Goal: Information Seeking & Learning: Compare options

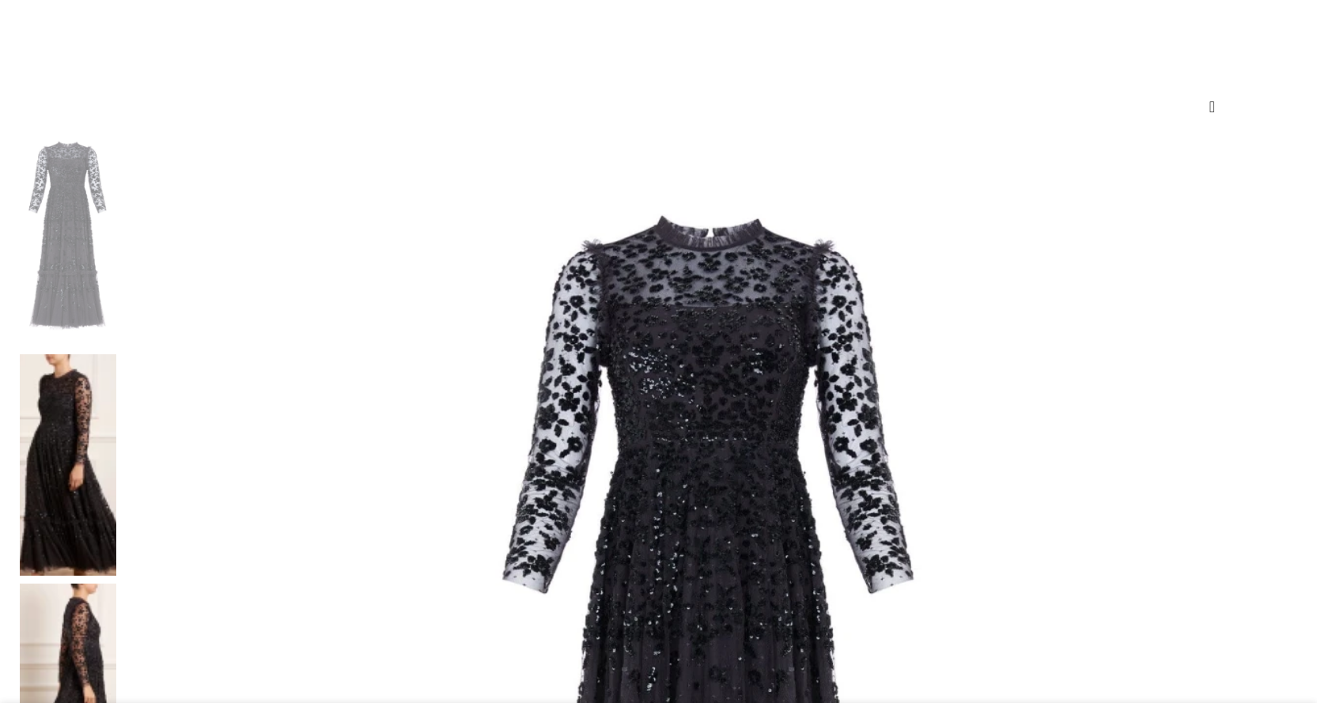
scroll to position [158, 0]
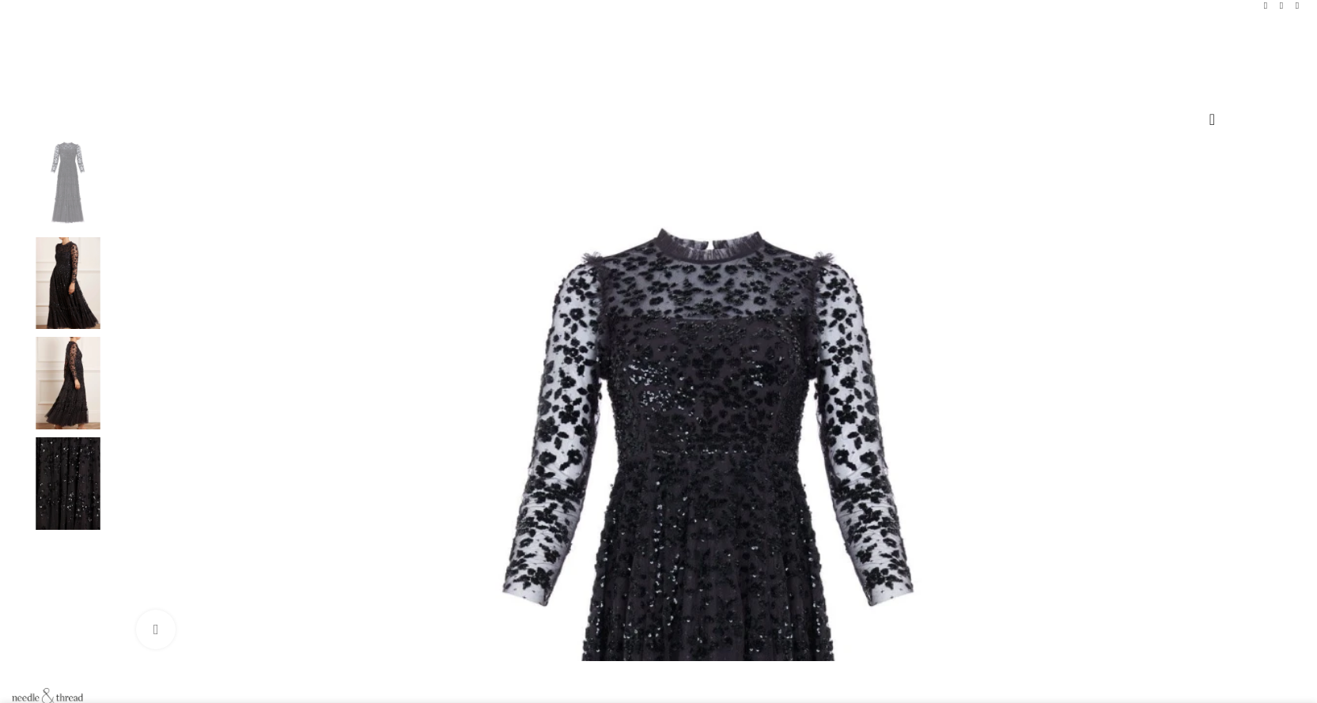
click at [116, 328] on img "2 / 4" at bounding box center [68, 283] width 97 height 93
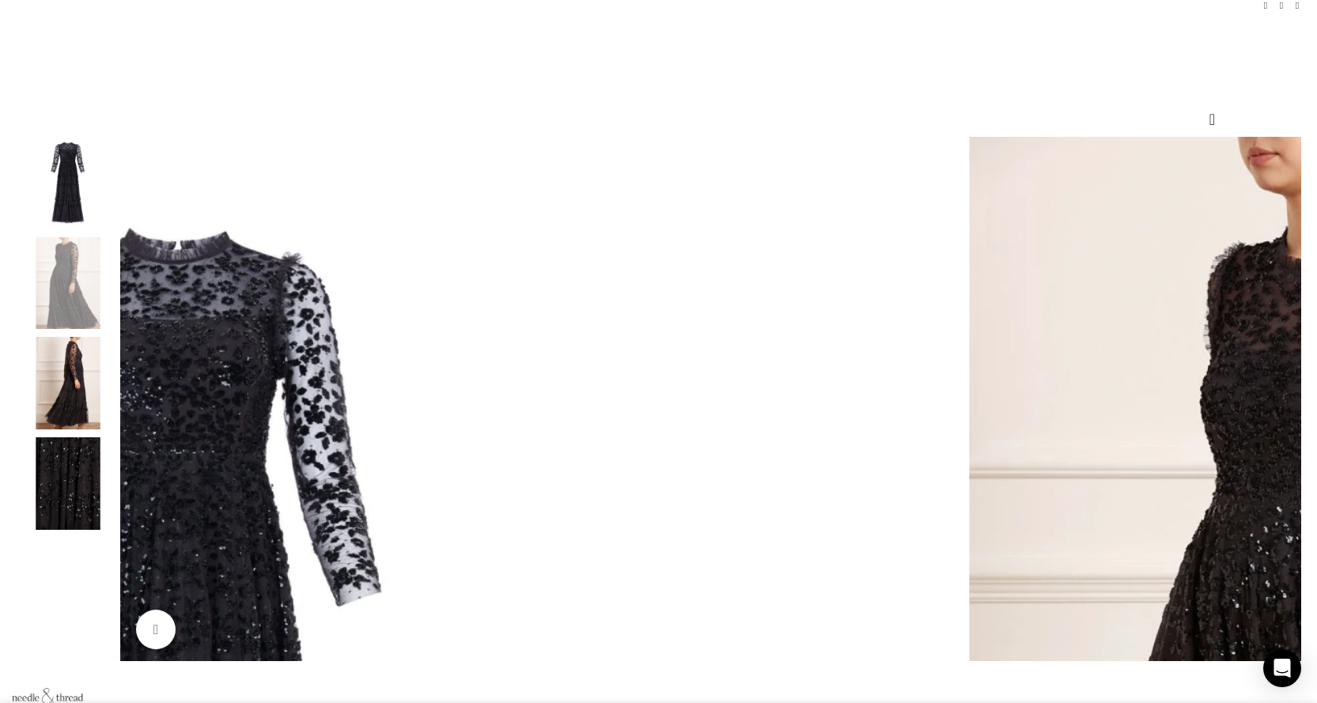
click at [116, 383] on img "3 / 4" at bounding box center [68, 383] width 97 height 93
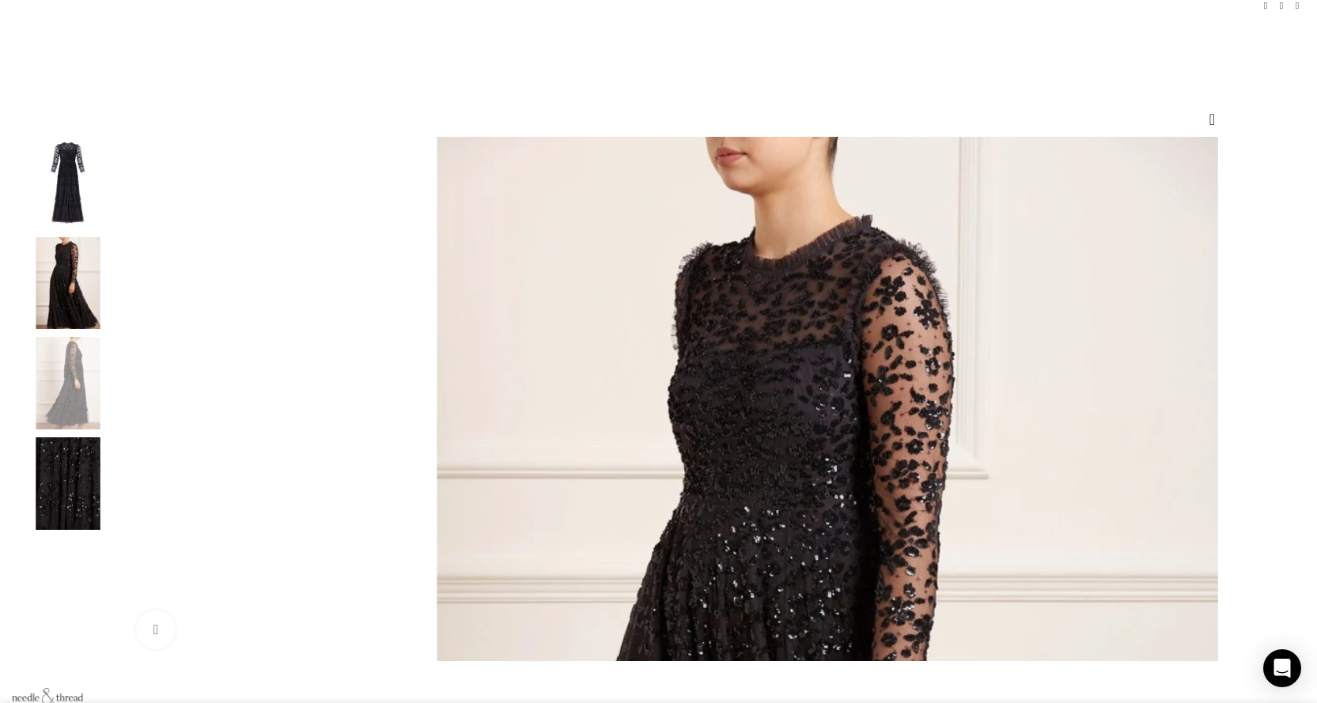
click at [116, 464] on img "4 / 4" at bounding box center [68, 484] width 97 height 93
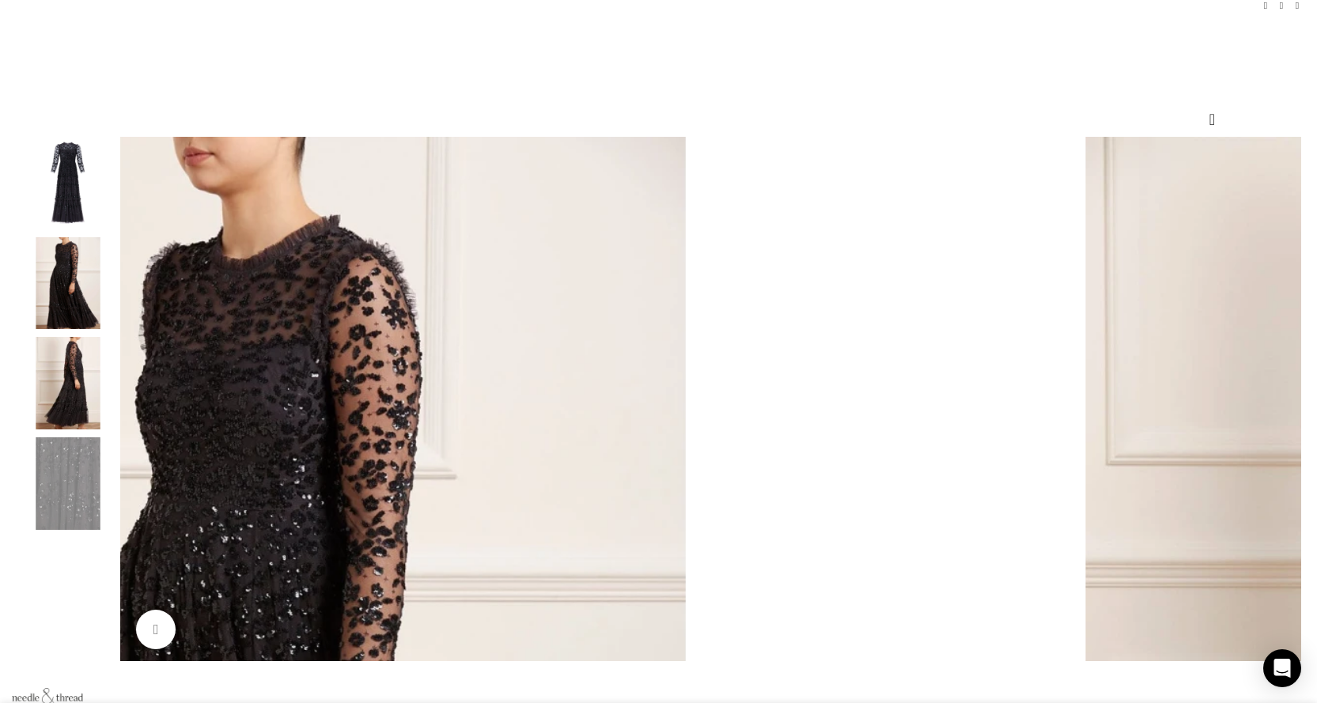
click at [116, 229] on img "1 / 4" at bounding box center [68, 183] width 97 height 93
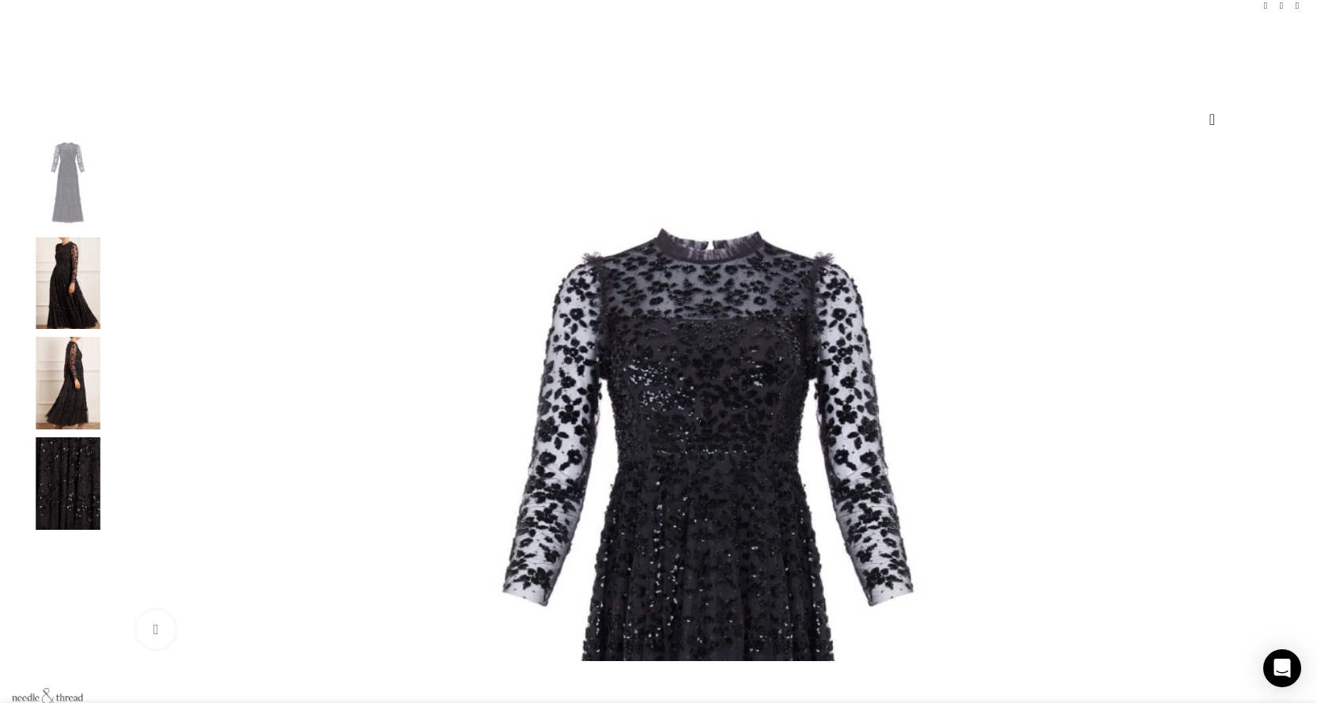
click at [116, 288] on img "2 / 4" at bounding box center [68, 283] width 97 height 93
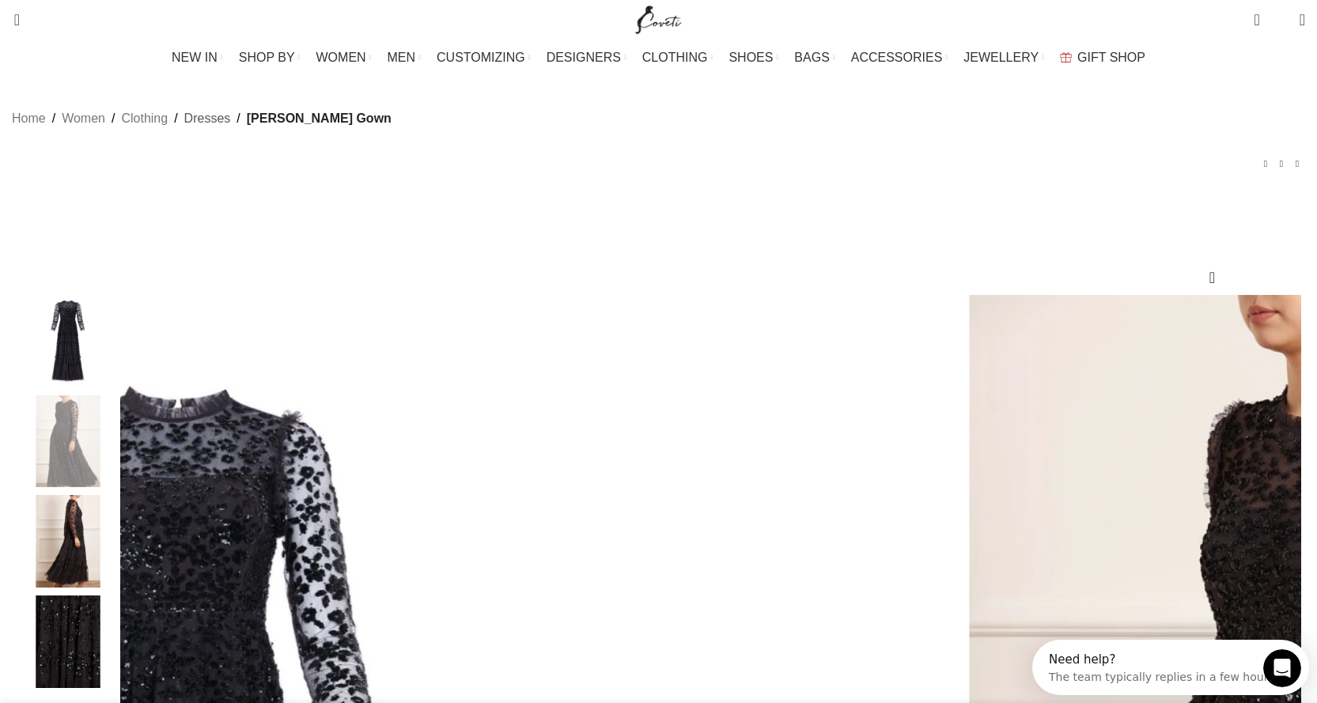
scroll to position [0, 0]
click at [231, 129] on link "Dresses" at bounding box center [207, 118] width 47 height 21
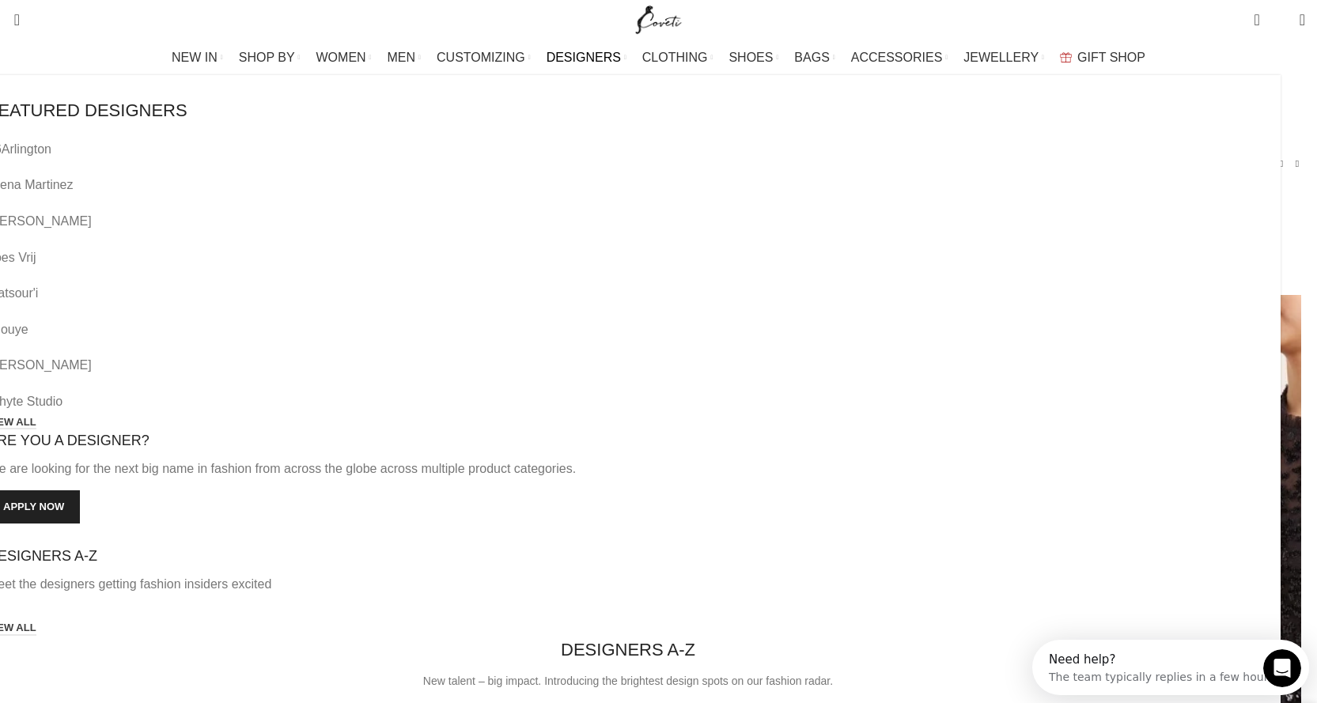
click at [584, 54] on span "DESIGNERS" at bounding box center [584, 57] width 74 height 15
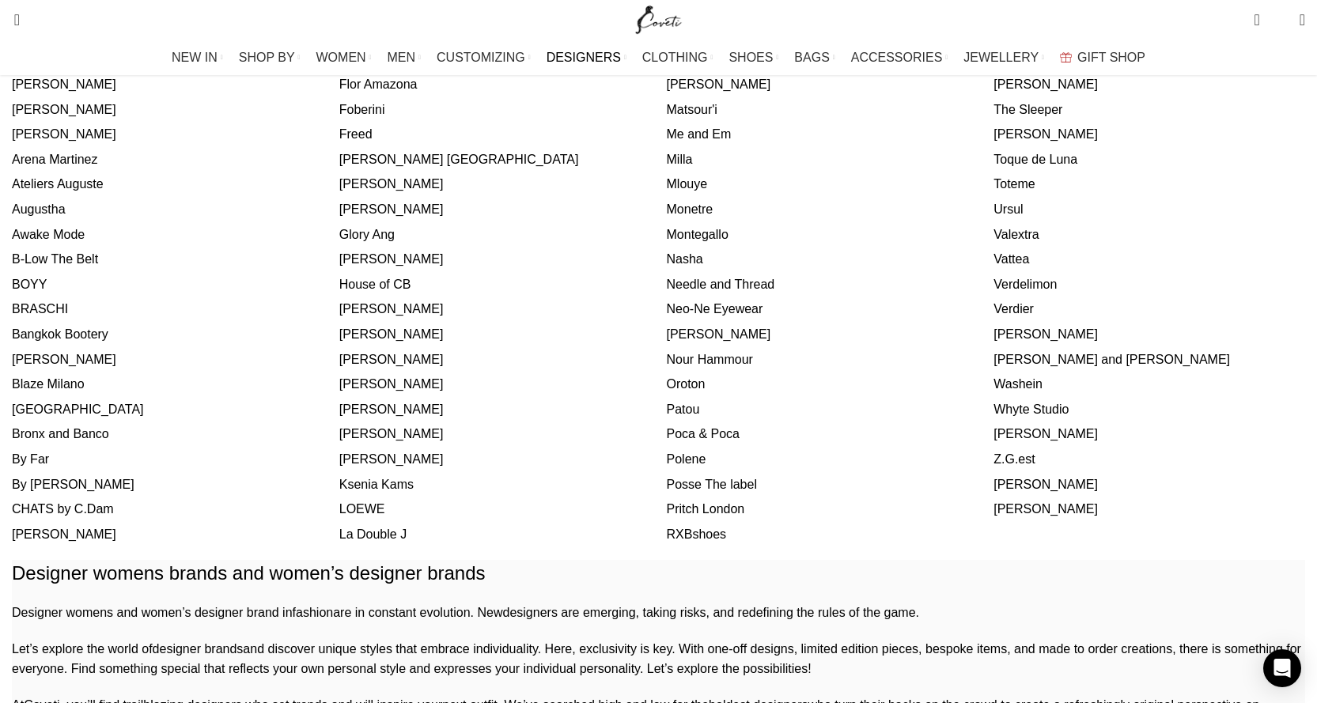
scroll to position [633, 0]
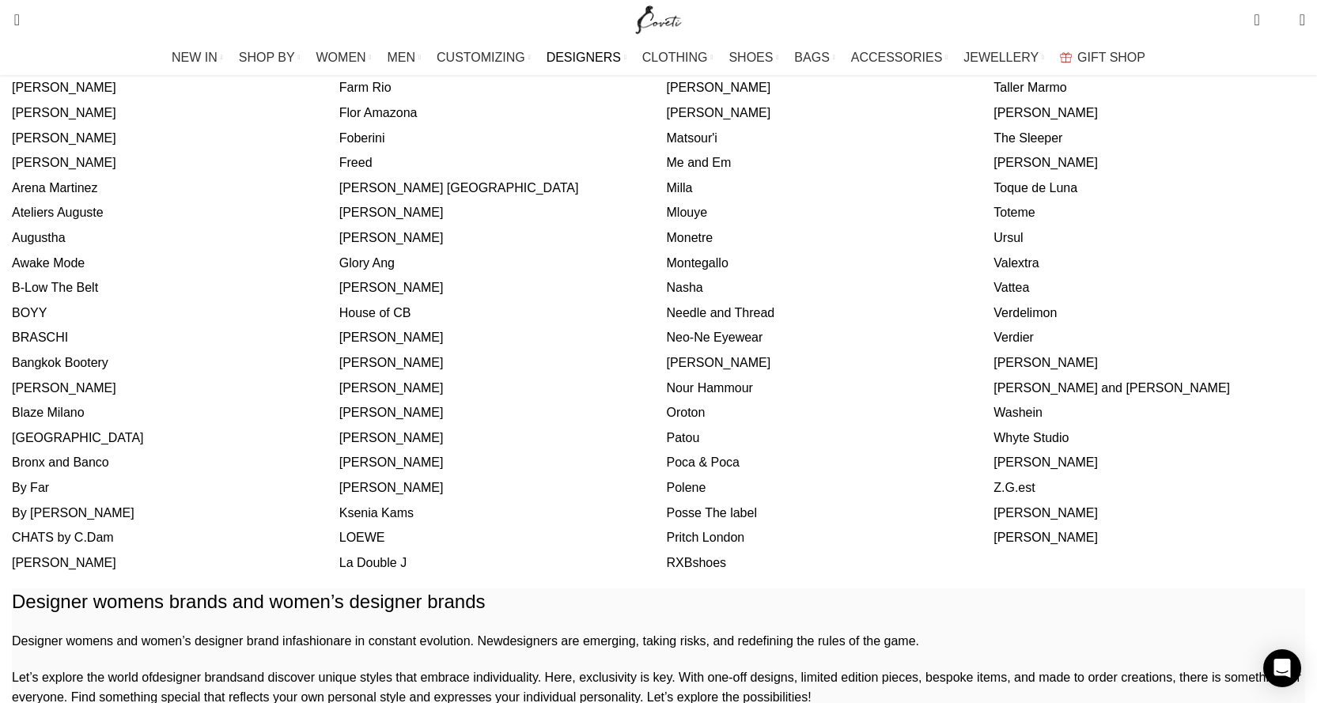
click at [688, 316] on link "Needle and Thread" at bounding box center [721, 312] width 108 height 13
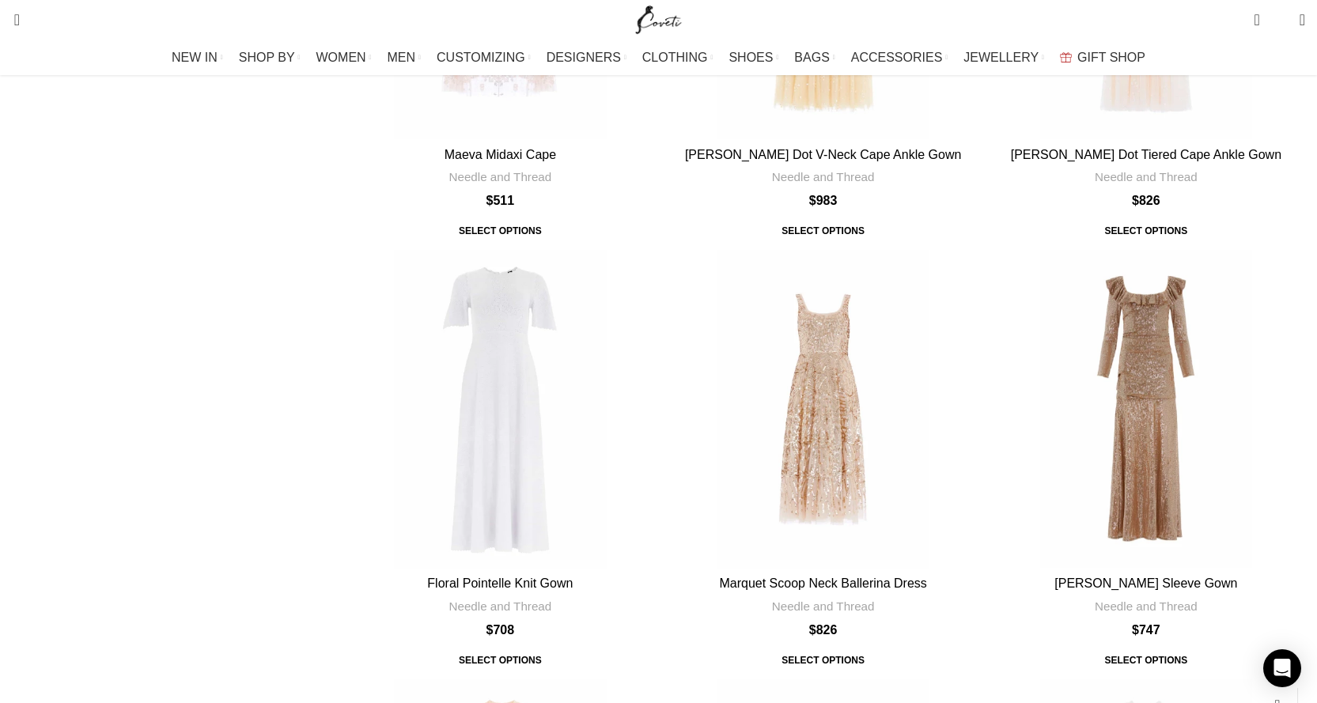
scroll to position [1345, 0]
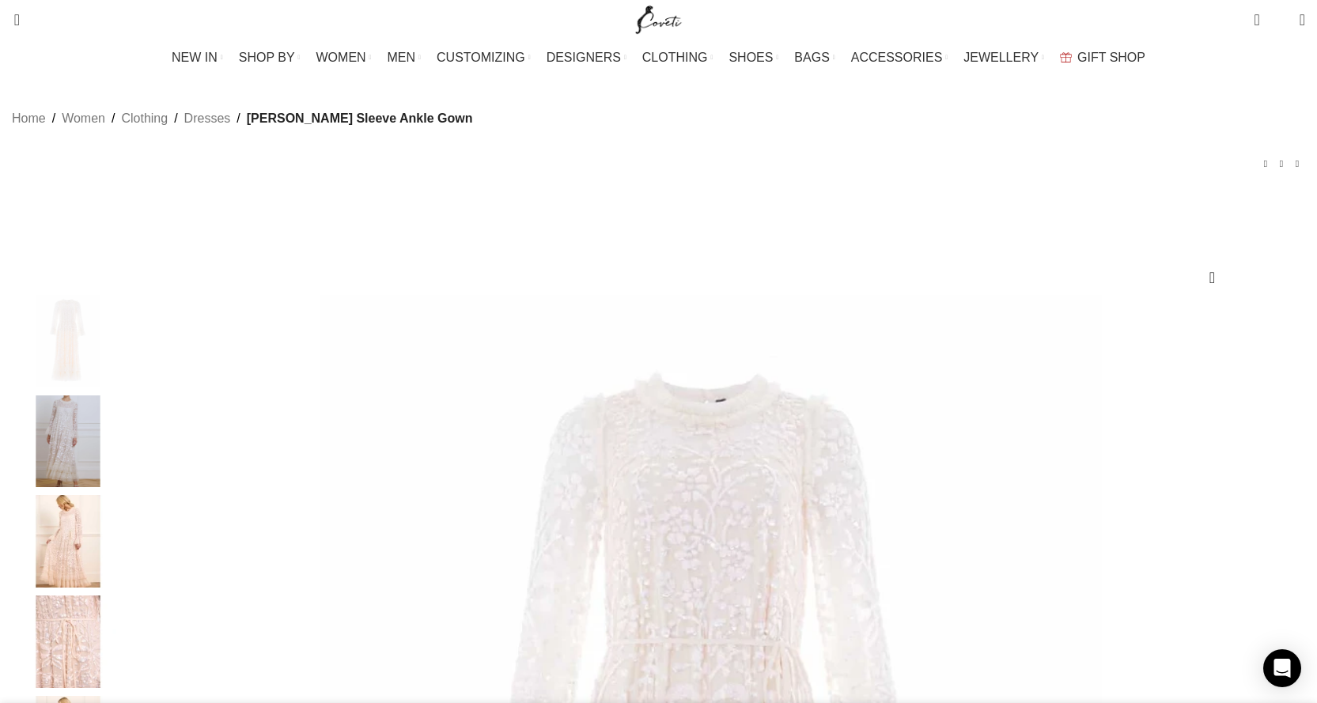
click at [116, 570] on img "3 / 6" at bounding box center [68, 541] width 97 height 93
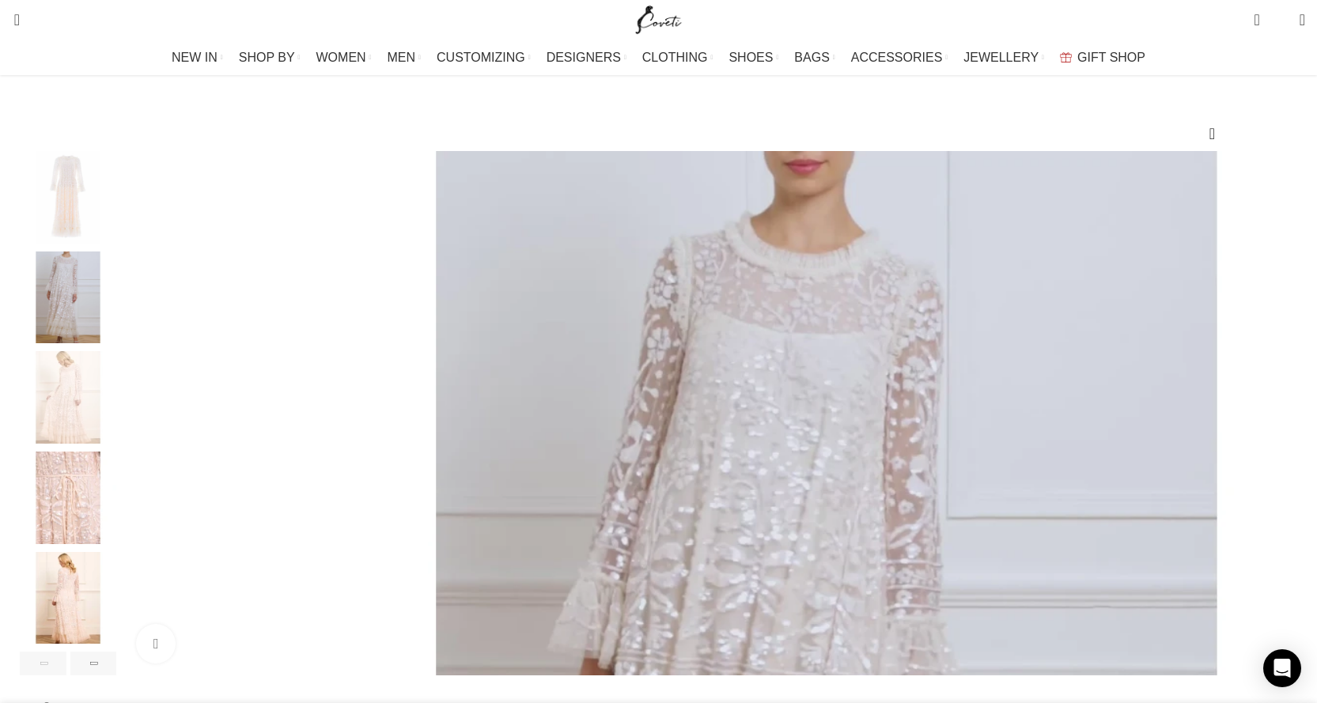
scroll to position [158, 0]
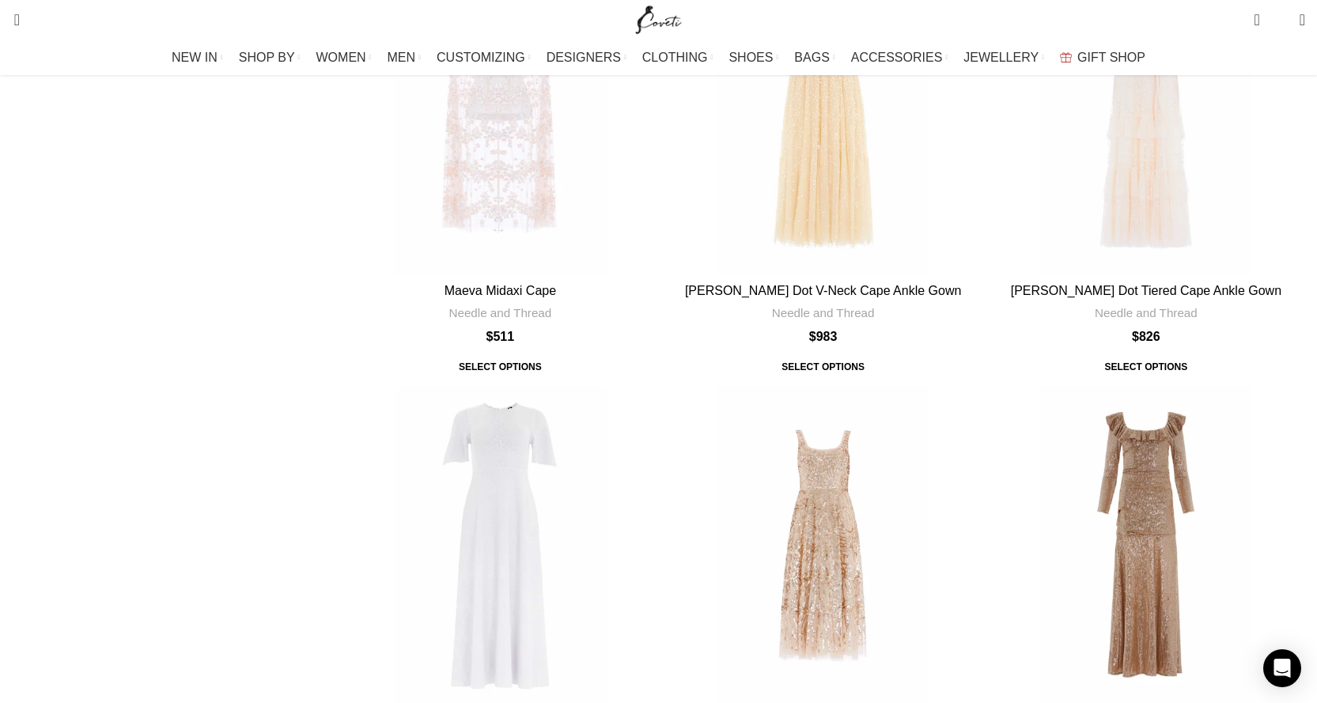
scroll to position [1187, 0]
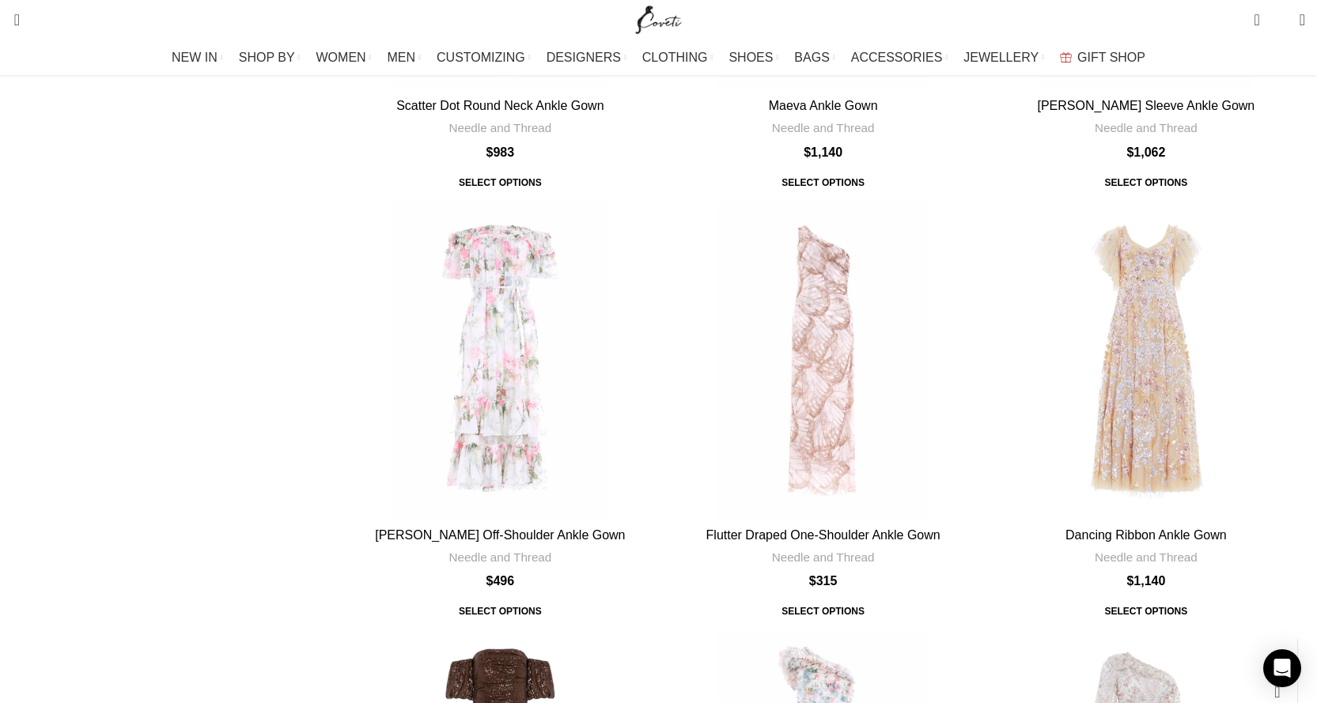
scroll to position [2294, 0]
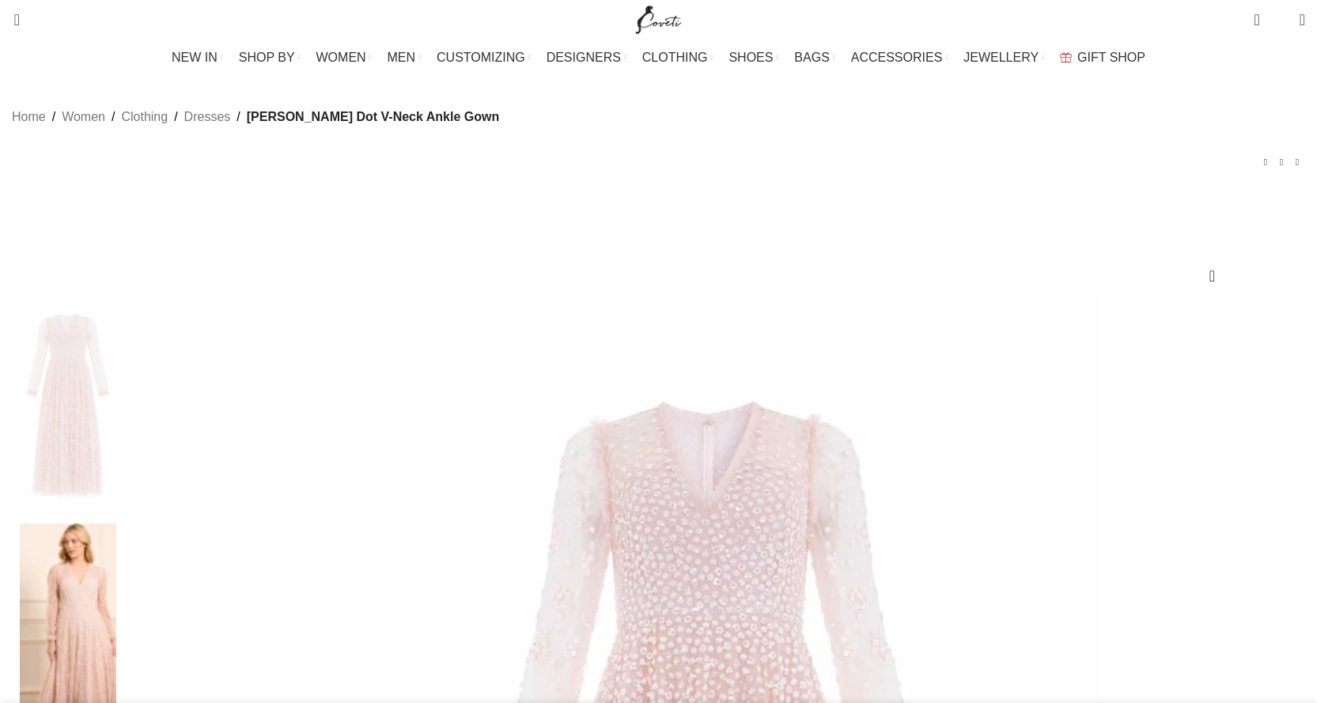
click at [116, 524] on img at bounding box center [68, 635] width 97 height 222
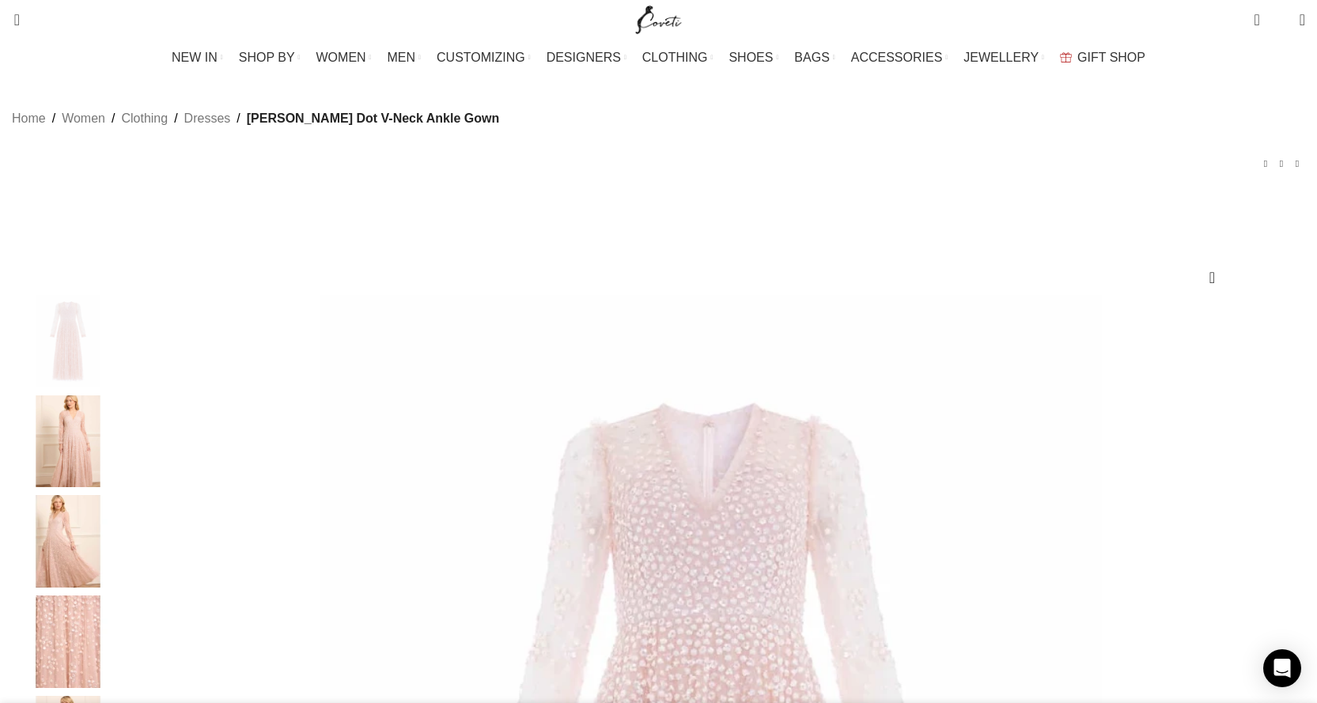
click at [116, 562] on img at bounding box center [68, 541] width 97 height 93
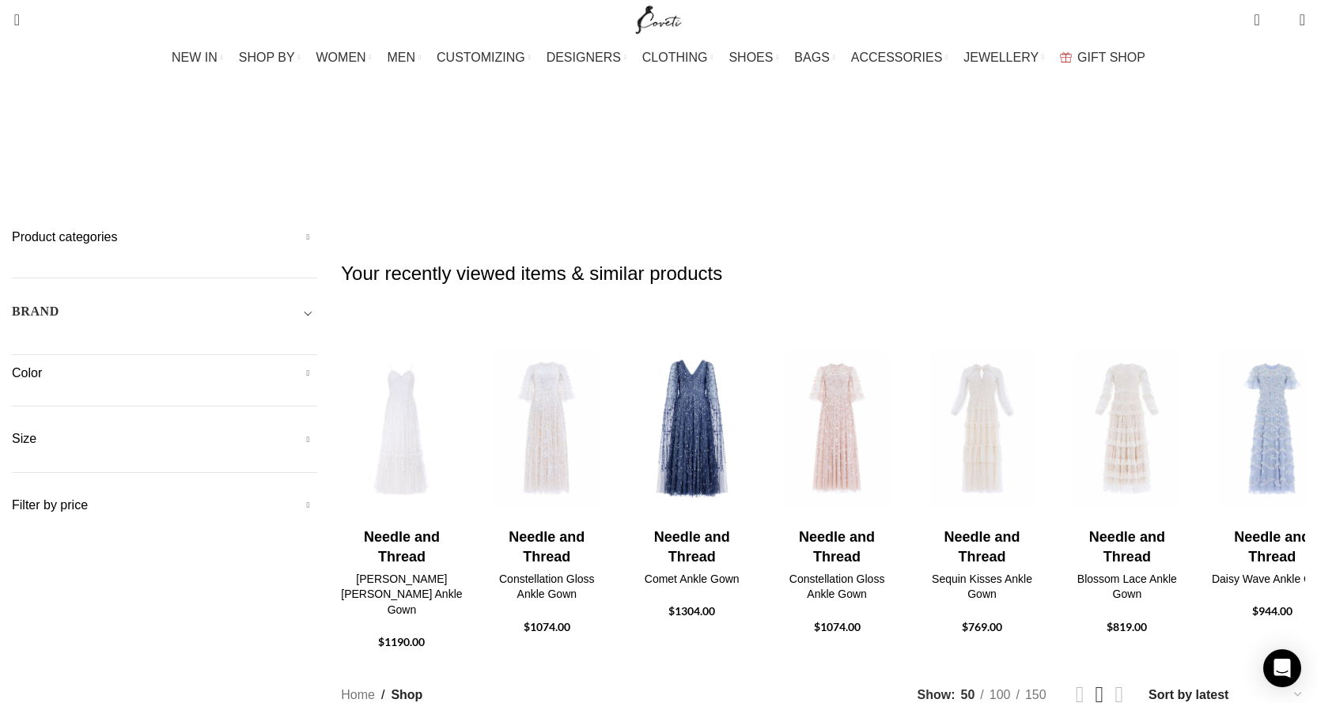
click at [317, 430] on h5 "Size" at bounding box center [164, 438] width 305 height 17
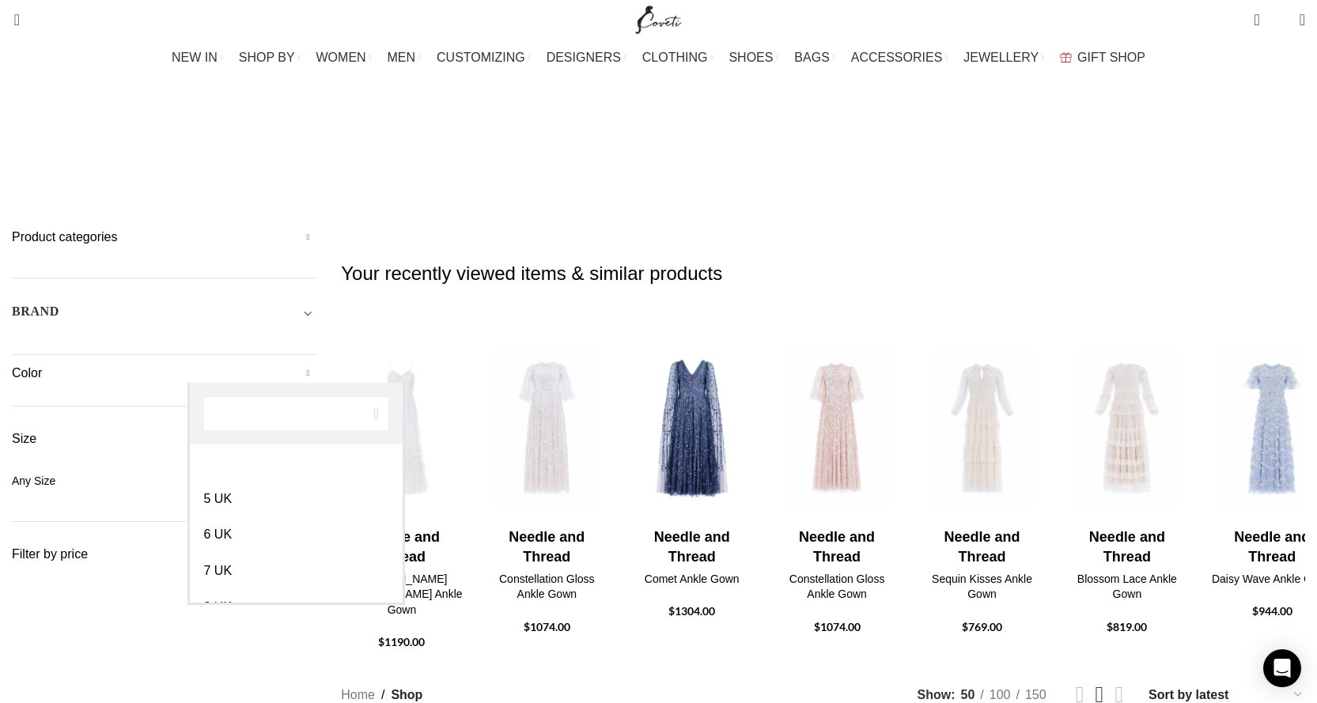
click at [317, 464] on span at bounding box center [300, 480] width 33 height 33
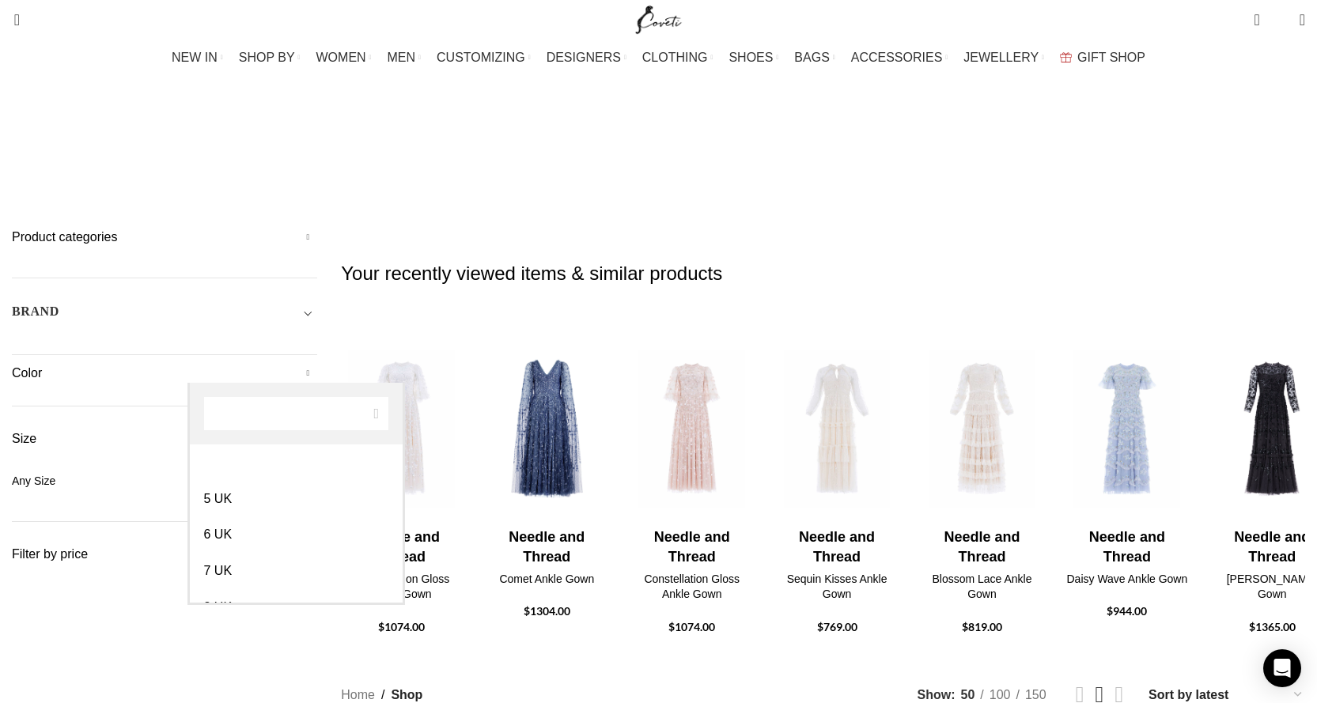
click at [317, 464] on span at bounding box center [300, 480] width 33 height 33
click at [317, 546] on h5 "Filter by price" at bounding box center [164, 554] width 305 height 17
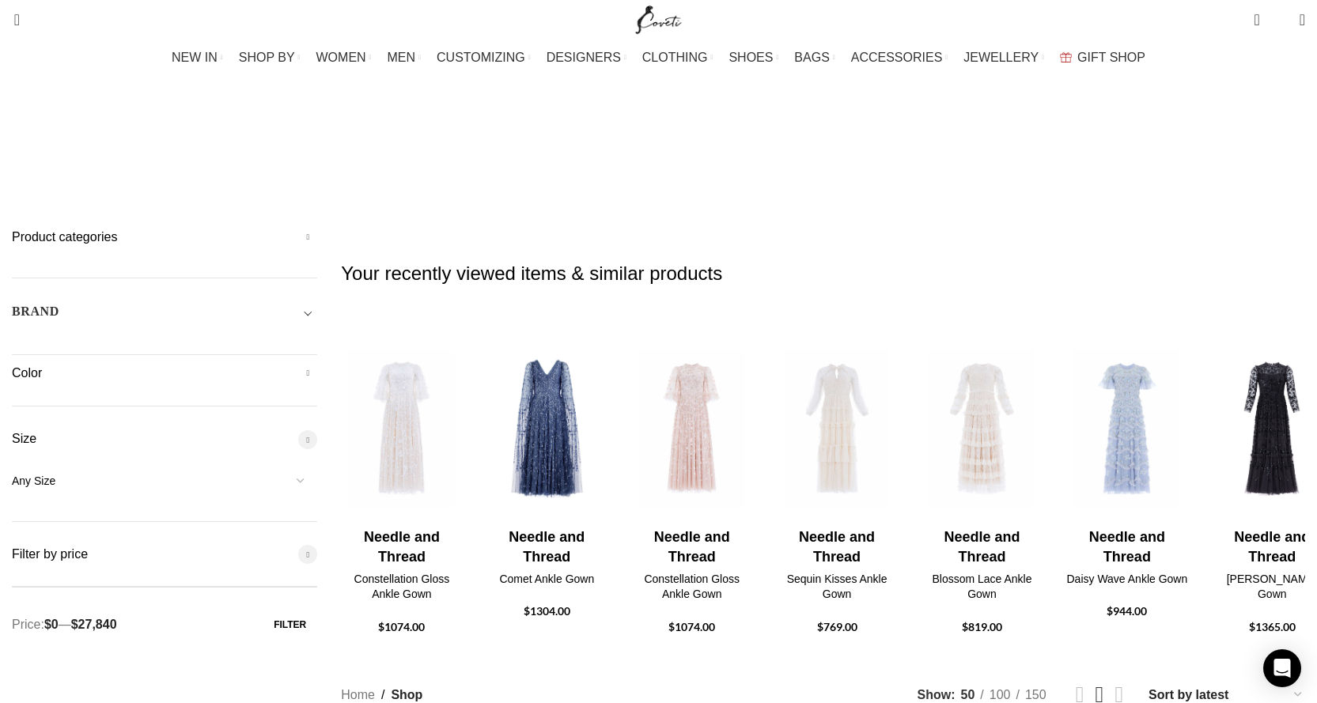
click at [317, 546] on h5 "Filter by price" at bounding box center [164, 554] width 305 height 17
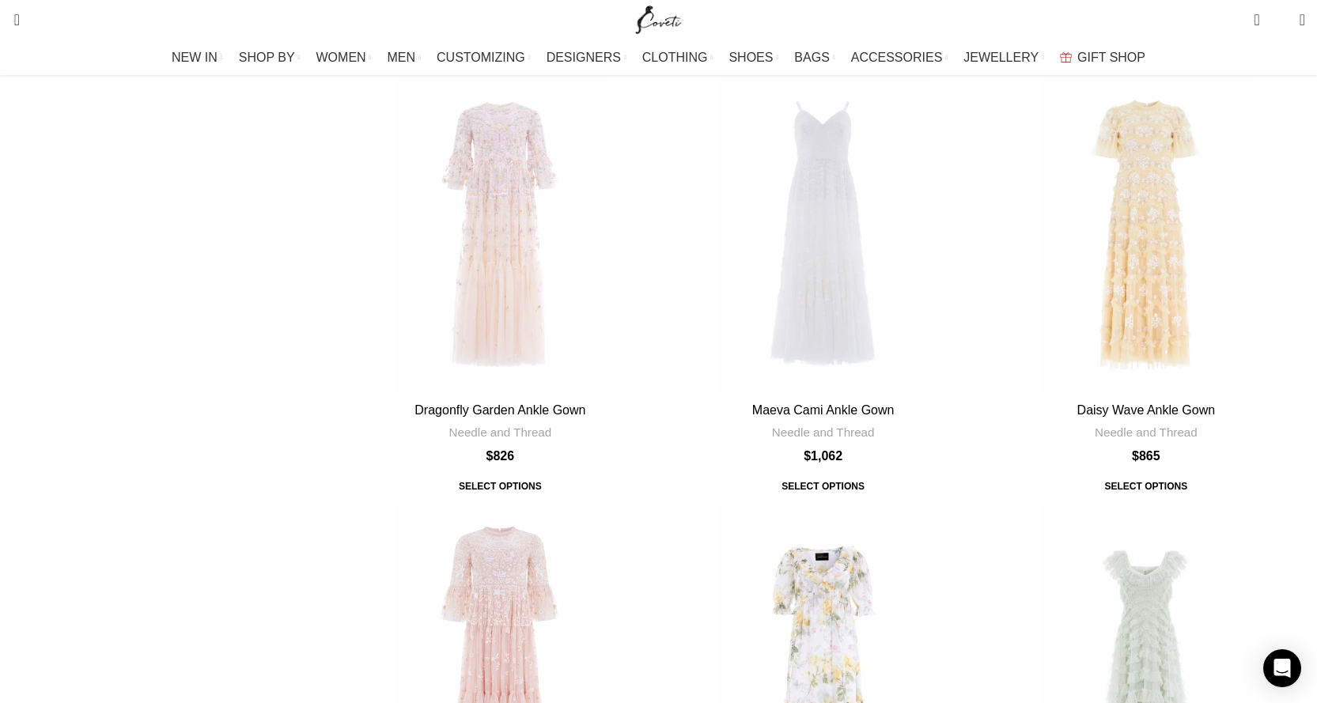
scroll to position [5459, 0]
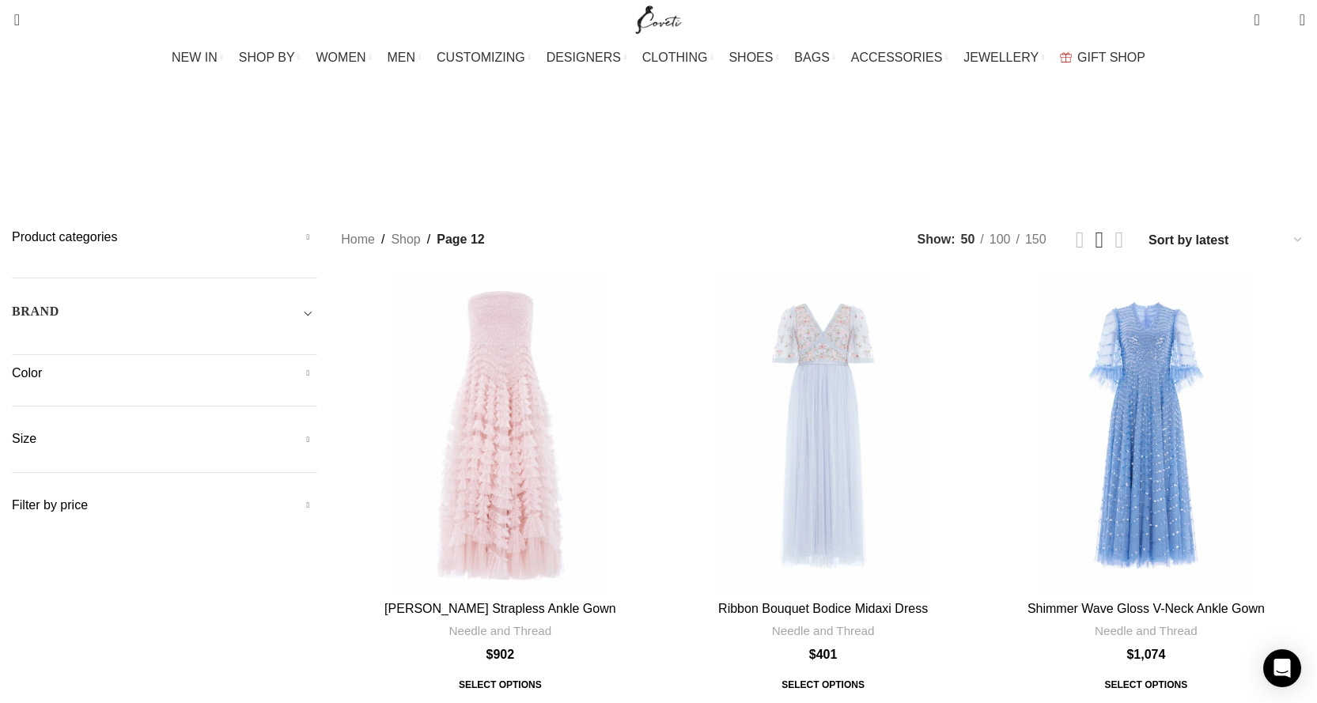
click at [314, 365] on h5 "Color" at bounding box center [164, 373] width 305 height 17
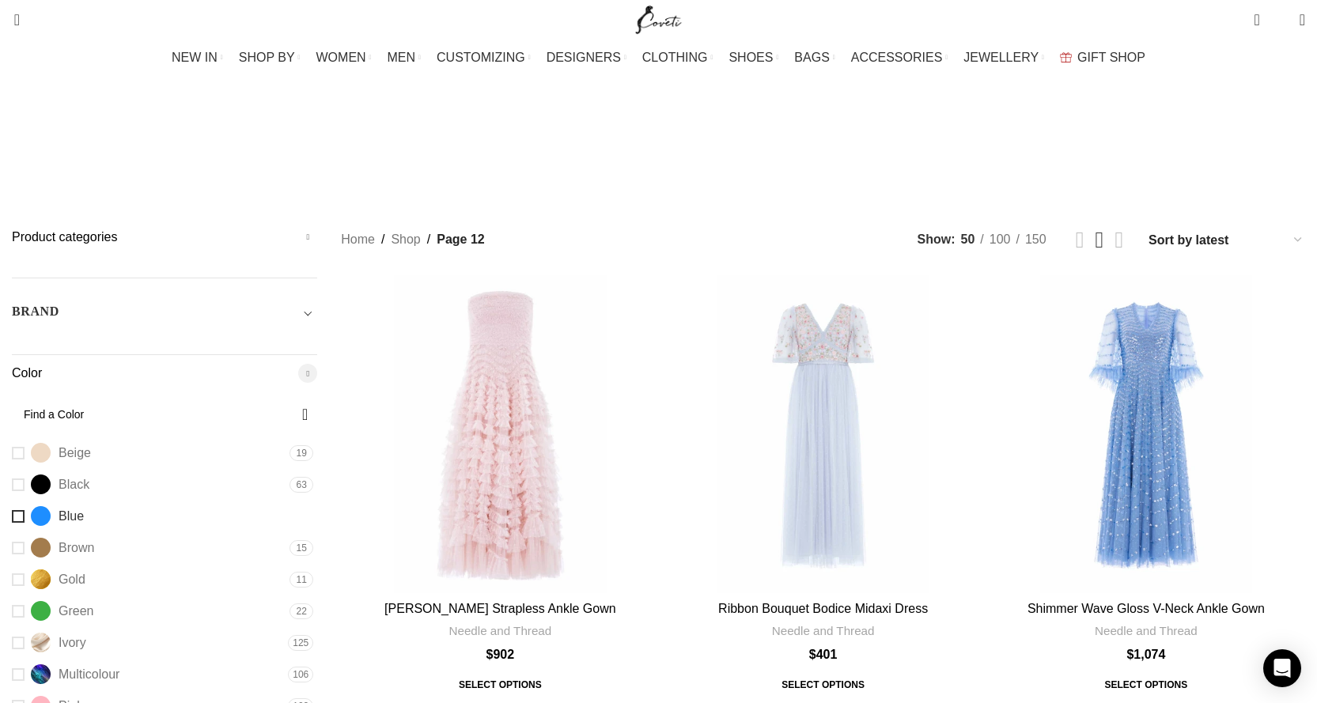
click at [194, 502] on link "Blue Blue" at bounding box center [149, 516] width 274 height 28
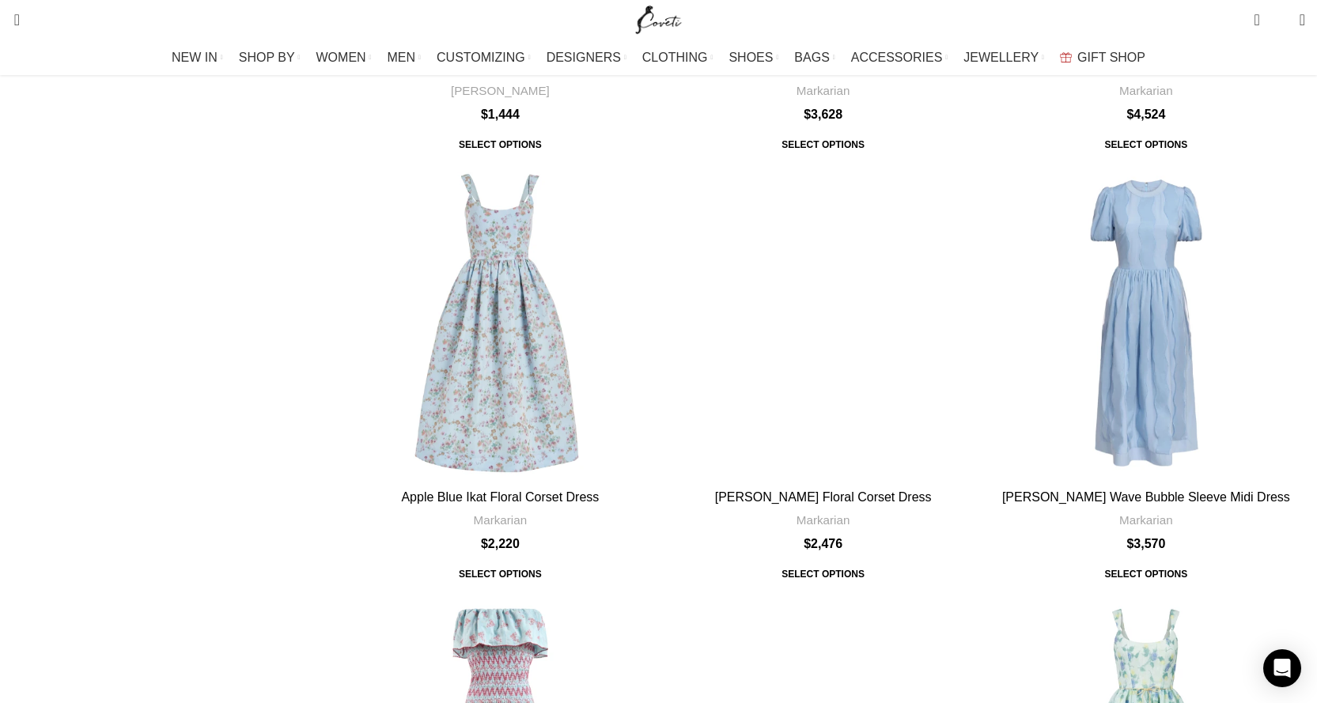
scroll to position [1662, 0]
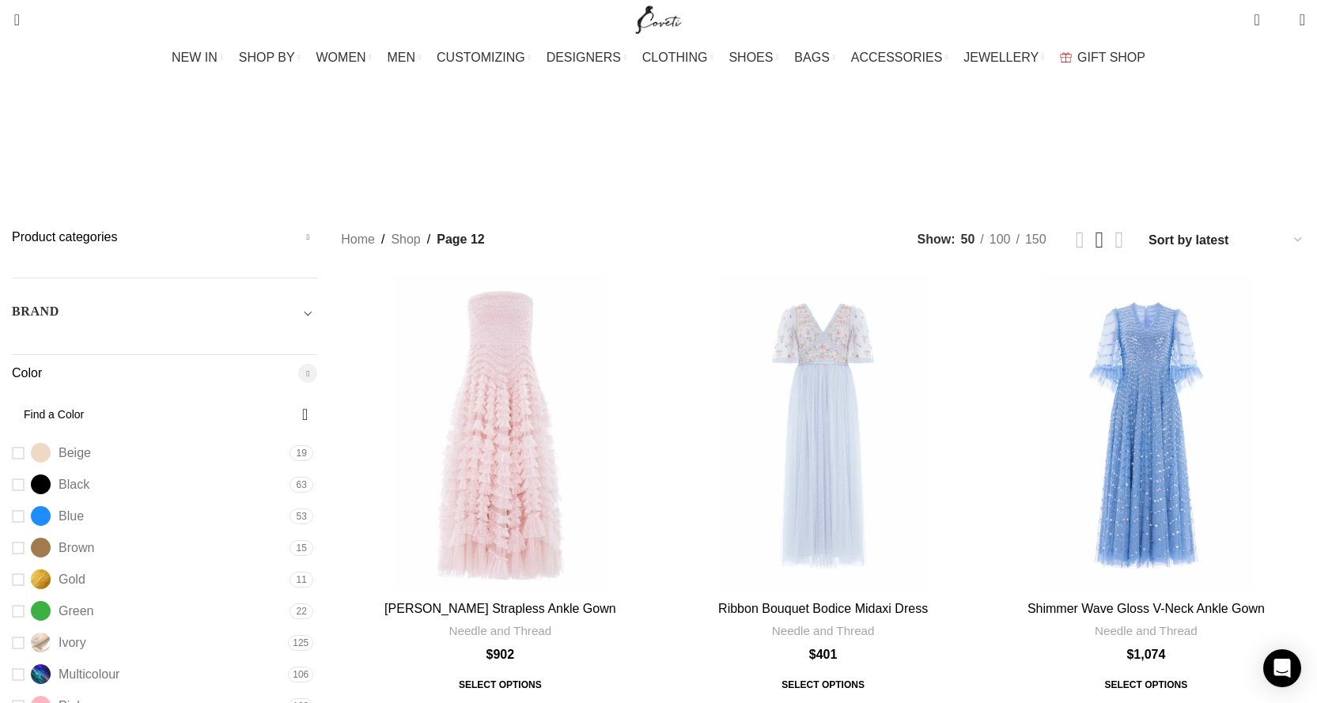
click at [317, 302] on div "BRAND" at bounding box center [164, 316] width 305 height 28
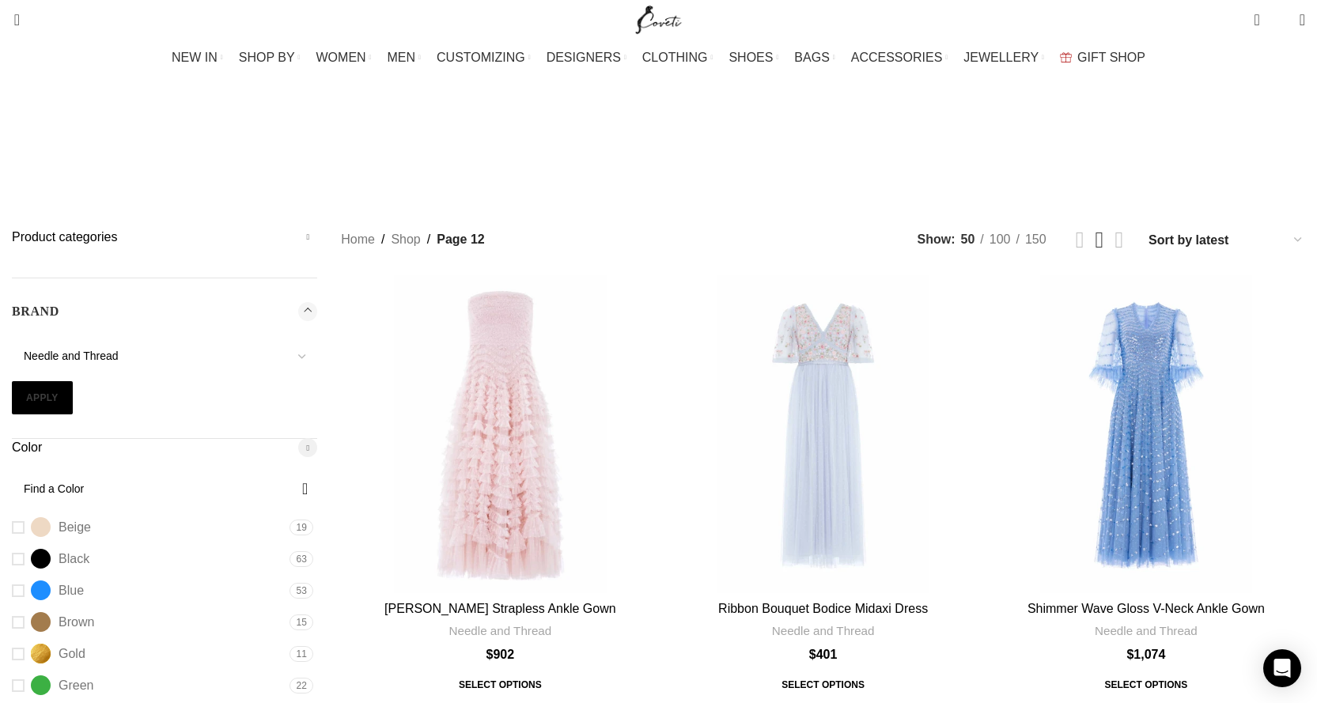
click at [73, 381] on button "Apply" at bounding box center [42, 397] width 61 height 33
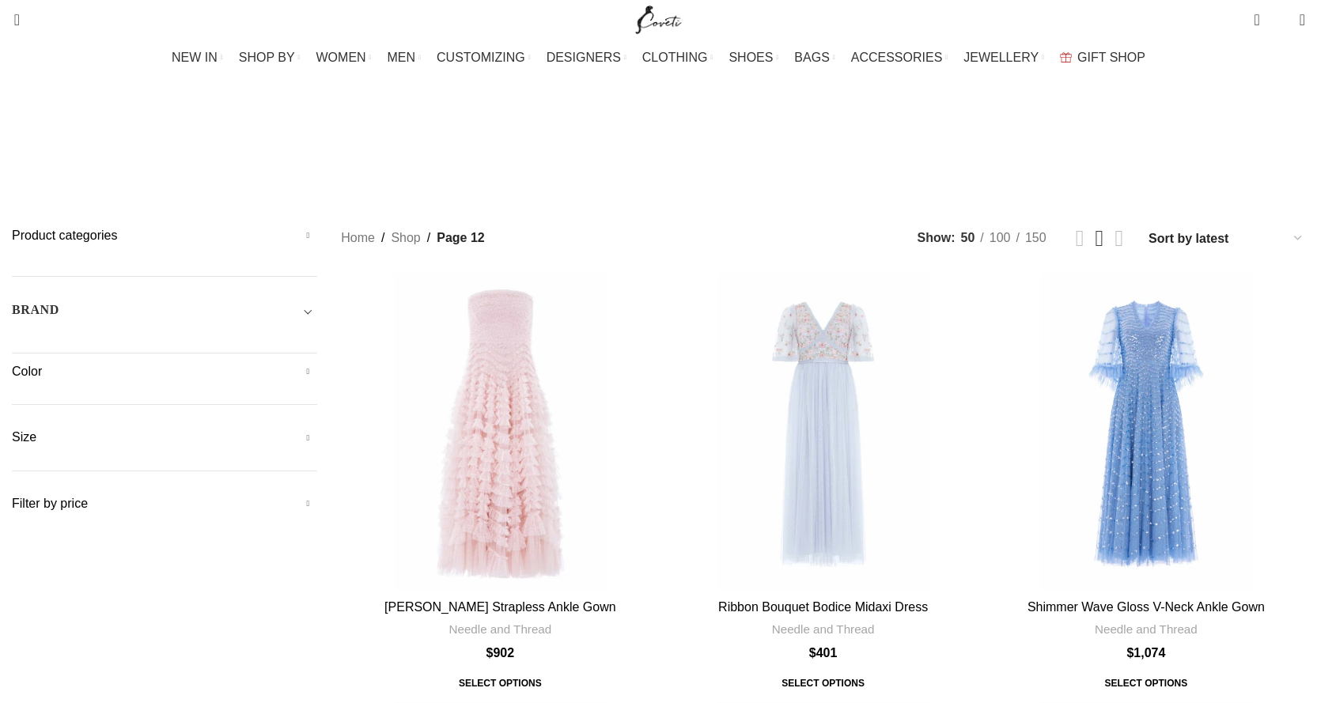
click at [267, 363] on h5 "Color" at bounding box center [164, 371] width 305 height 17
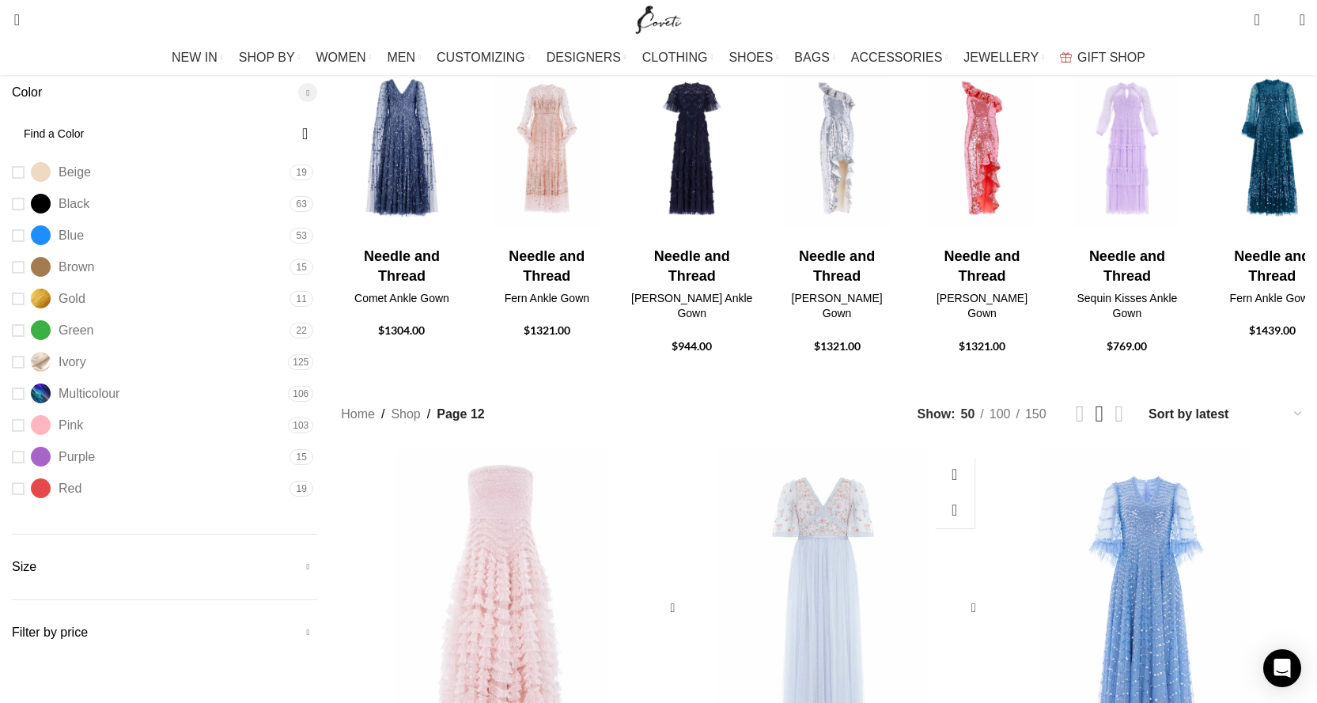
scroll to position [316, 0]
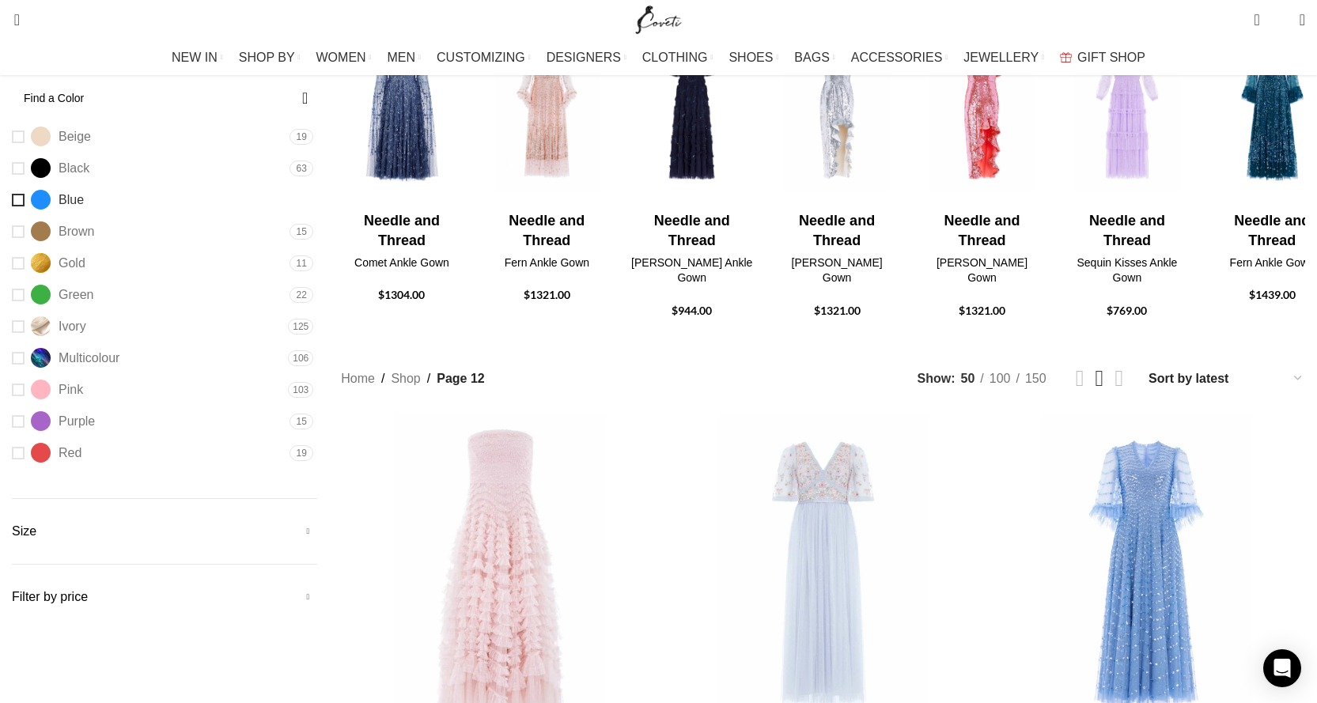
click at [191, 186] on link "Blue Blue" at bounding box center [149, 200] width 274 height 28
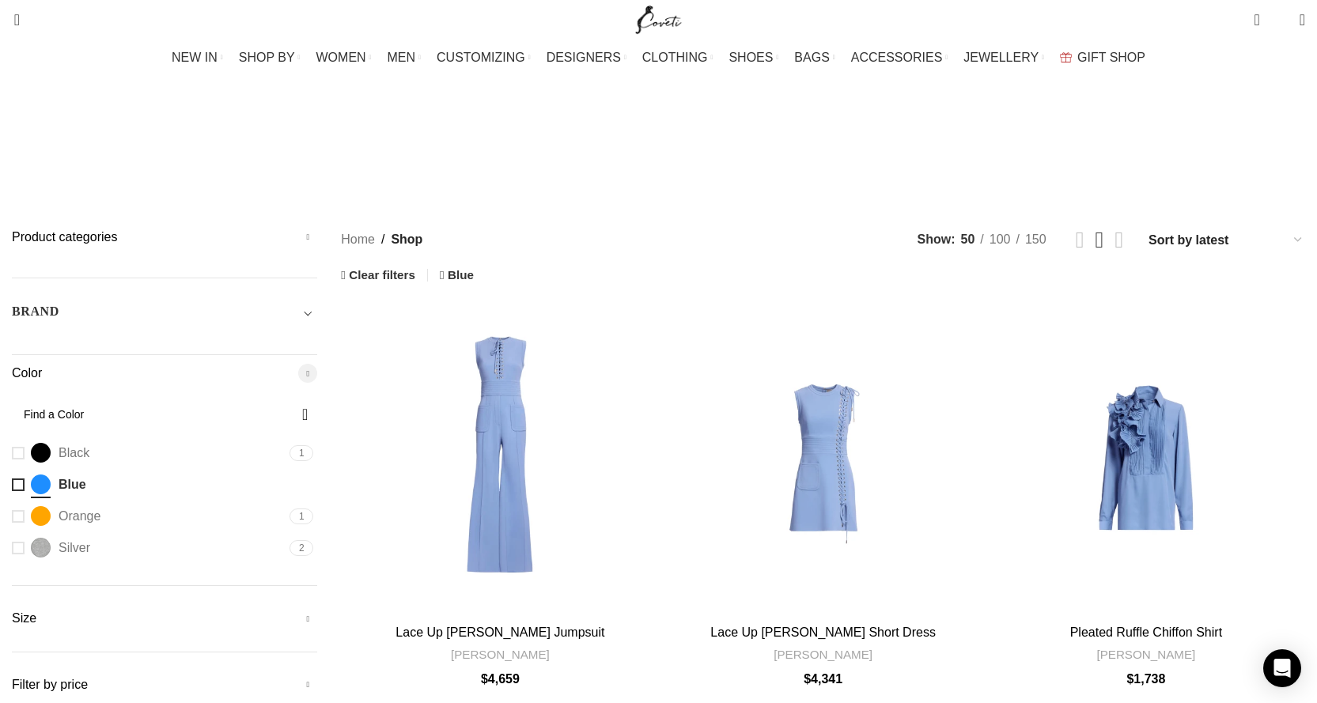
click at [317, 302] on div "BRAND" at bounding box center [164, 316] width 305 height 28
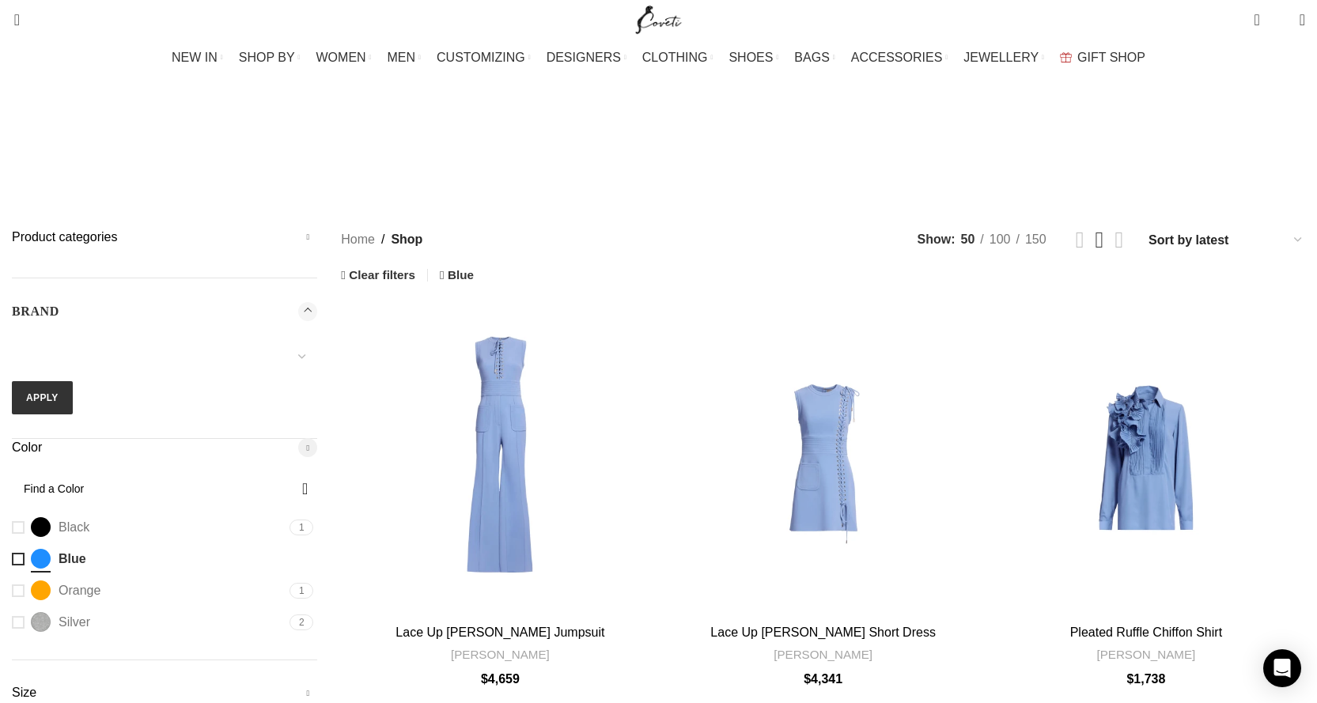
click at [317, 340] on select "16Arlington Adam Lippes Agua By Agua Bendita Aje Alejandra De Coss Alemais Ales…" at bounding box center [164, 356] width 305 height 33
click at [317, 331] on div "16Arlington Adam Lippes Agua By Agua Bendita Aje Alejandra De Coss Alemais Ales…" at bounding box center [164, 373] width 305 height 84
click at [308, 340] on select "16Arlington Adam Lippes Agua By Agua Bendita Aje Alejandra De Coss Alemais Ales…" at bounding box center [164, 356] width 305 height 33
select select "needle-and-thread"
click at [187, 340] on select "16Arlington Adam Lippes Agua By Agua Bendita Aje Alejandra De Coss Alemais Ales…" at bounding box center [164, 356] width 305 height 33
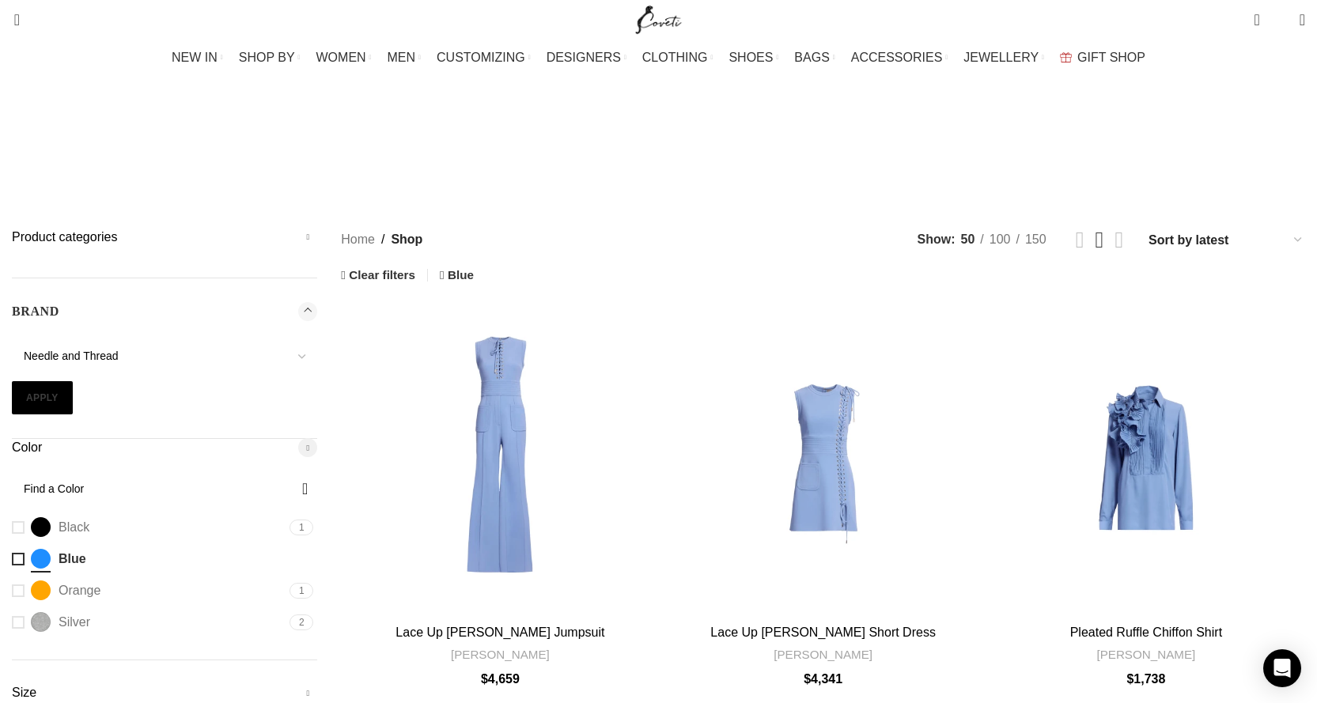
click at [73, 381] on button "Apply" at bounding box center [42, 397] width 61 height 33
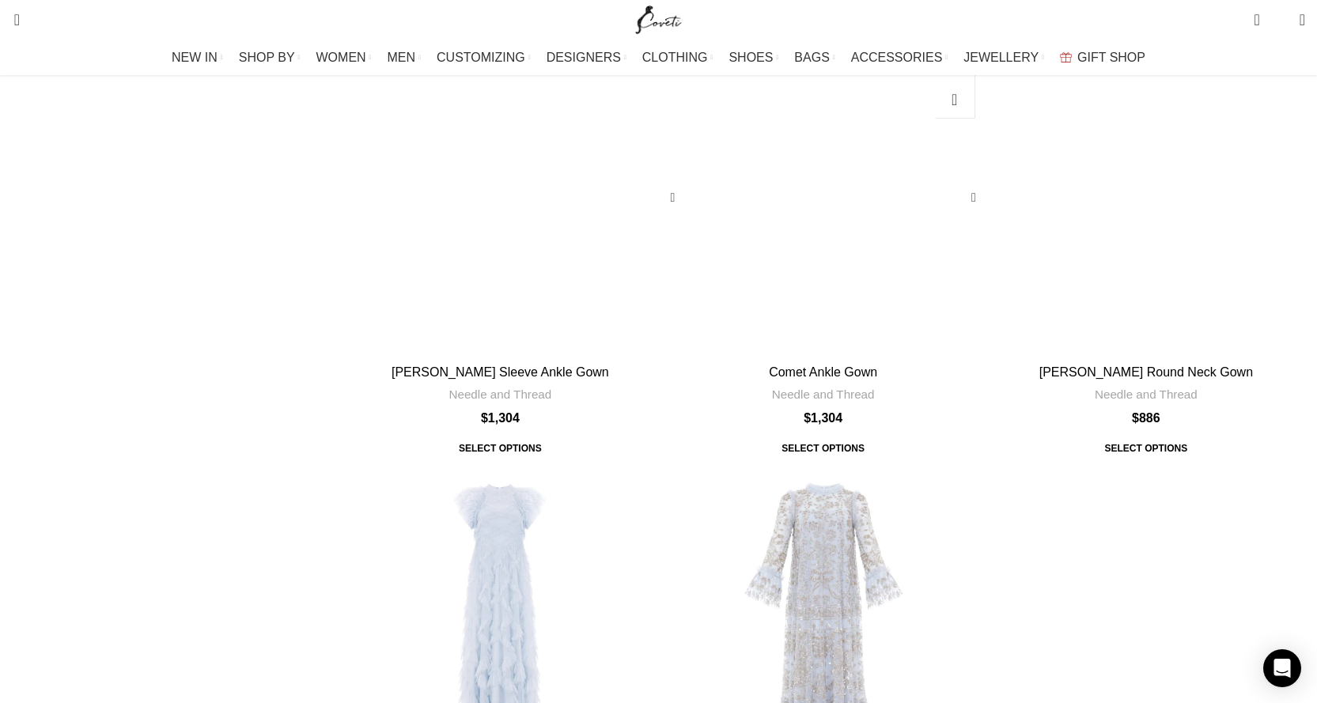
scroll to position [2927, 0]
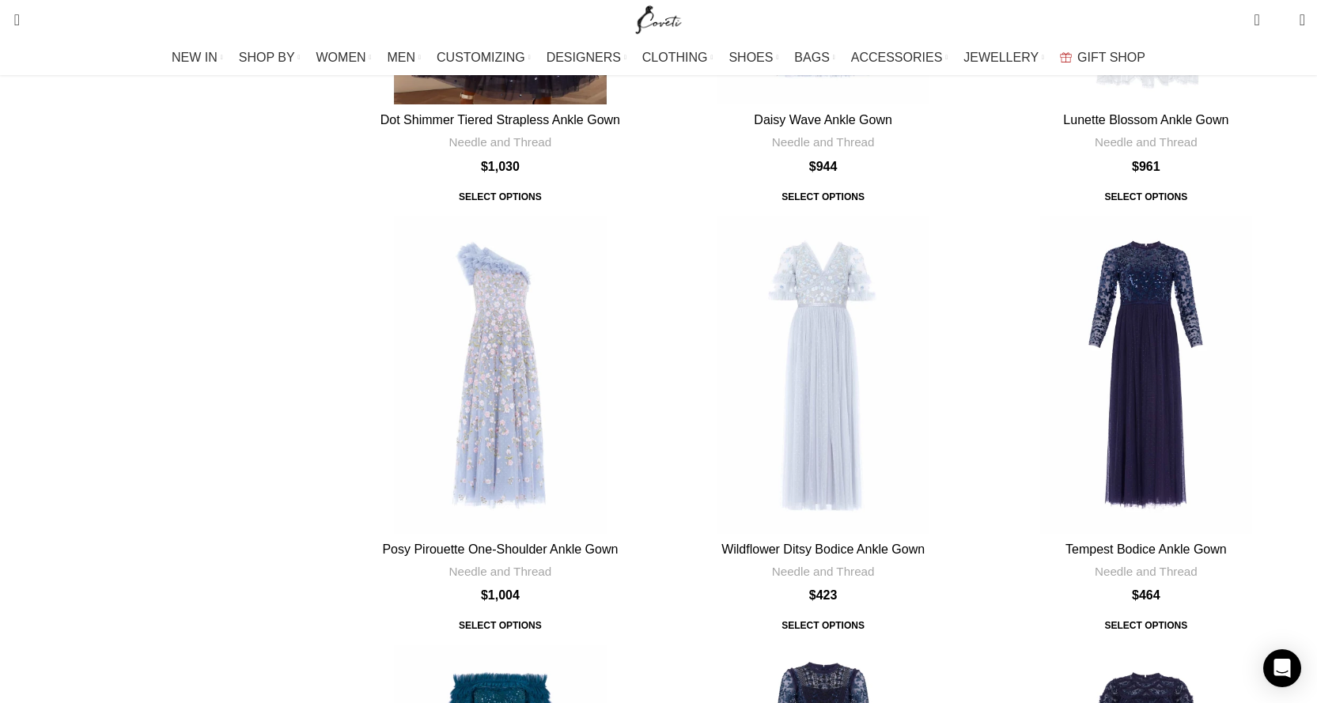
scroll to position [5301, 0]
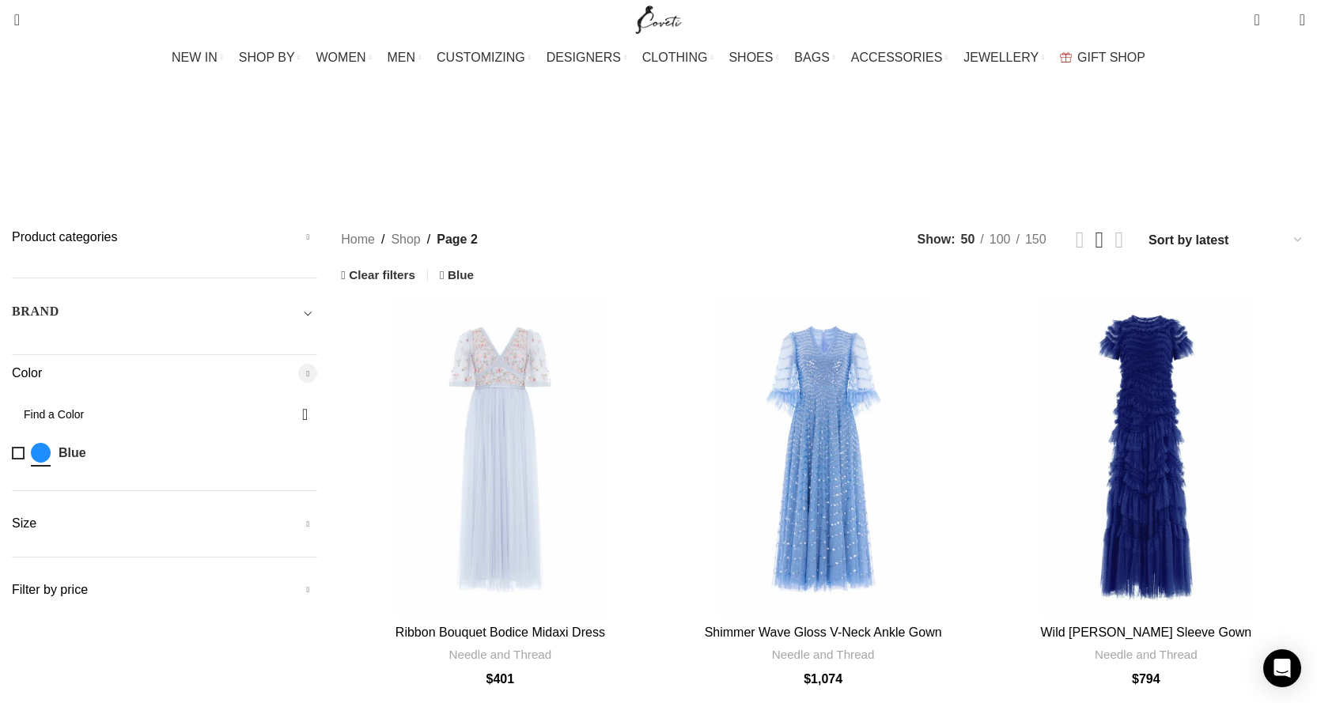
click at [895, 303] on div "Quick view Add to wishlist Ribbon Bouquet Bodice Midaxi Dress Needle and Thread…" at bounding box center [823, 511] width 964 height 425
click at [959, 446] on div "Shimmer Wave Gloss V-Neck Ankle Gown" at bounding box center [971, 458] width 24 height 24
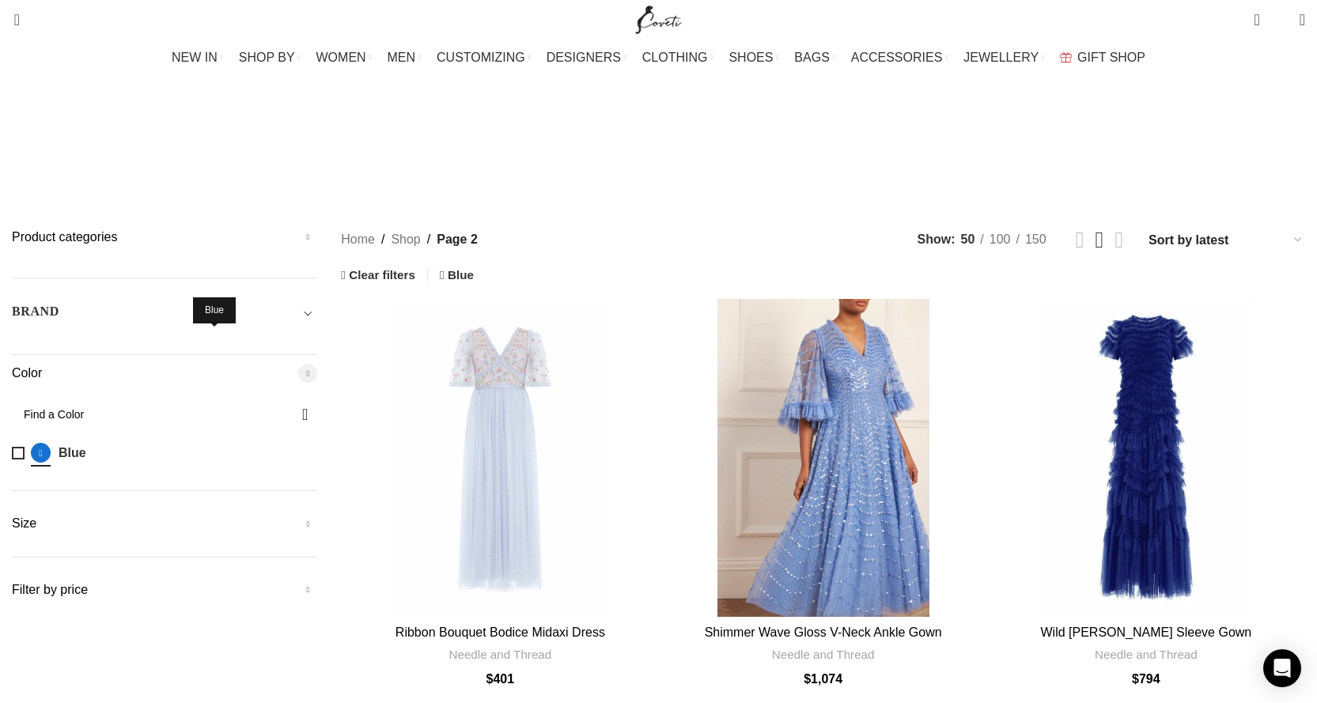
click at [51, 443] on span "Blue" at bounding box center [41, 453] width 20 height 20
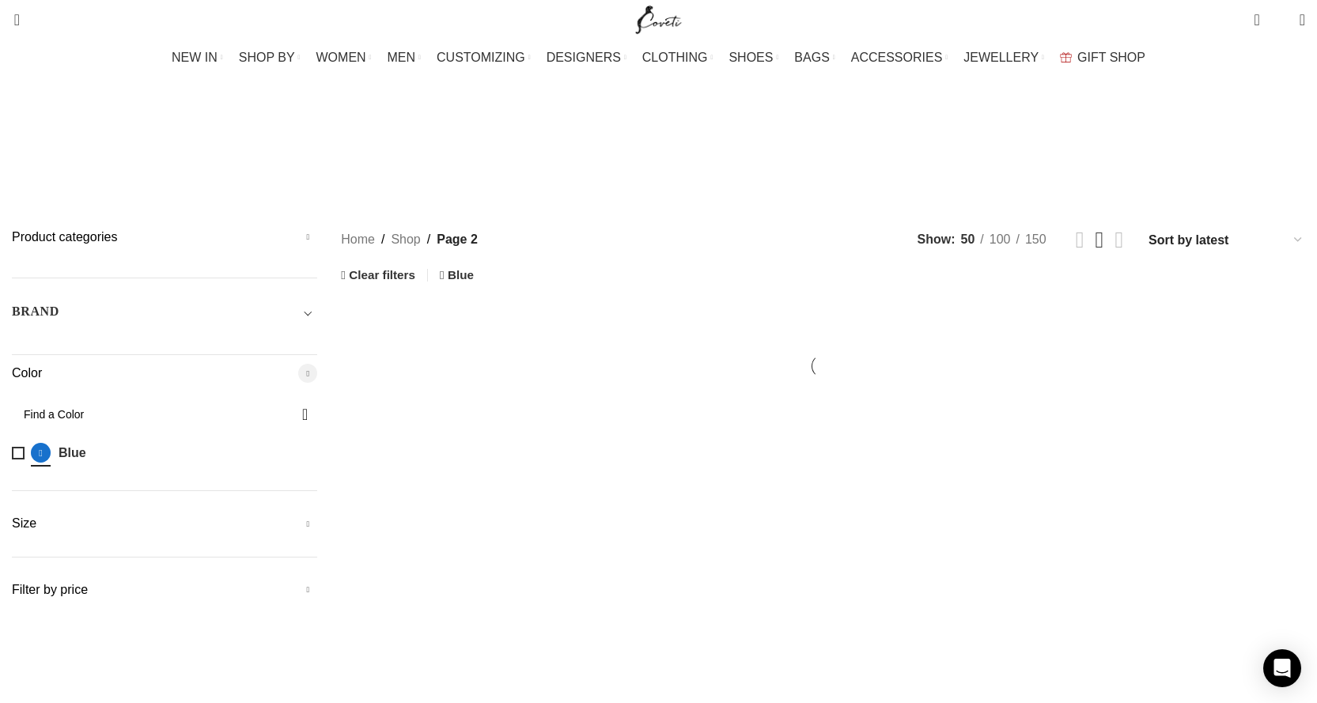
click at [195, 439] on link "Blue Blue" at bounding box center [149, 453] width 274 height 28
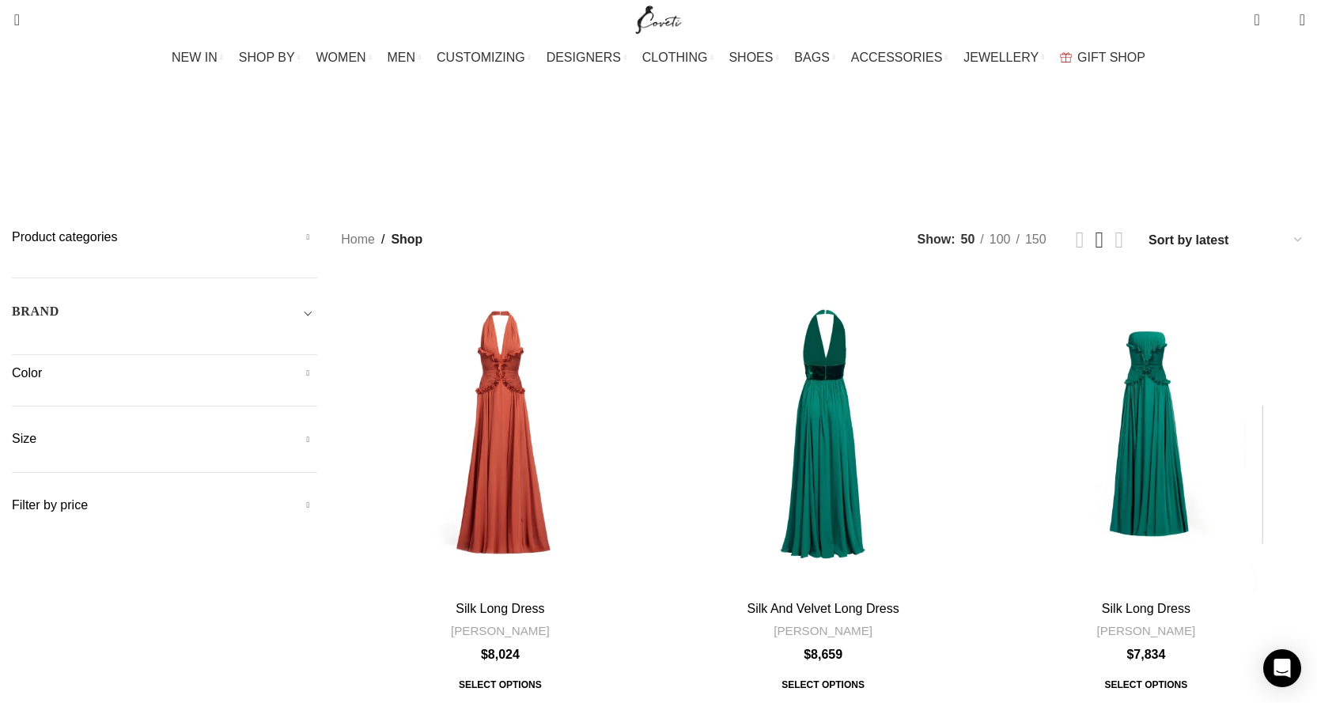
click at [317, 310] on div "Product categories Men Men Accessories Cases Men Belts Men Exotic Leather Men H…" at bounding box center [164, 372] width 305 height 286
click at [317, 365] on h5 "Color" at bounding box center [164, 373] width 305 height 17
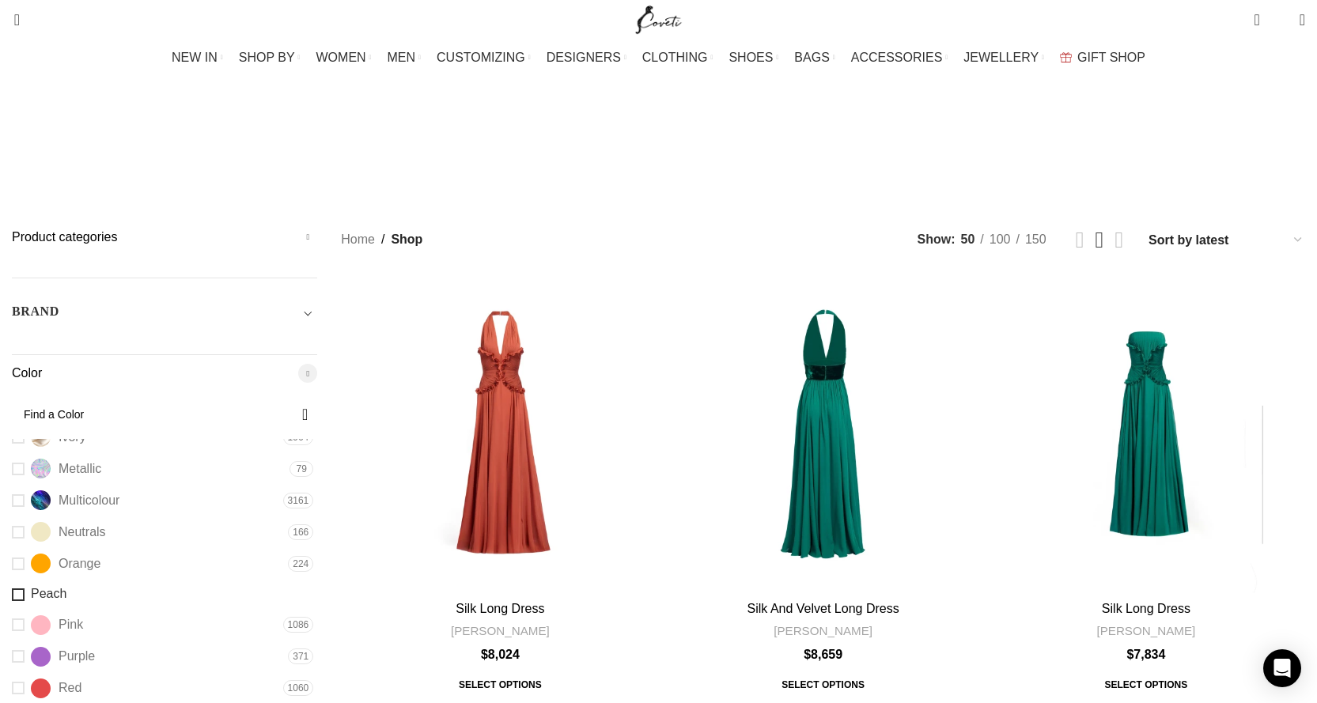
scroll to position [158, 0]
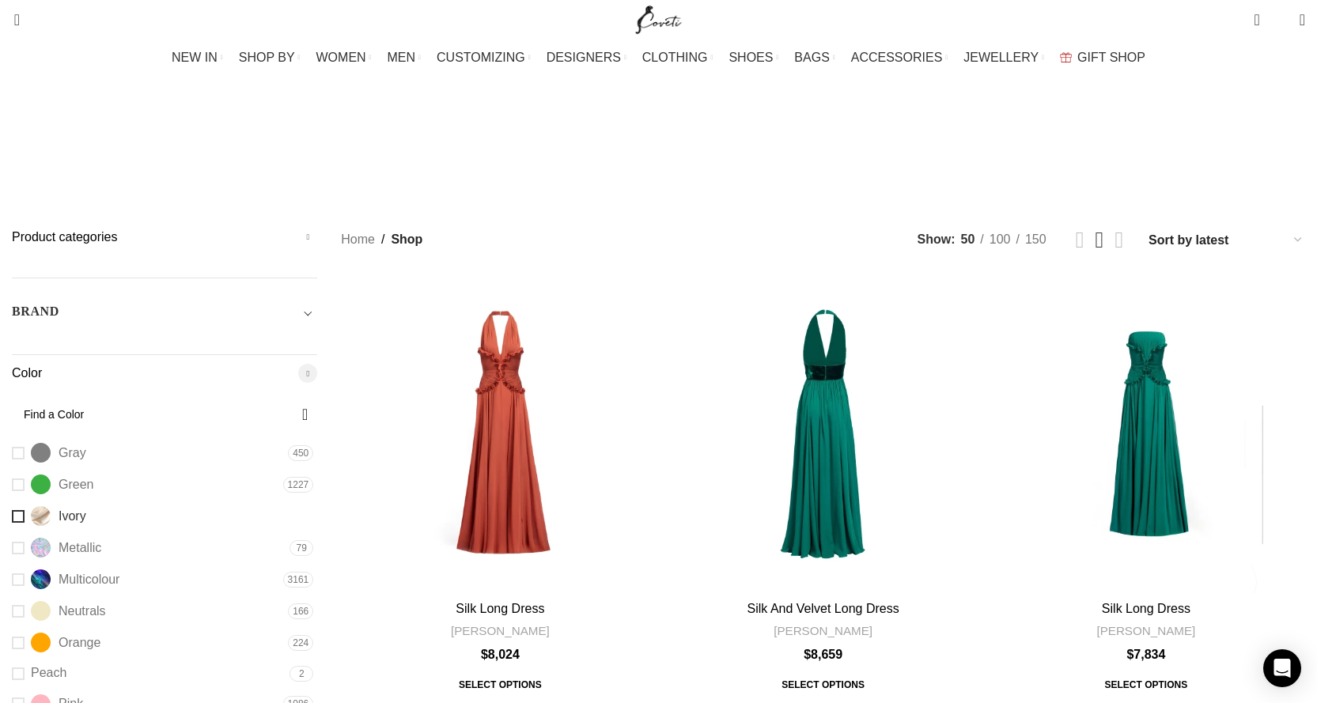
click at [86, 508] on span "Ivory" at bounding box center [73, 516] width 28 height 17
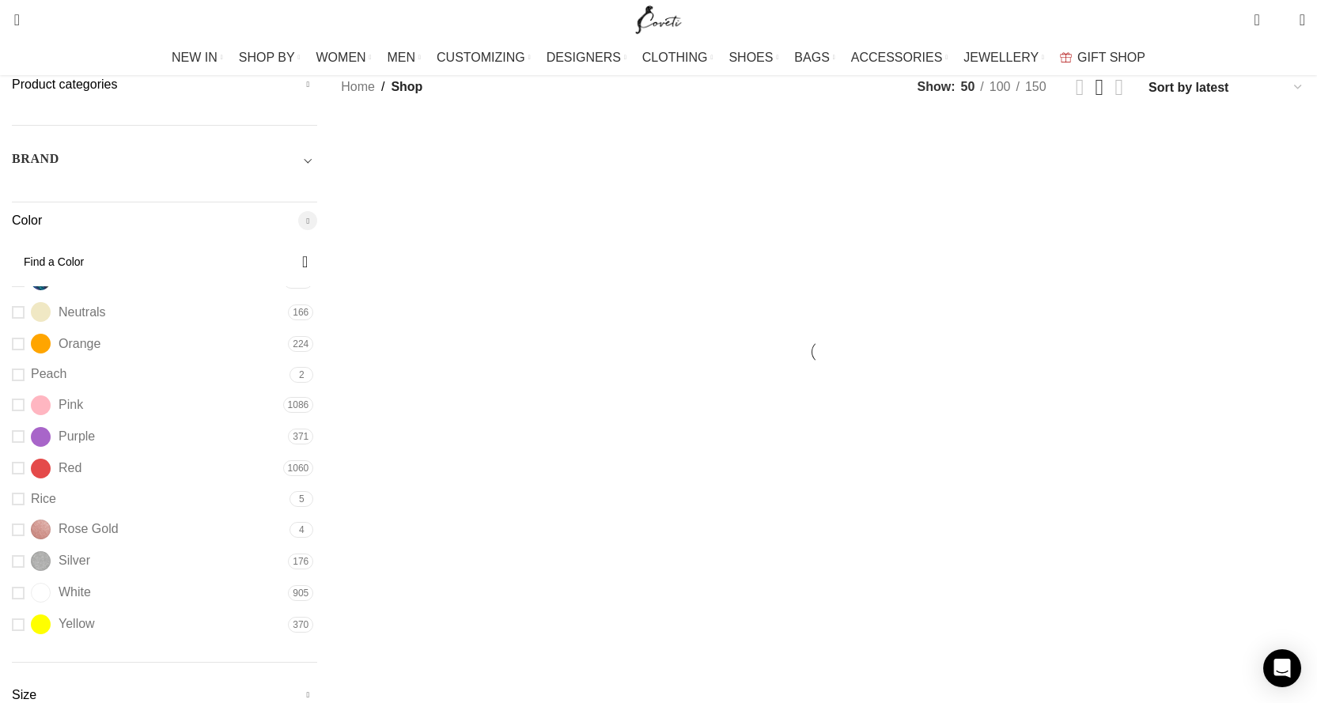
scroll to position [158, 0]
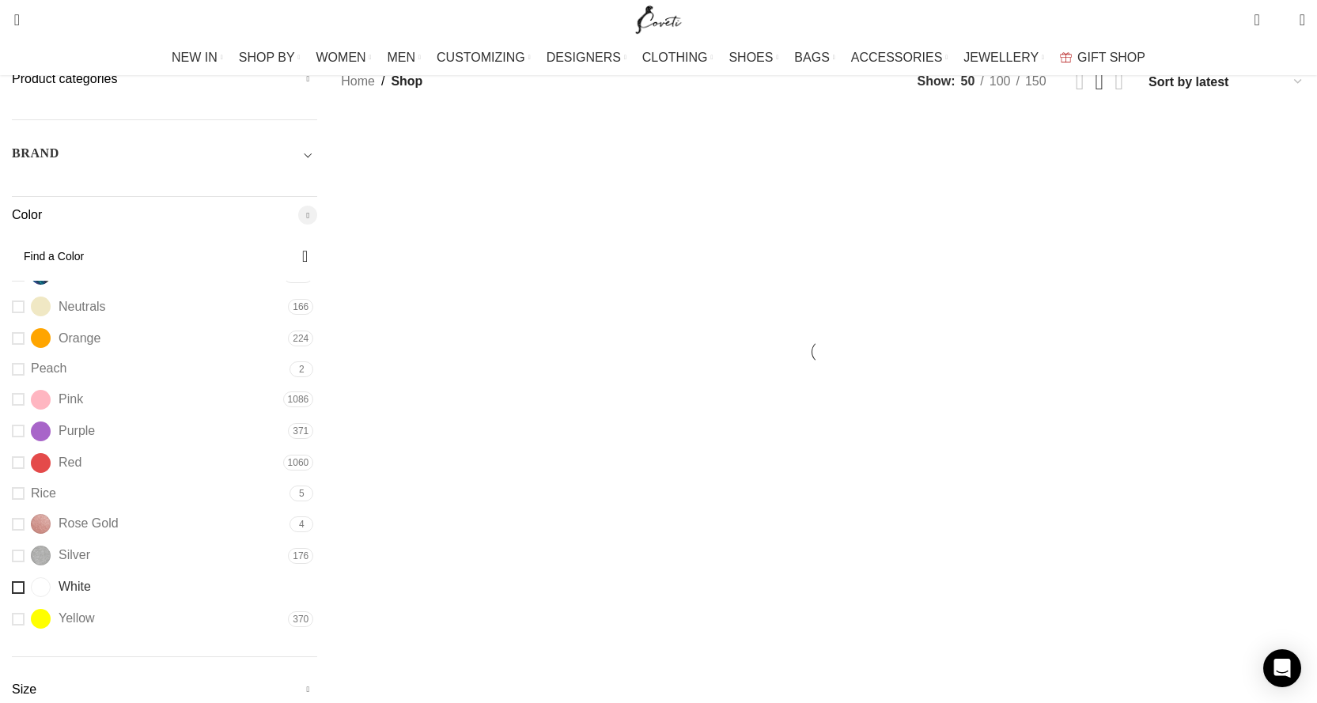
click at [91, 578] on span "White" at bounding box center [75, 586] width 32 height 17
click at [195, 574] on link "White White" at bounding box center [148, 588] width 272 height 28
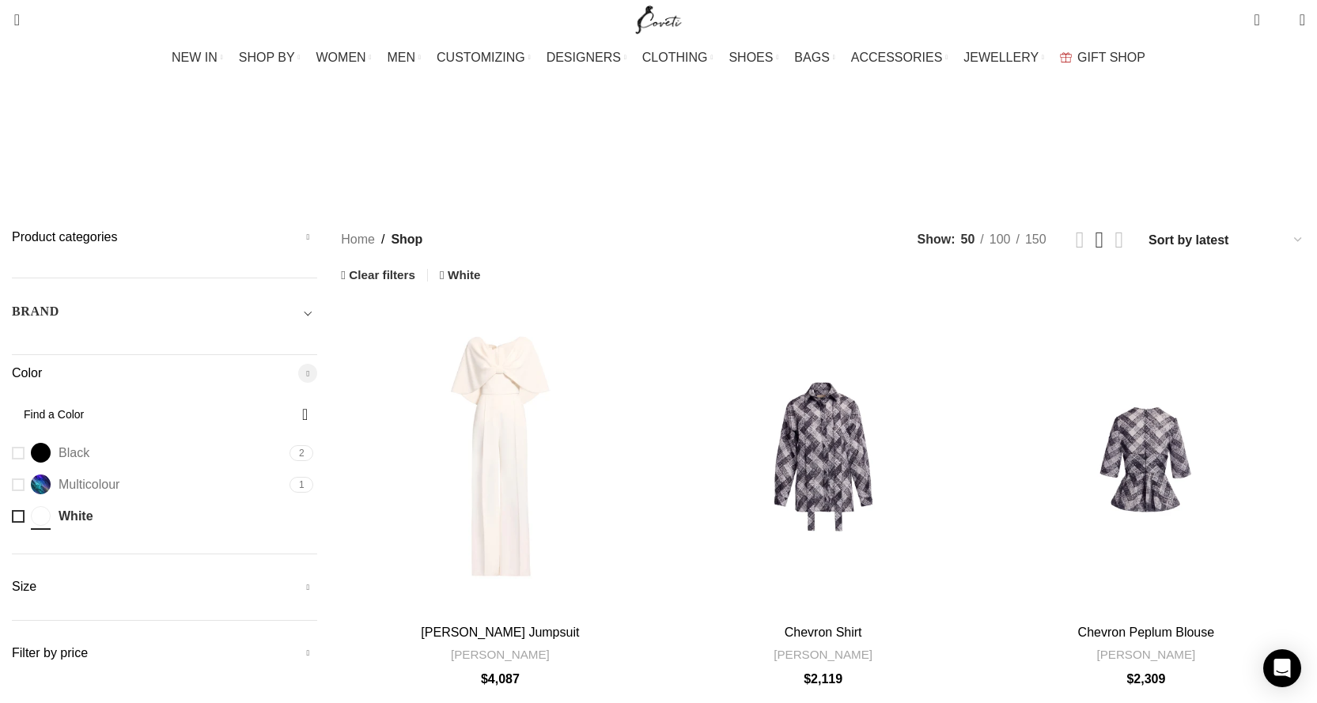
click at [317, 302] on div "BRAND" at bounding box center [164, 316] width 305 height 28
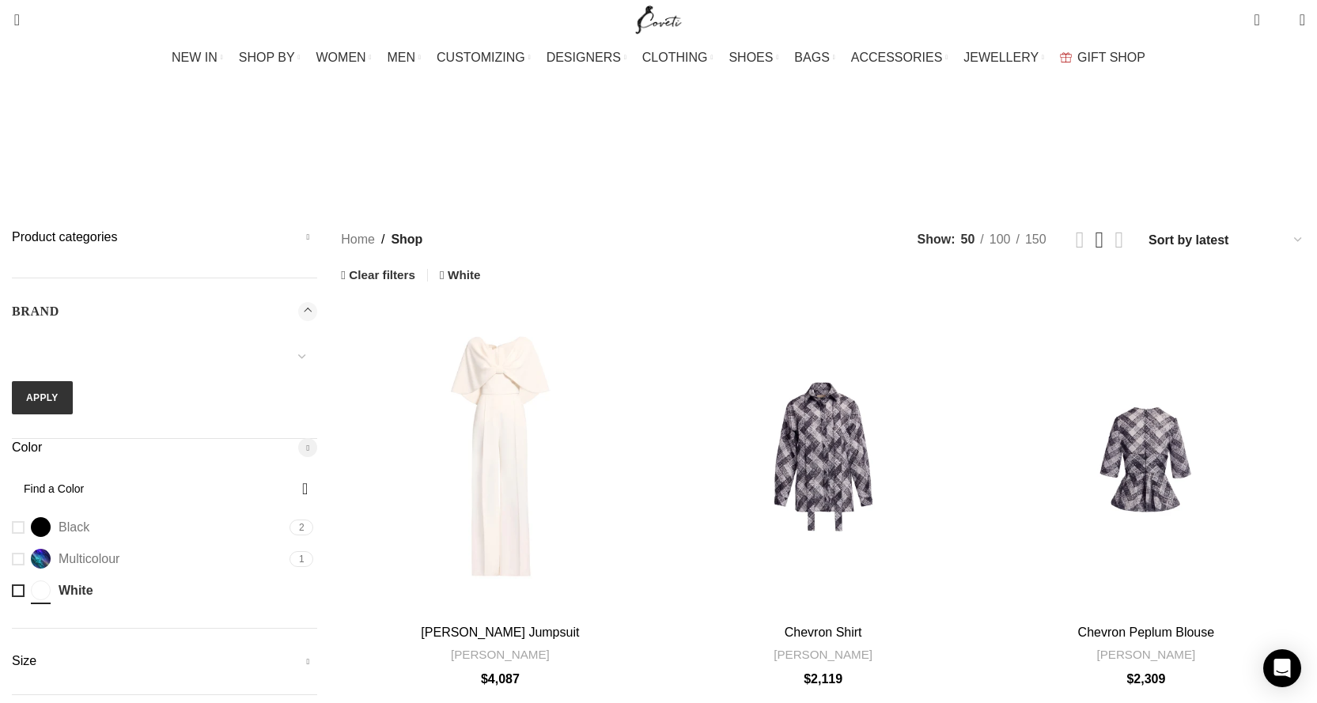
click at [317, 302] on span "Toggle filter" at bounding box center [307, 311] width 19 height 19
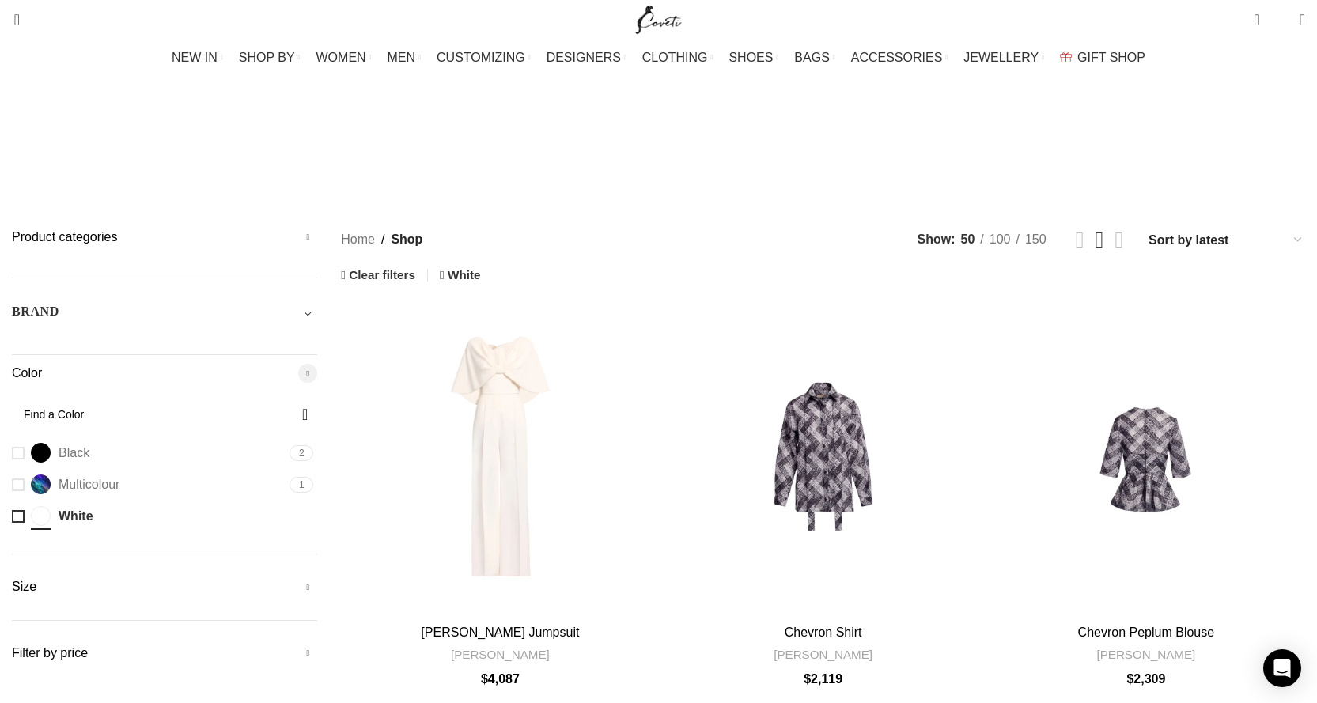
click at [317, 302] on span "Toggle filter" at bounding box center [307, 311] width 19 height 19
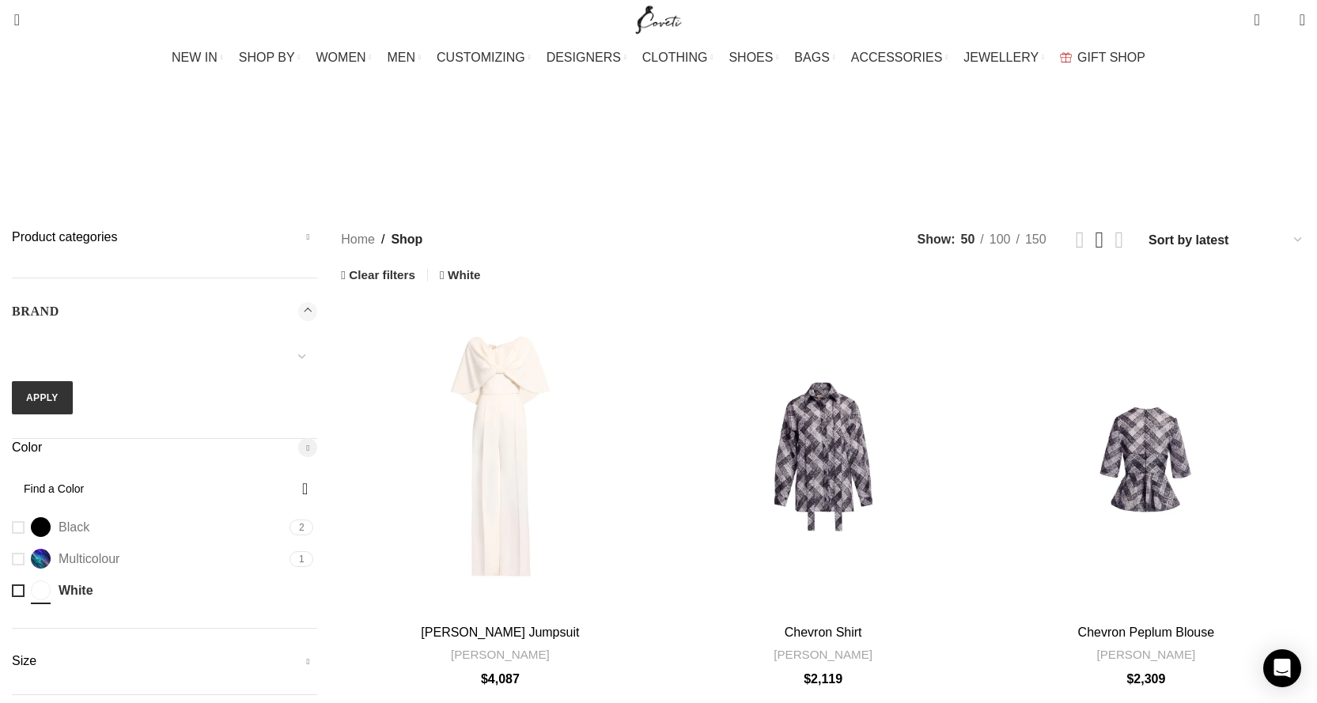
click at [317, 340] on select "16Arlington Adam Lippes Agua By Agua Bendita Aje Alejandra De Coss Alemais Ales…" at bounding box center [164, 356] width 305 height 33
select select "needle-and-thread"
click at [187, 340] on select "16Arlington Adam Lippes Agua By Agua Bendita Aje Alejandra De Coss Alemais Ales…" at bounding box center [164, 356] width 305 height 33
click at [73, 381] on button "Apply" at bounding box center [42, 397] width 61 height 33
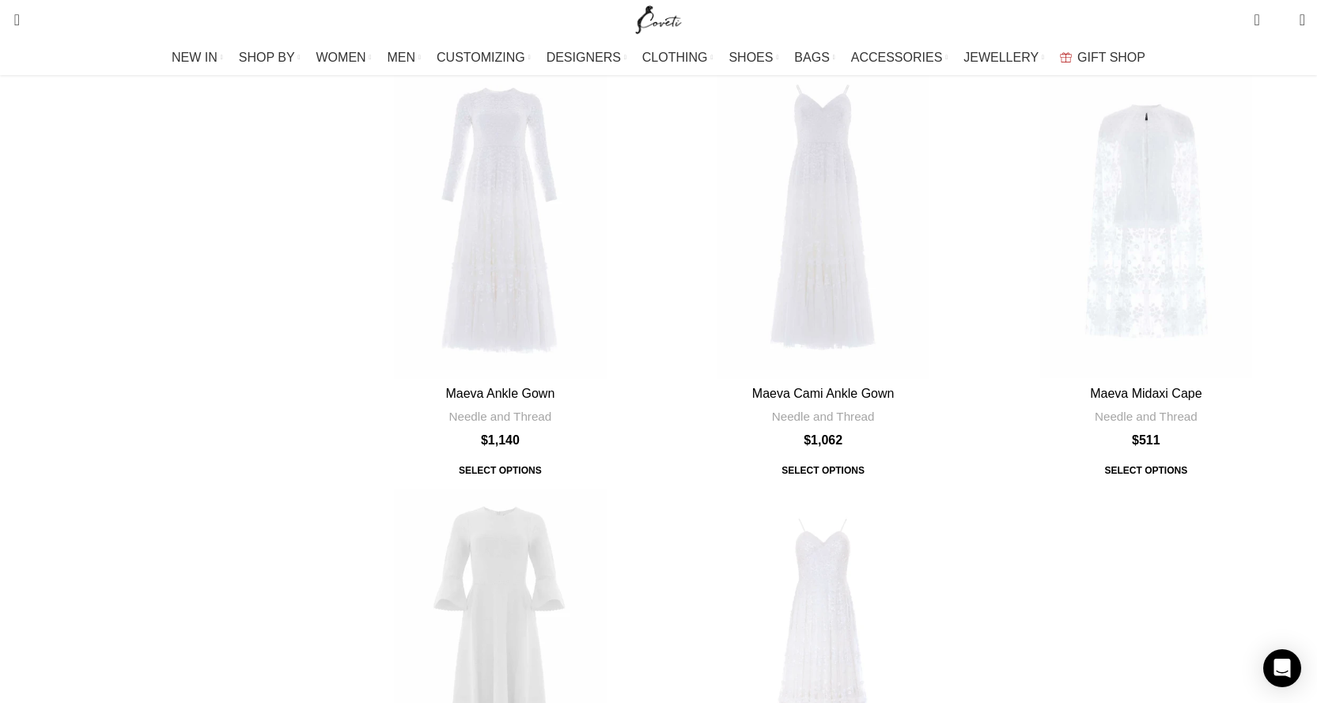
scroll to position [712, 0]
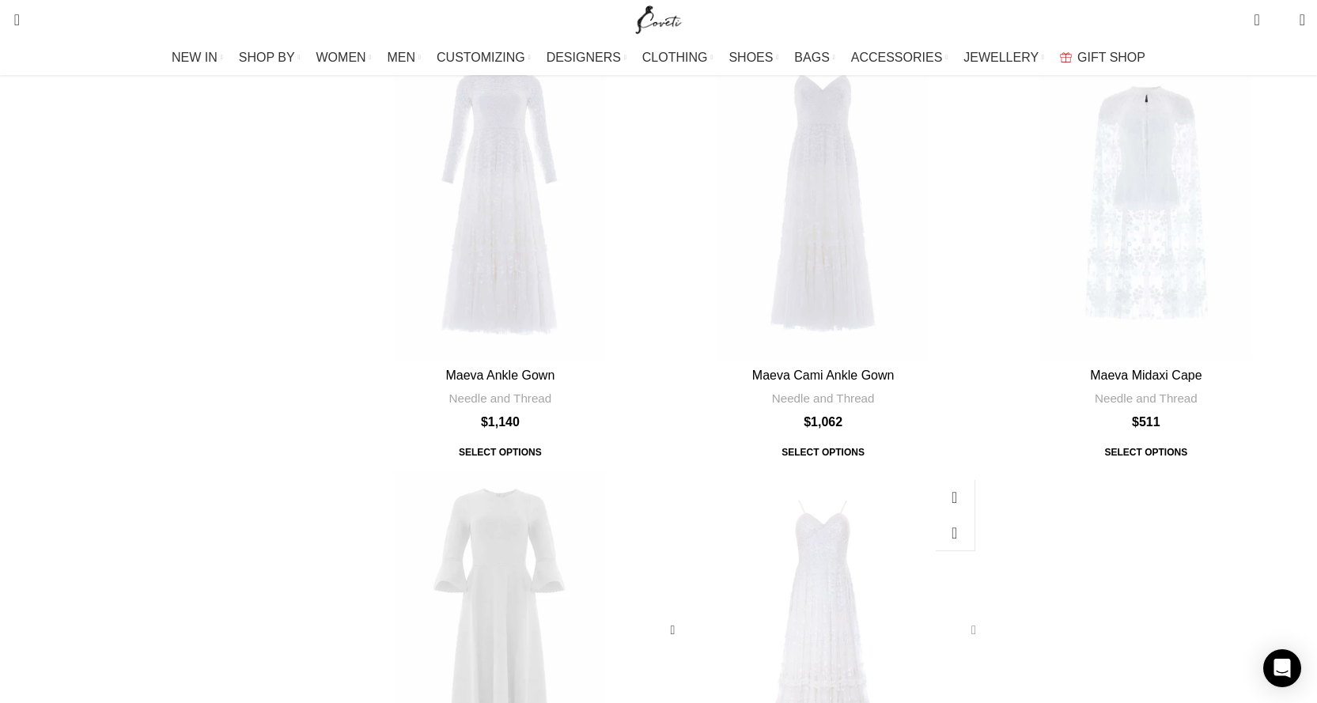
click at [959, 619] on div "Margot Cami Ankle Gown" at bounding box center [971, 631] width 24 height 24
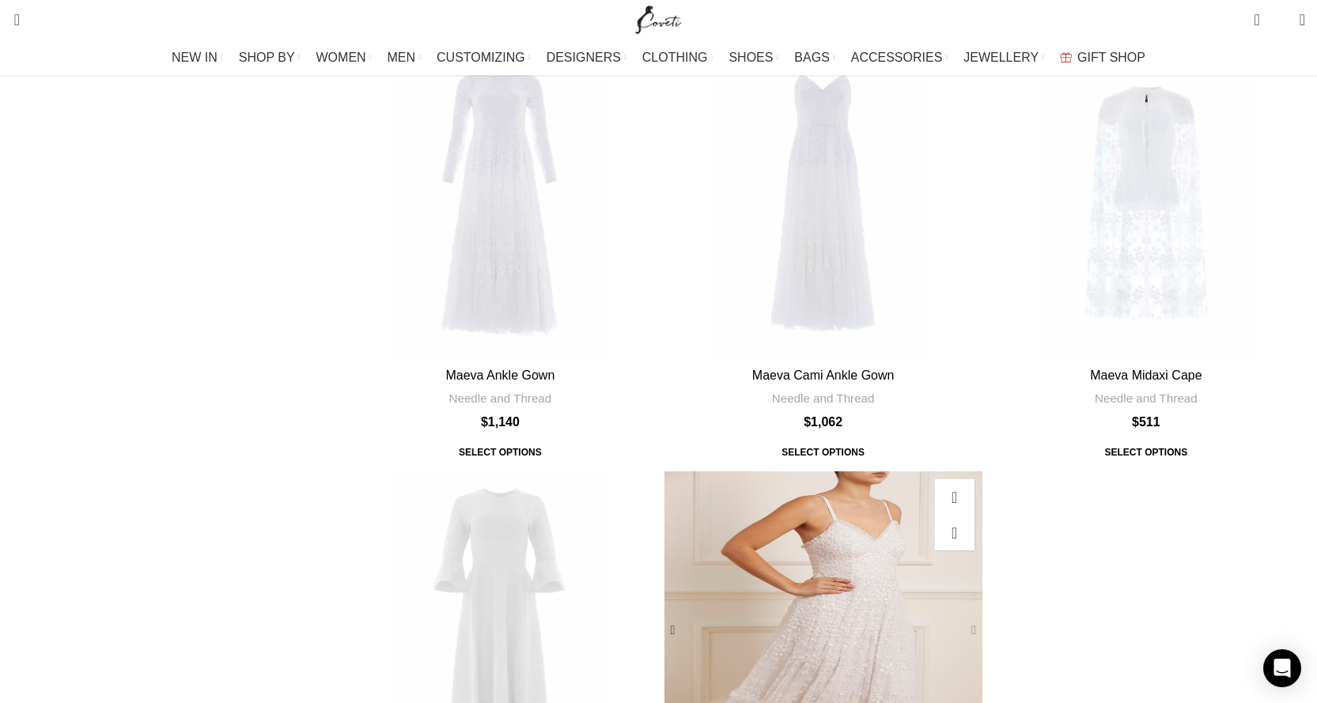
click at [959, 619] on div "Margot Cami Ankle Gown" at bounding box center [971, 631] width 24 height 24
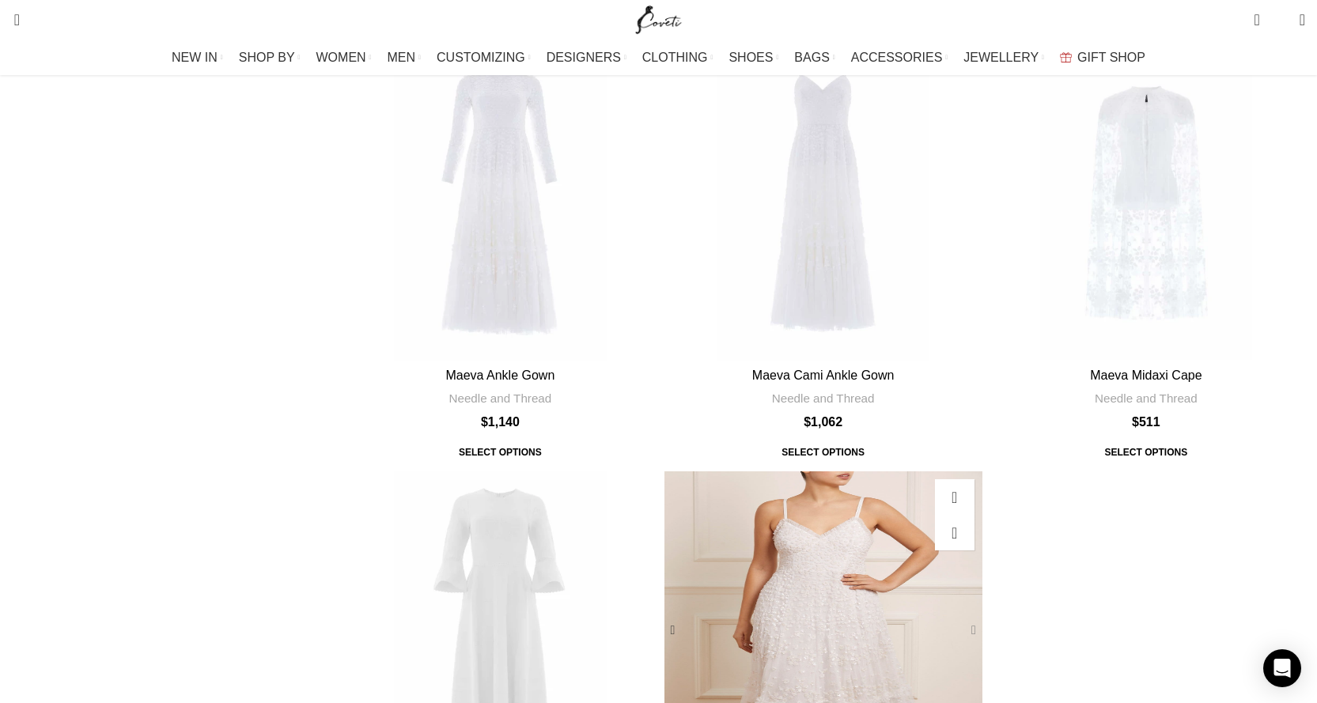
click at [959, 619] on div "Margot Cami Ankle Gown" at bounding box center [971, 631] width 24 height 24
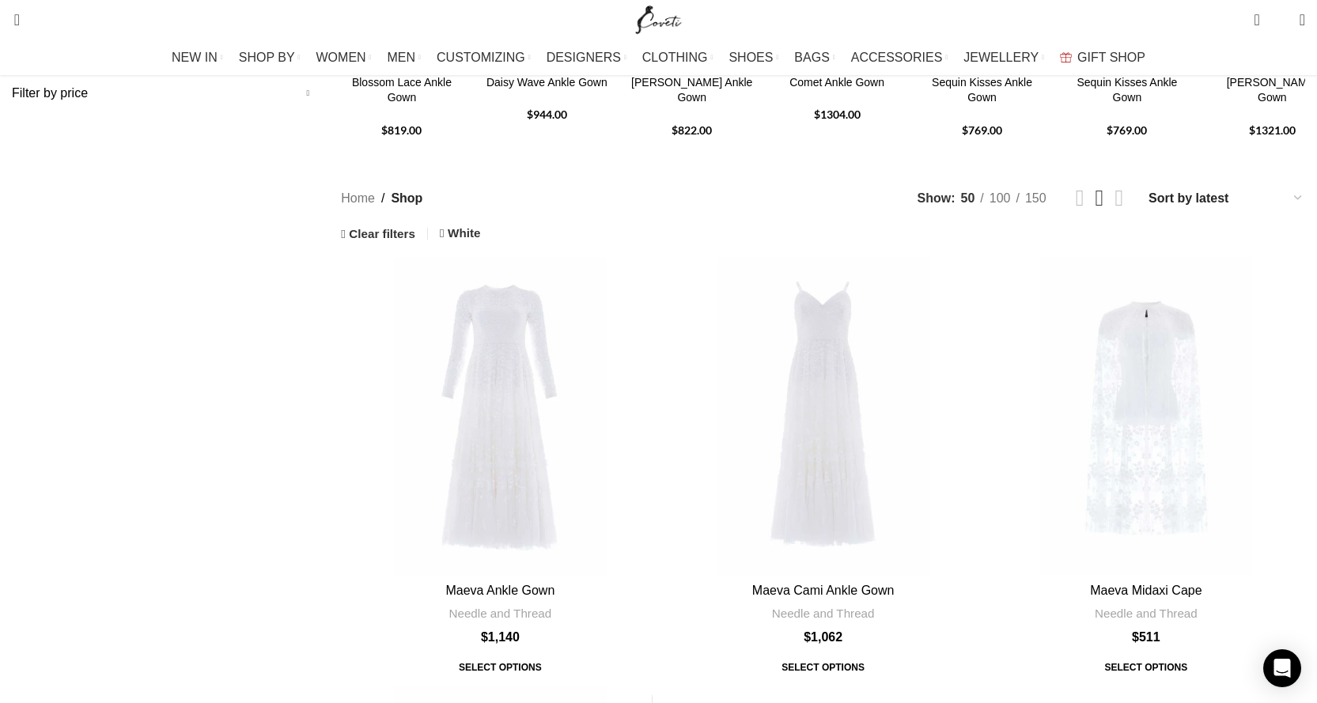
scroll to position [475, 0]
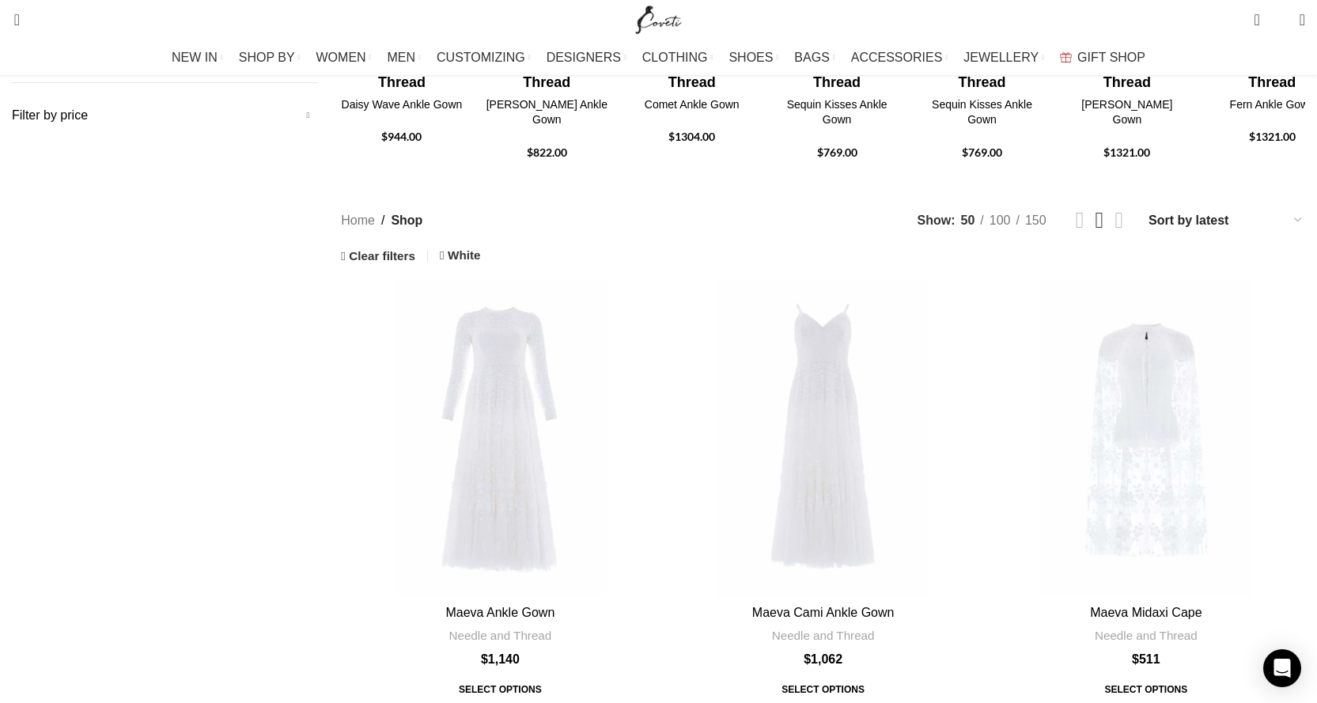
click at [898, 279] on div "Quick view Add to wishlist Maeva Ankle Gown Needle and Thread $ 1,140 Select op…" at bounding box center [823, 706] width 964 height 854
click at [930, 279] on div "Maeva Cami Ankle Gown" at bounding box center [956, 438] width 53 height 318
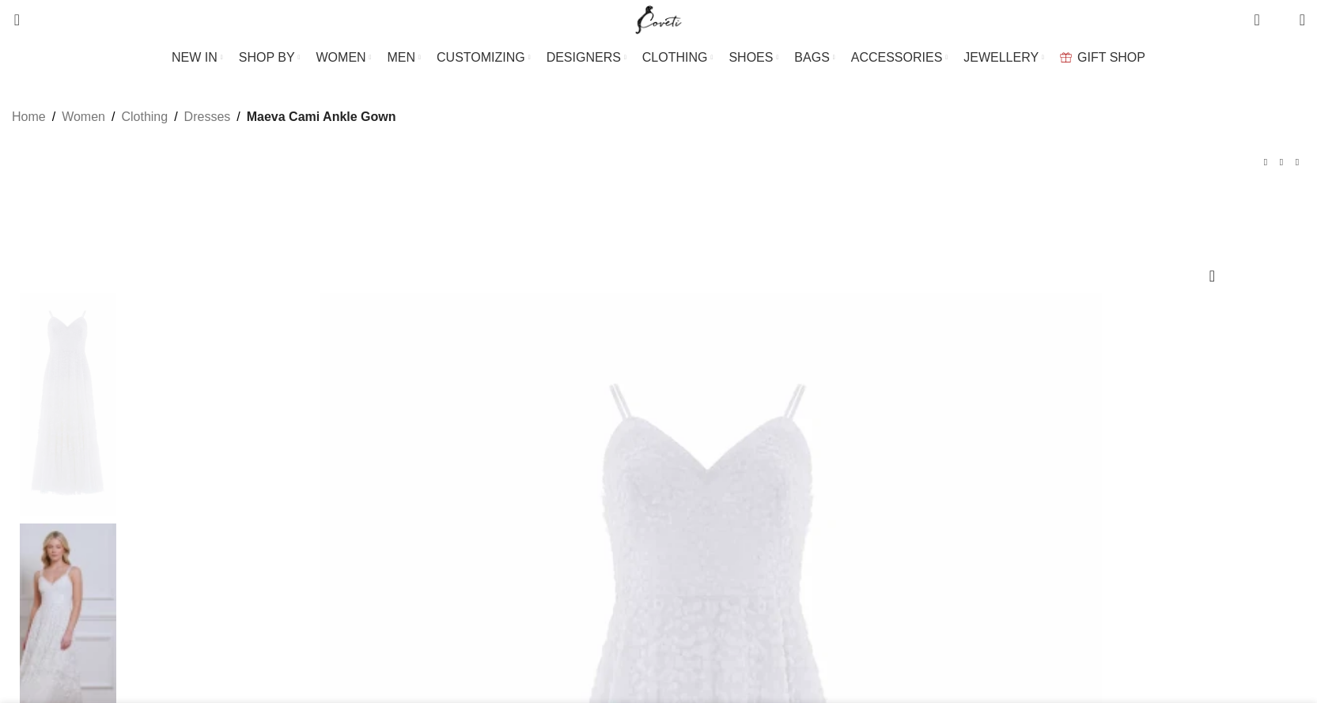
click at [116, 524] on img at bounding box center [68, 635] width 97 height 222
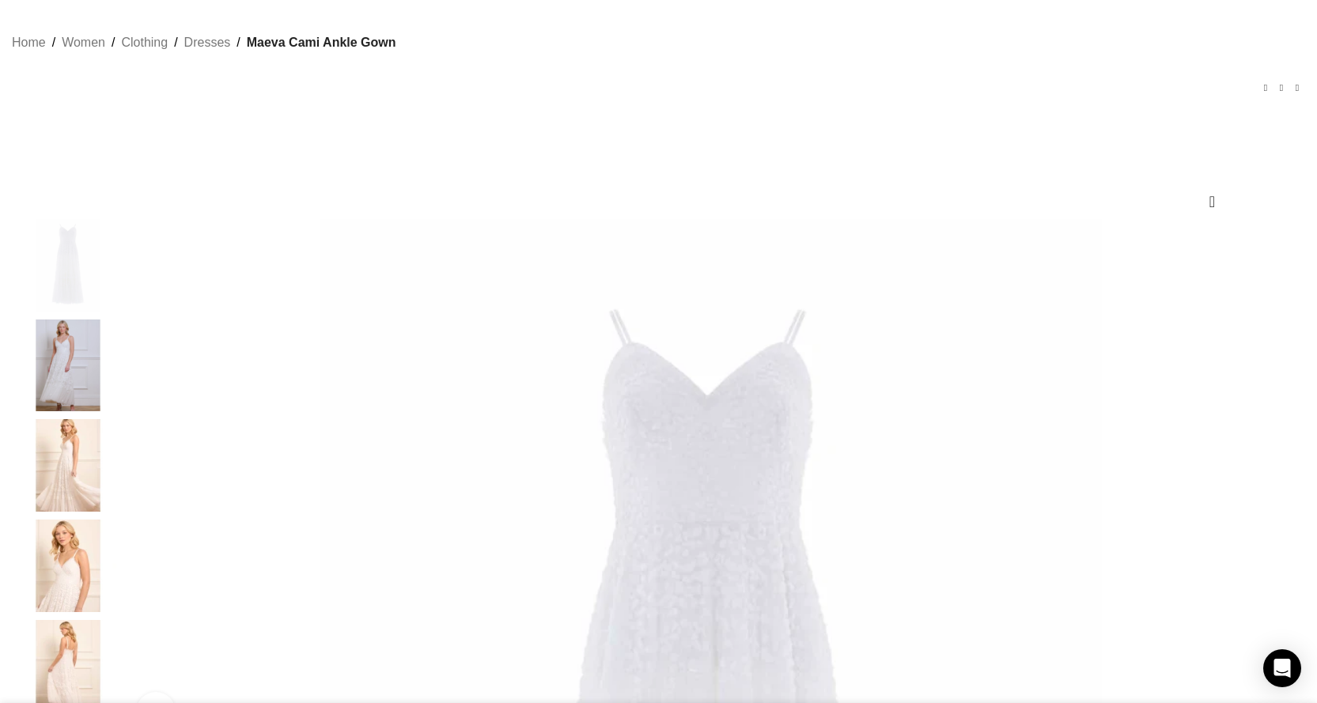
scroll to position [237, 0]
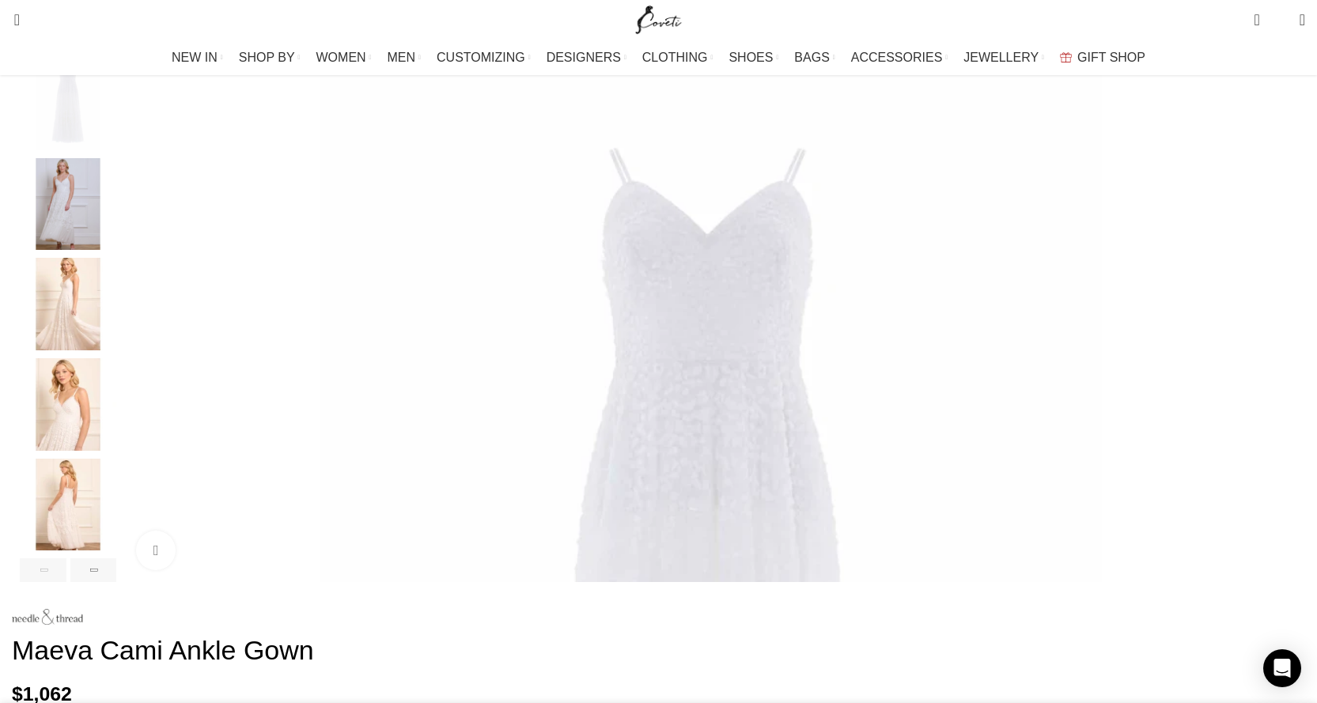
click at [116, 438] on img "4 / 6" at bounding box center [68, 404] width 97 height 93
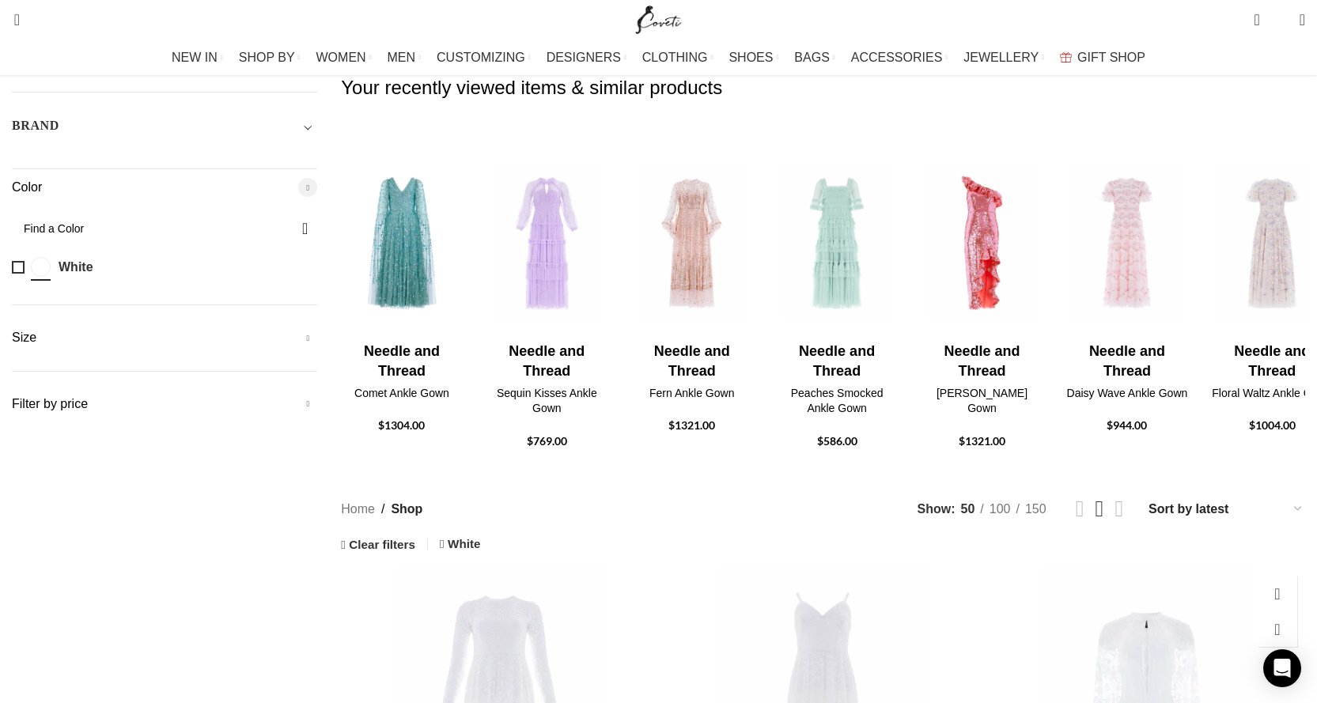
scroll to position [316, 0]
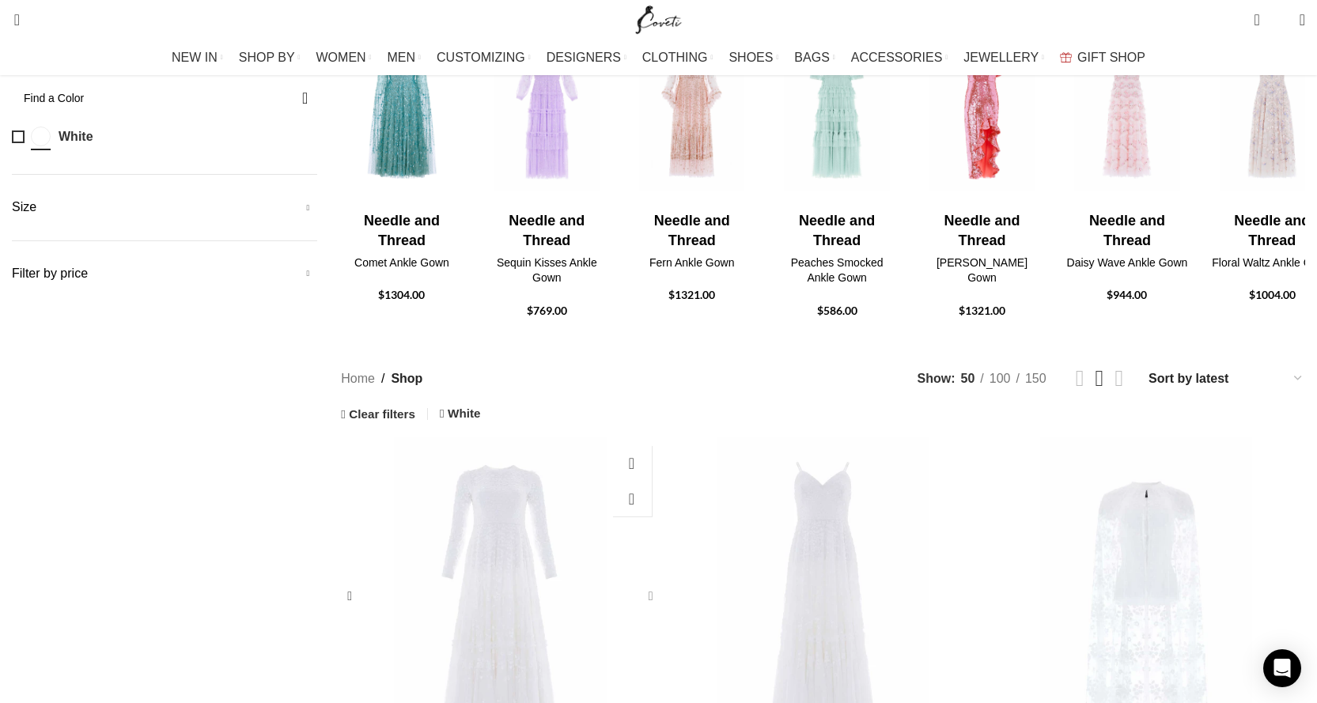
click at [646, 585] on div "Maeva Ankle Gown" at bounding box center [648, 597] width 24 height 24
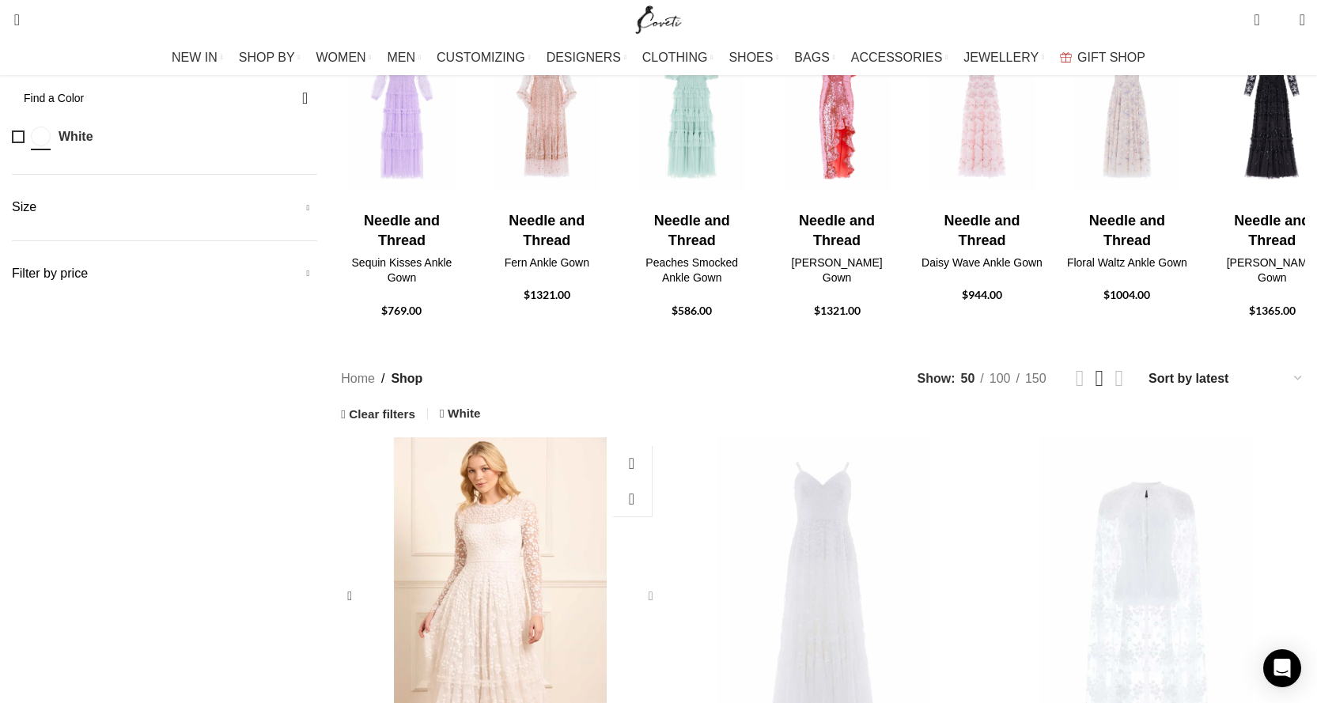
click at [646, 585] on div "Maeva Ankle Gown" at bounding box center [648, 597] width 24 height 24
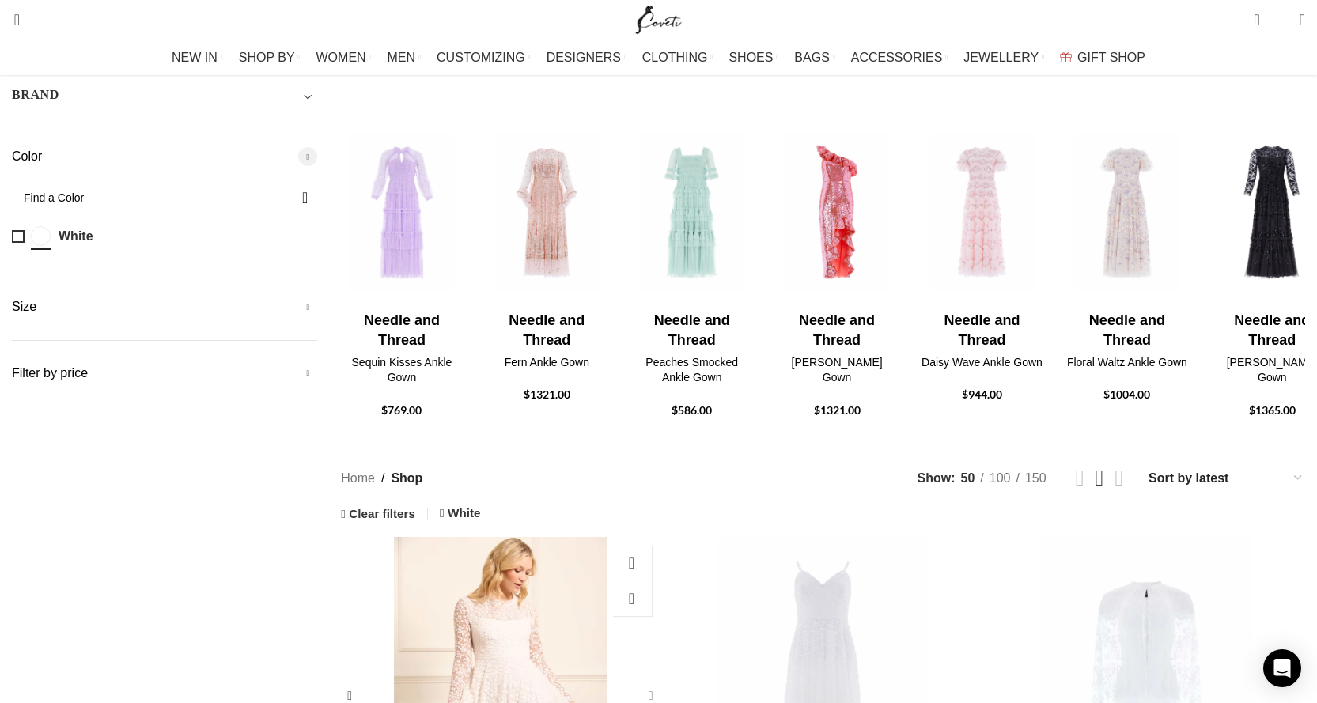
scroll to position [0, 0]
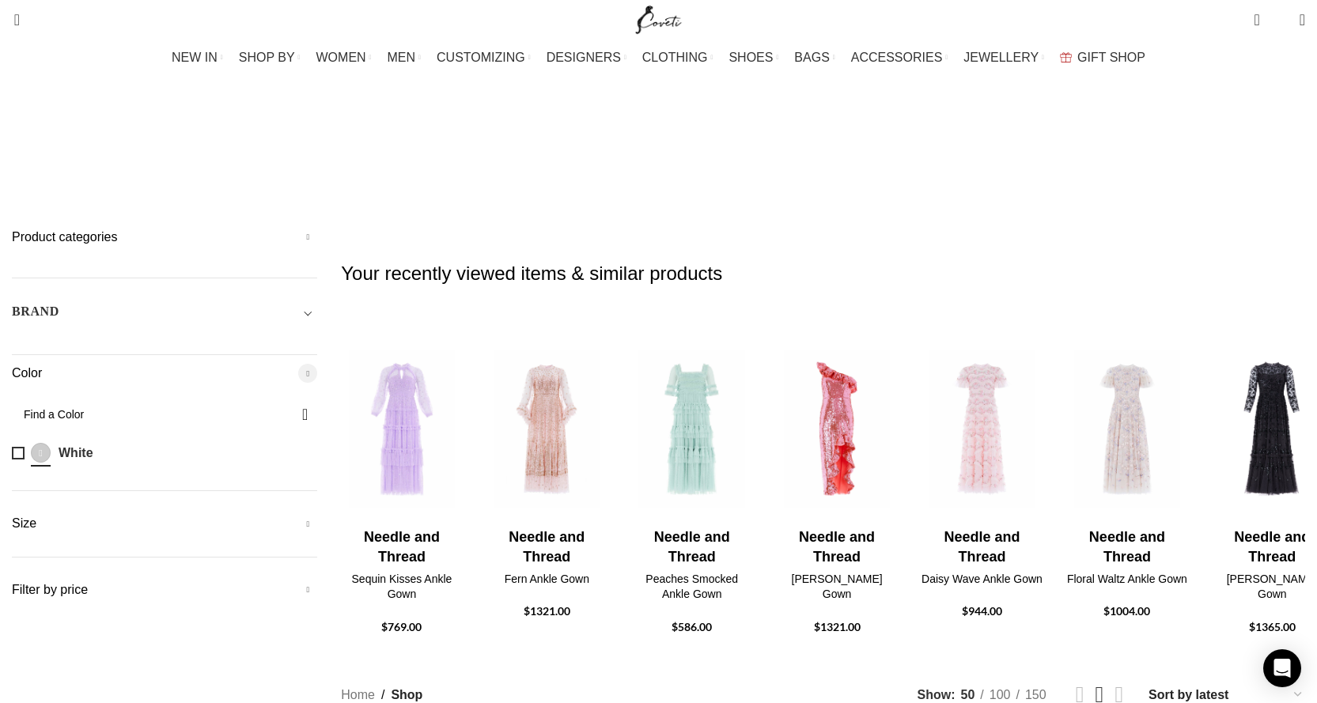
click at [191, 439] on link "White White" at bounding box center [149, 453] width 274 height 28
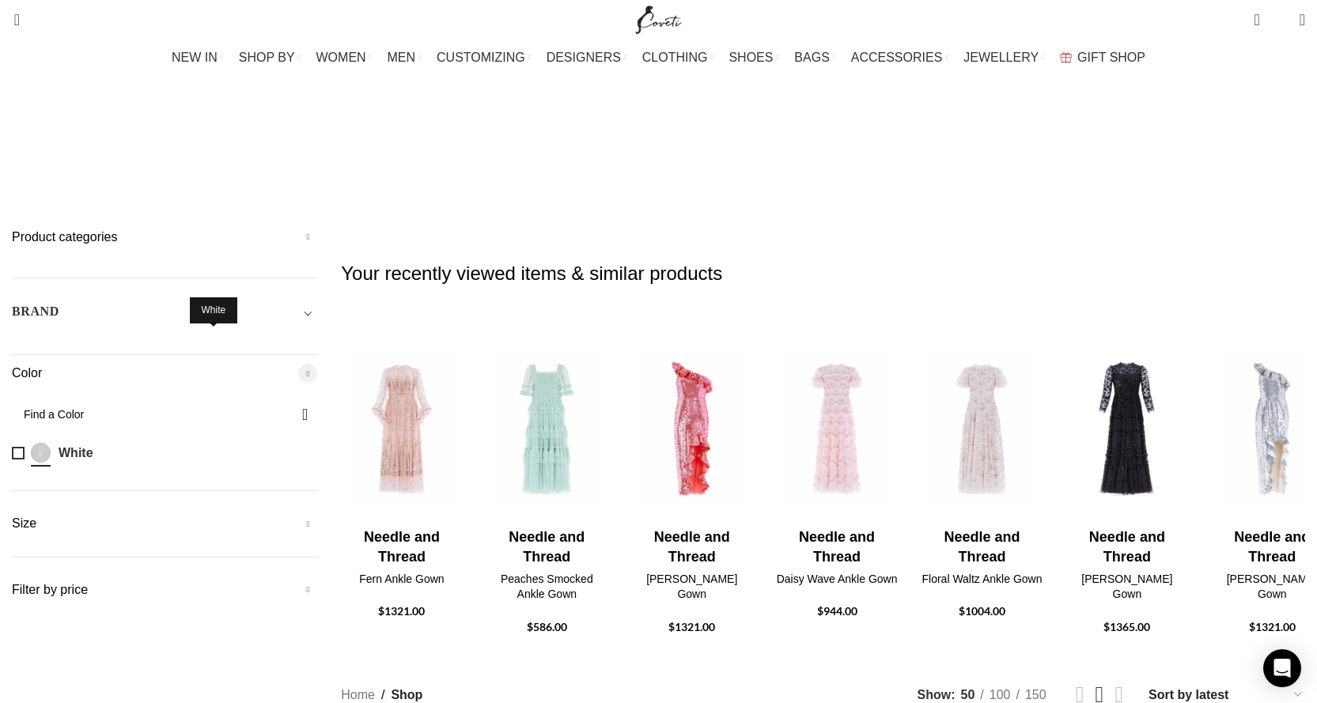
click at [51, 443] on span at bounding box center [41, 453] width 20 height 20
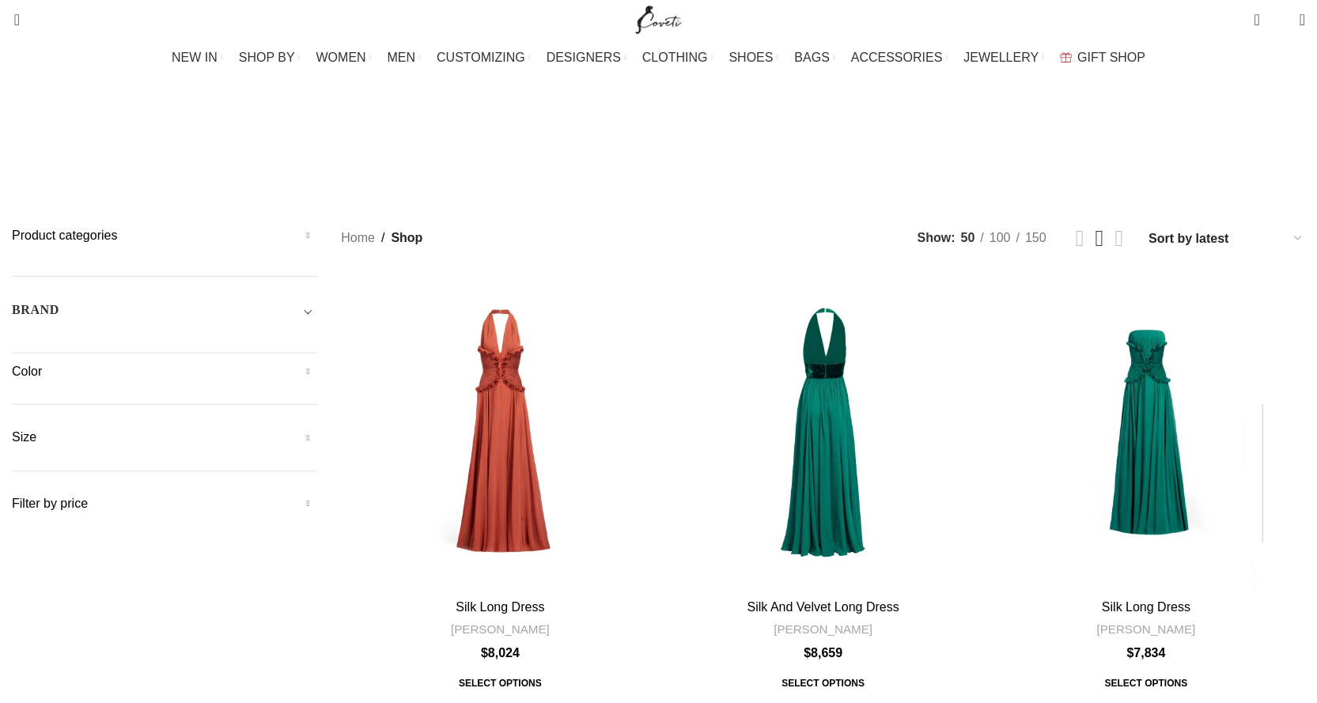
click at [317, 363] on h5 "Color" at bounding box center [164, 371] width 305 height 17
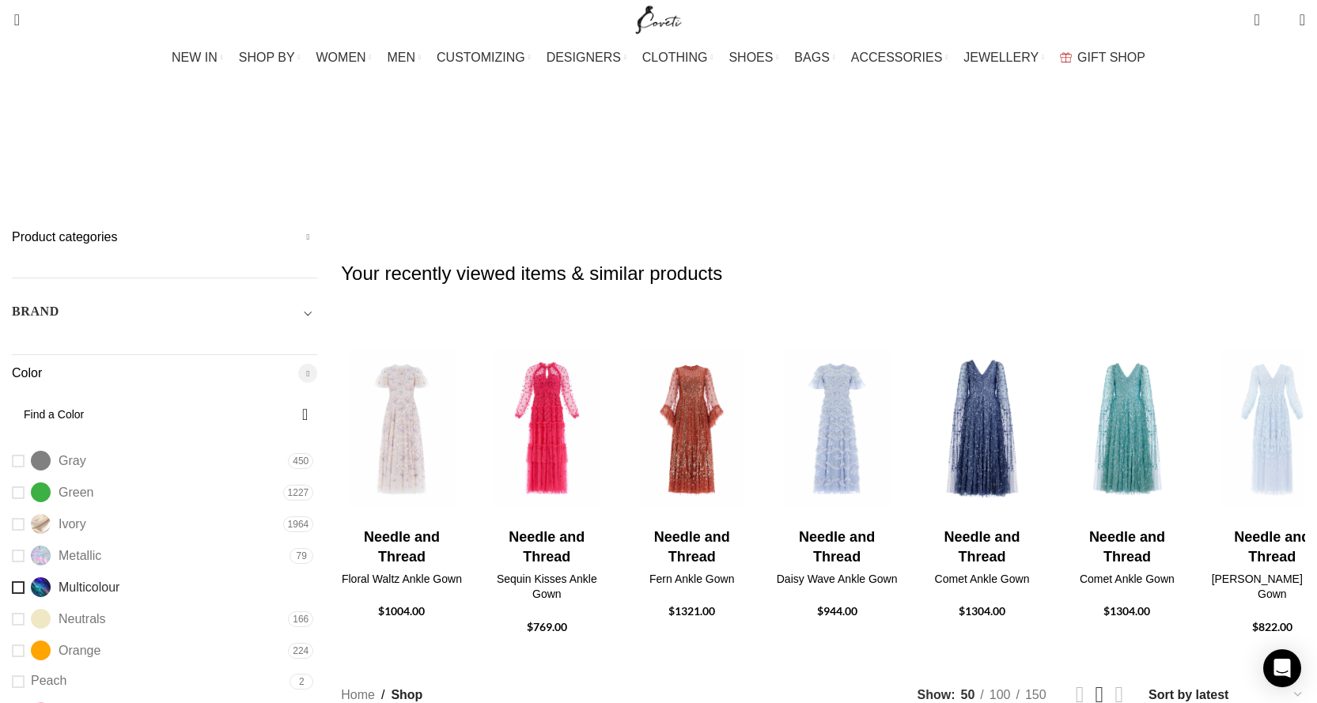
scroll to position [114, 0]
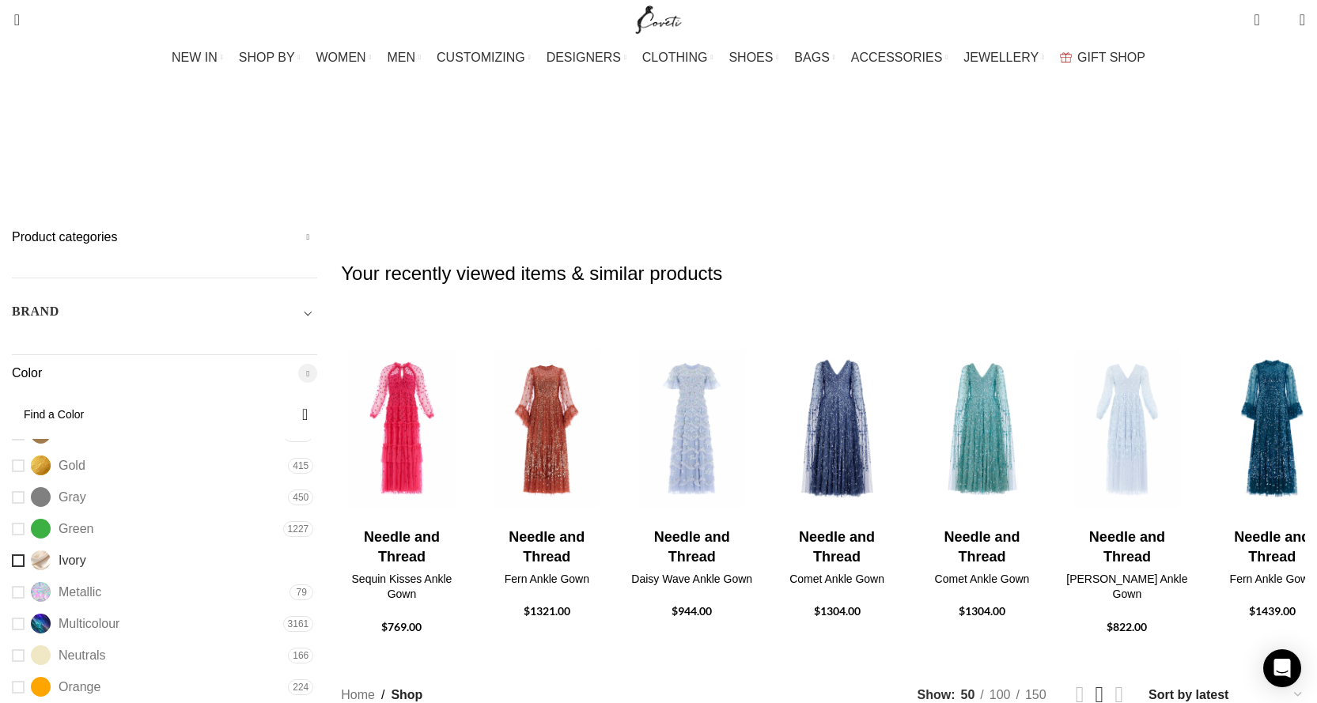
click at [195, 547] on link "Ivory Ivory" at bounding box center [145, 561] width 267 height 28
click at [317, 302] on span "Toggle filter" at bounding box center [307, 311] width 19 height 19
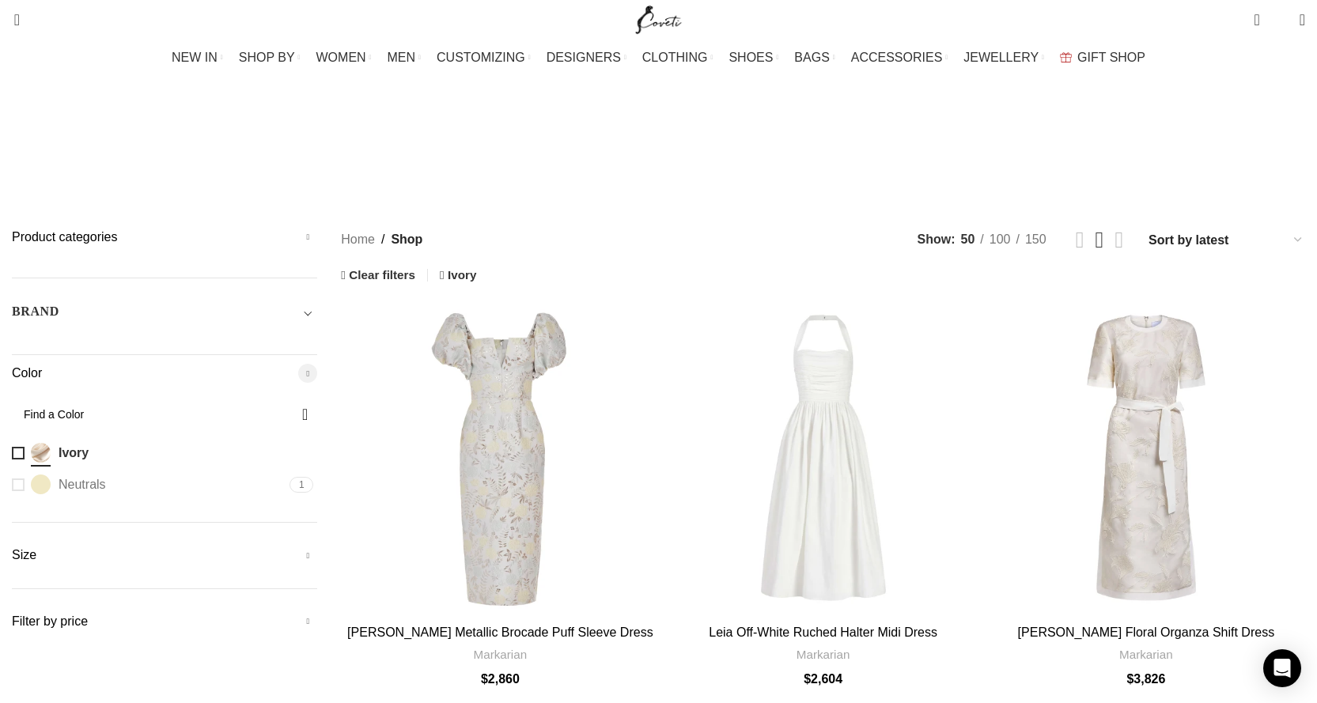
click at [317, 302] on span "Toggle filter" at bounding box center [307, 311] width 19 height 19
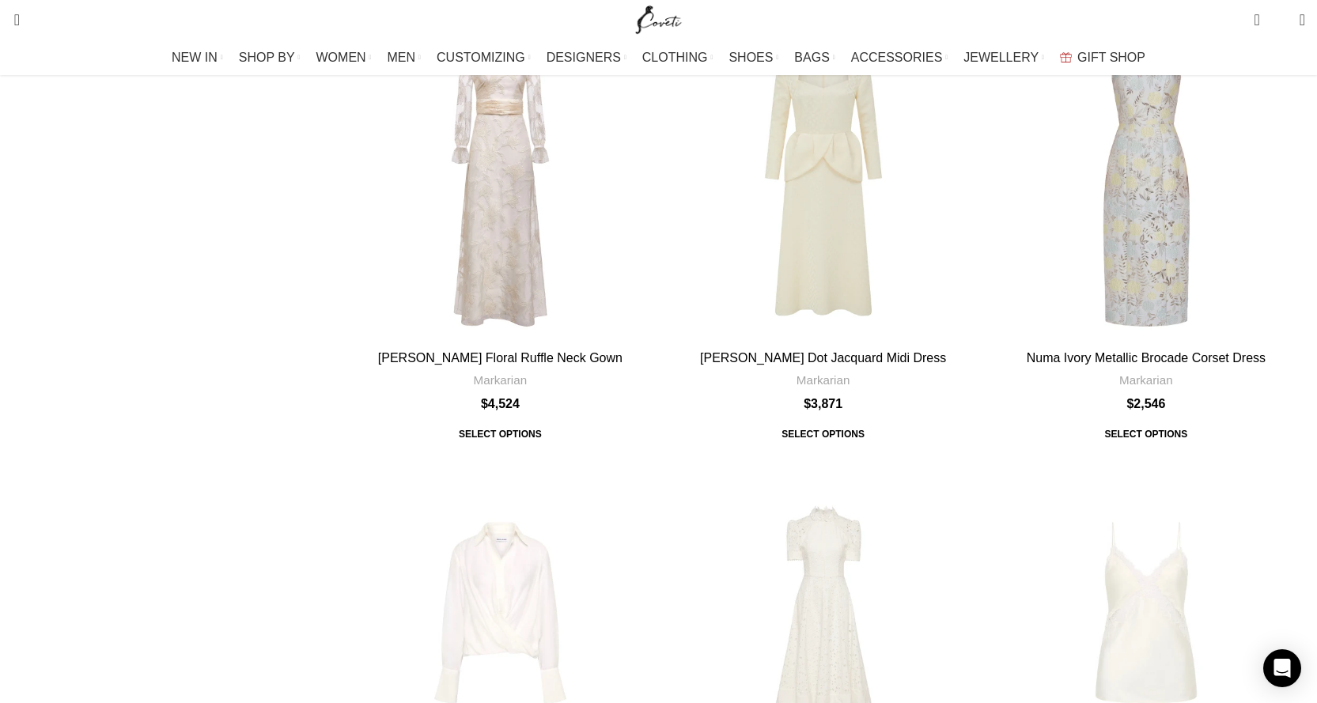
scroll to position [712, 0]
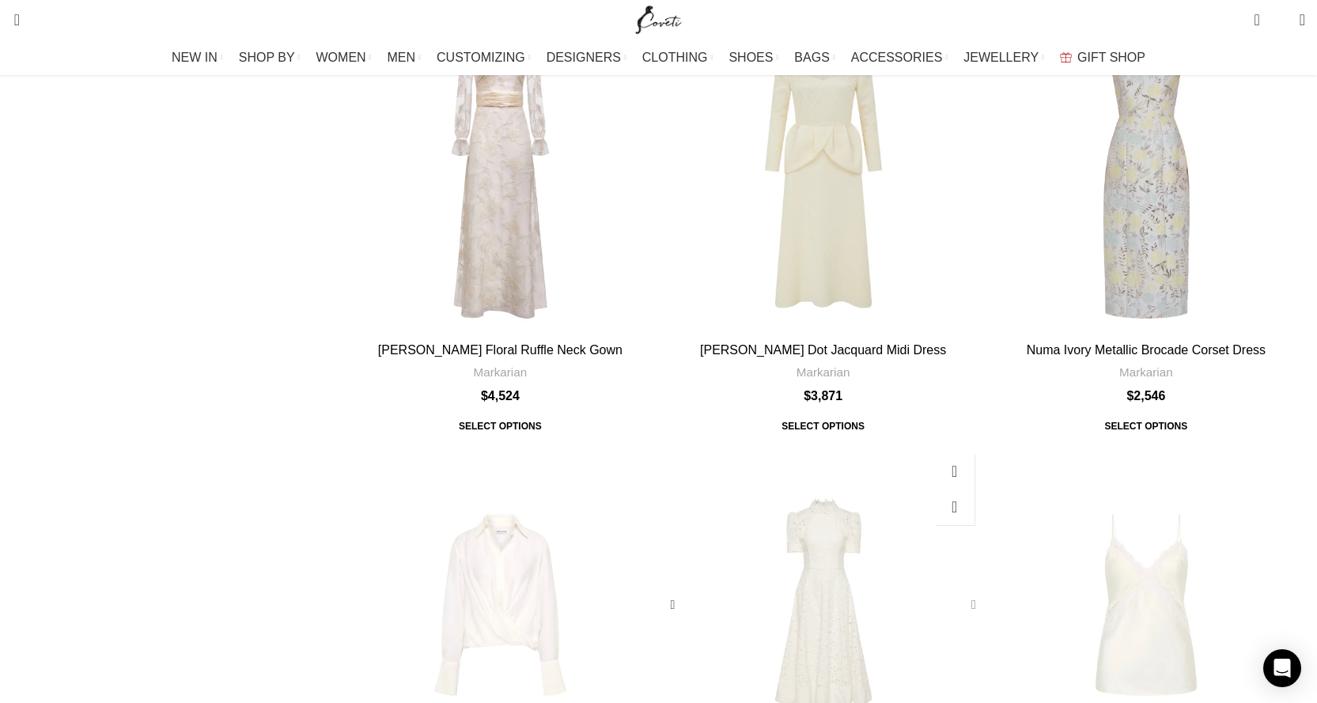
click at [959, 593] on div "Kitsu Short Sleeve Midi Dress" at bounding box center [971, 605] width 24 height 24
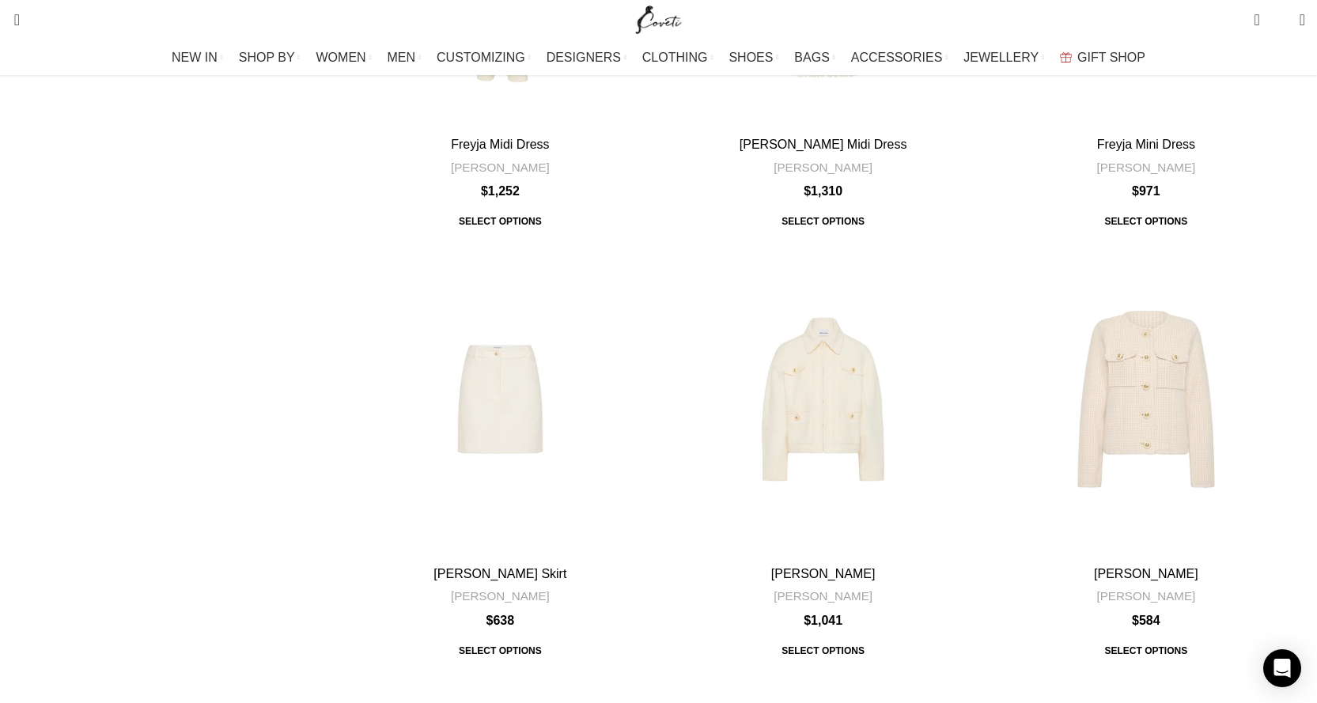
scroll to position [0, 0]
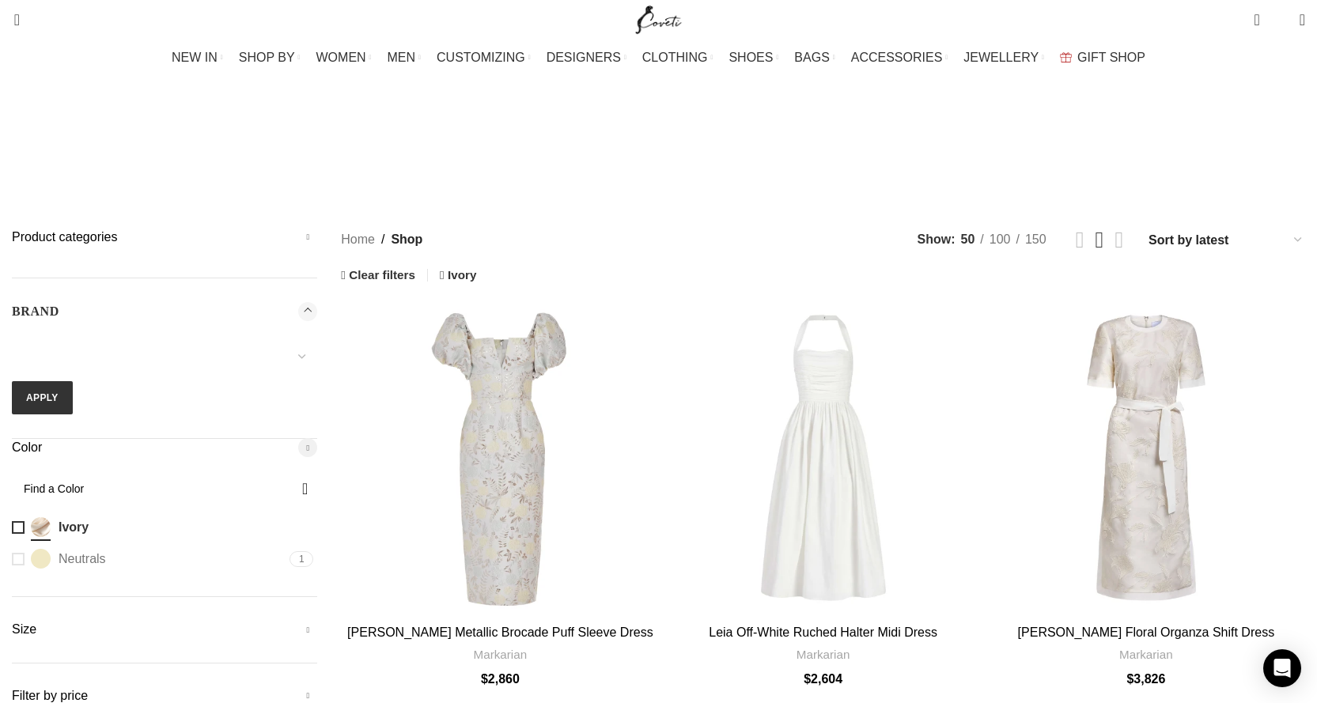
click at [317, 229] on h5 "Product categories" at bounding box center [164, 237] width 305 height 17
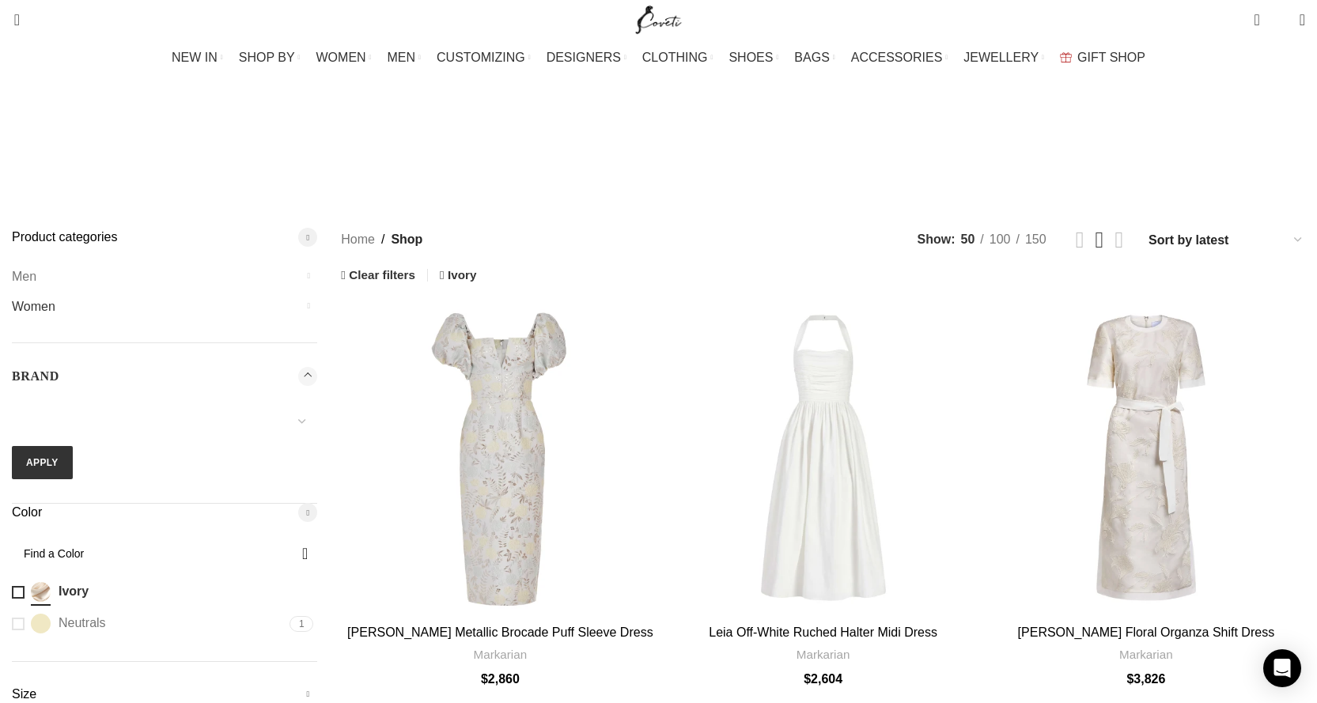
click at [261, 292] on link "Women" at bounding box center [155, 307] width 286 height 30
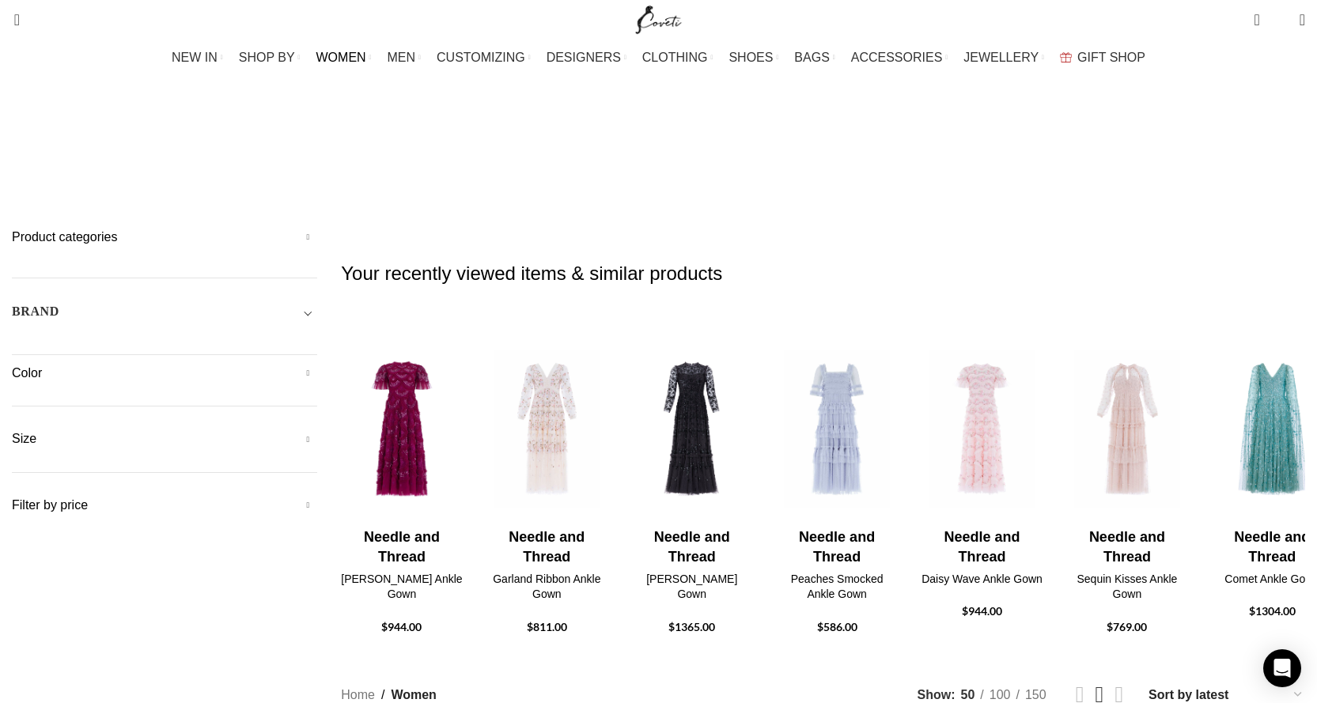
click at [317, 229] on h5 "Product categories" at bounding box center [164, 237] width 305 height 17
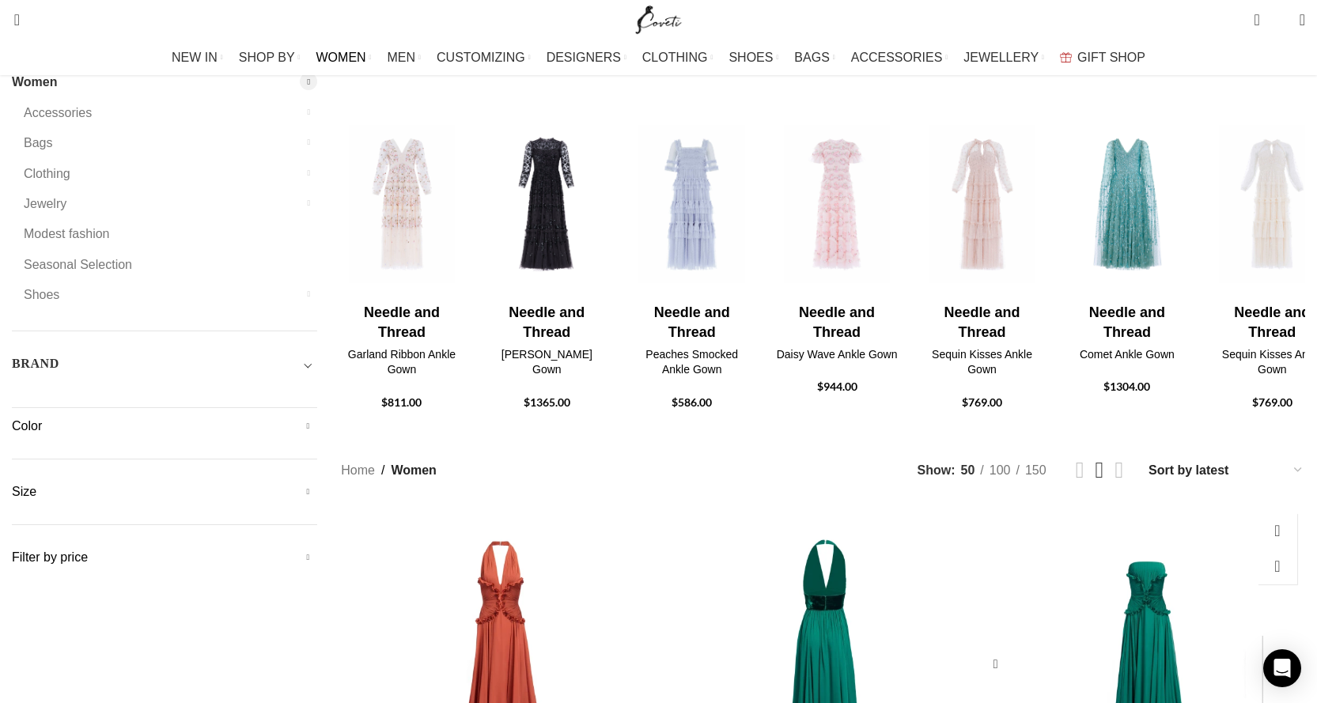
scroll to position [475, 0]
